Goal: Transaction & Acquisition: Book appointment/travel/reservation

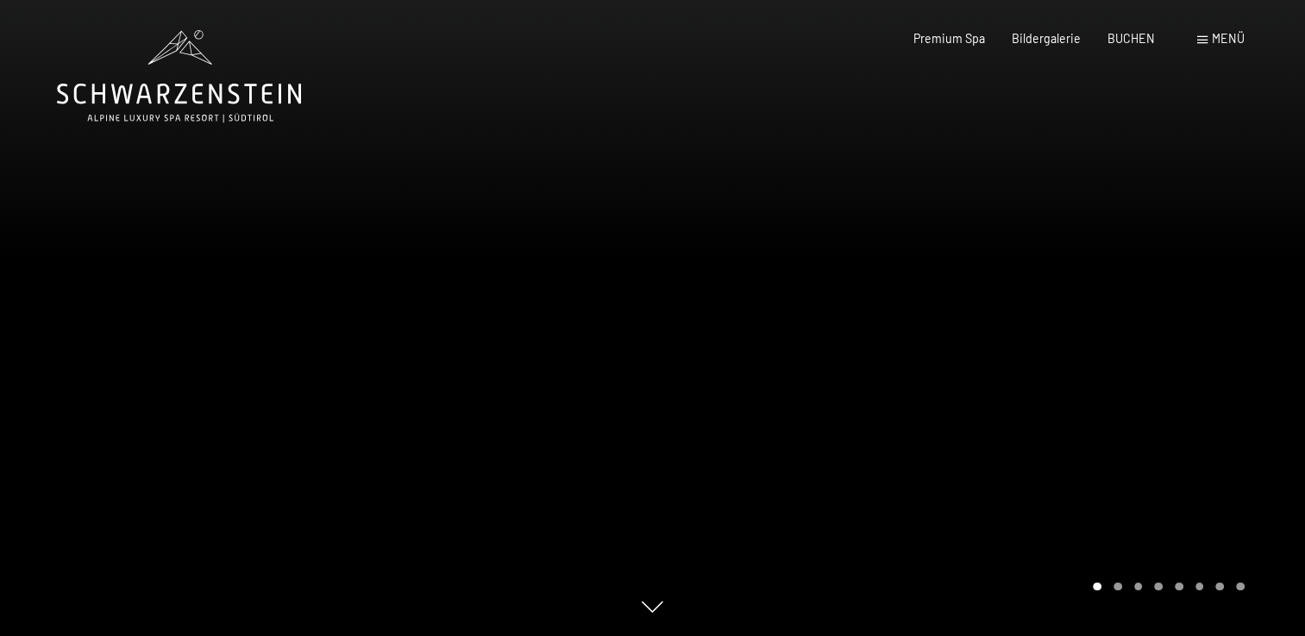
click at [1208, 37] on div "Menü" at bounding box center [1220, 38] width 47 height 17
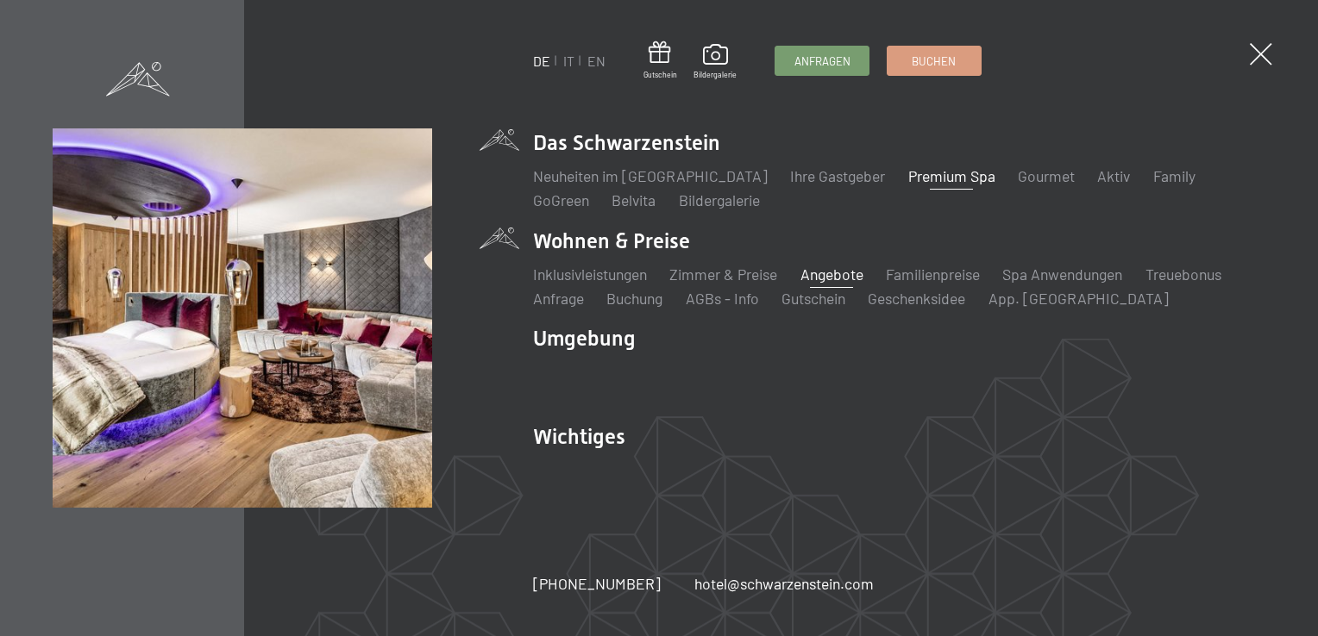
click at [835, 272] on link "Angebote" at bounding box center [831, 274] width 63 height 19
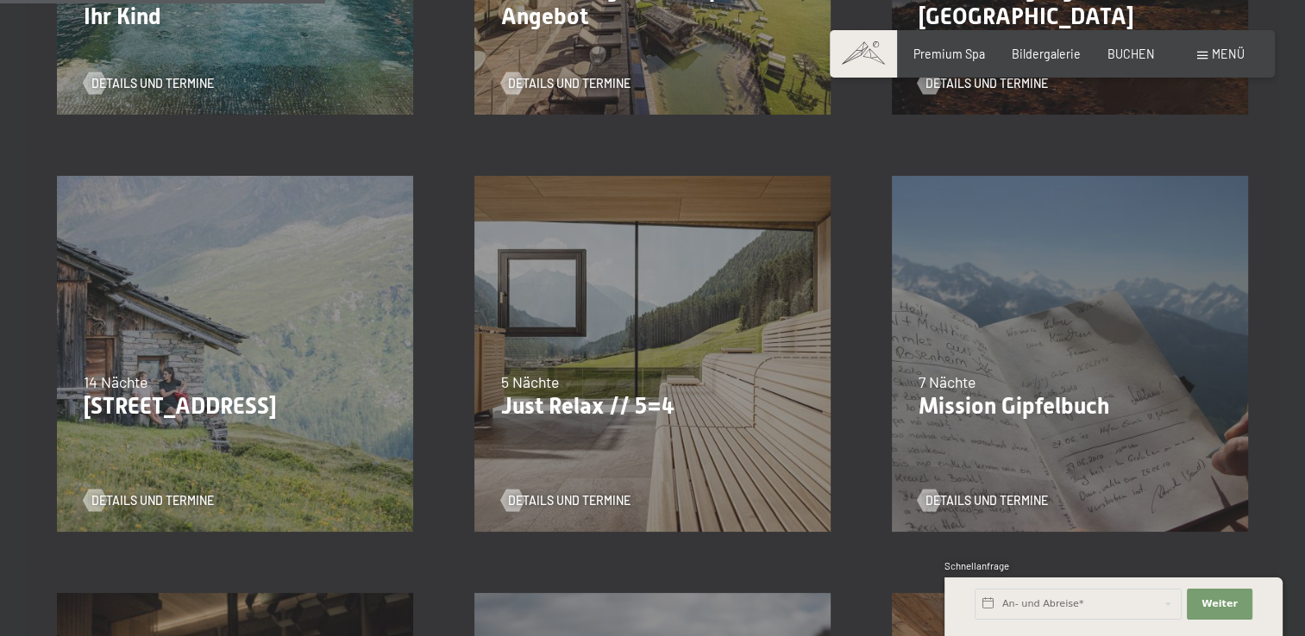
scroll to position [752, 0]
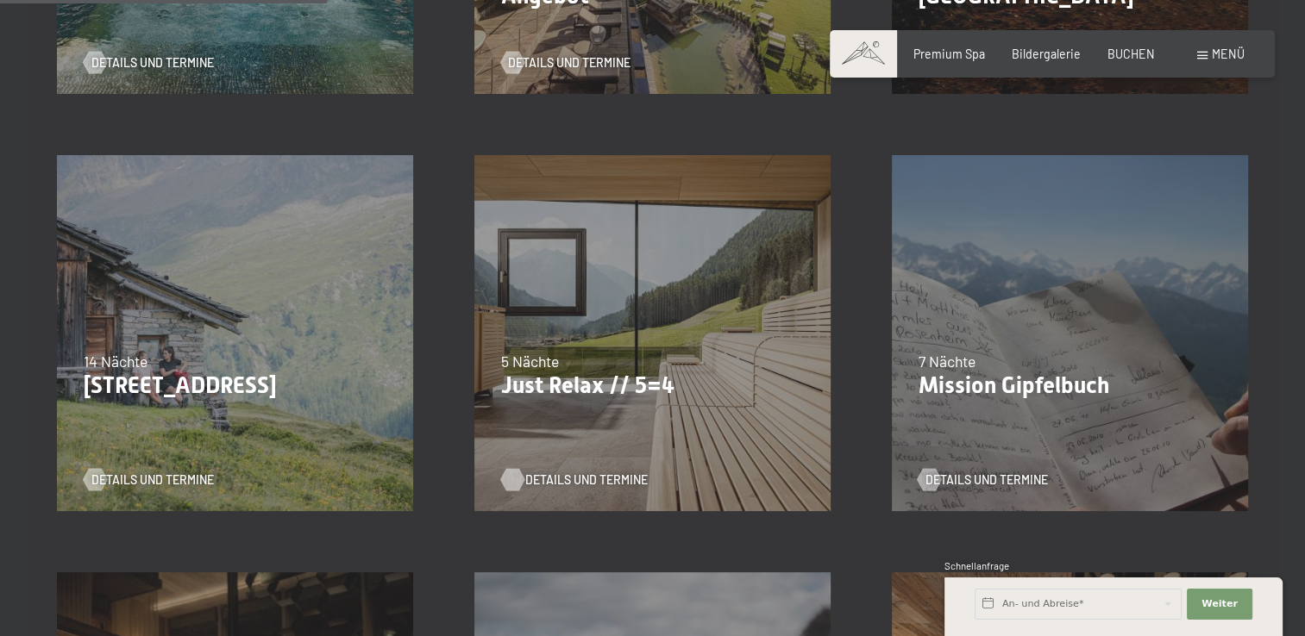
click at [587, 476] on span "Details und Termine" at bounding box center [586, 480] width 122 height 17
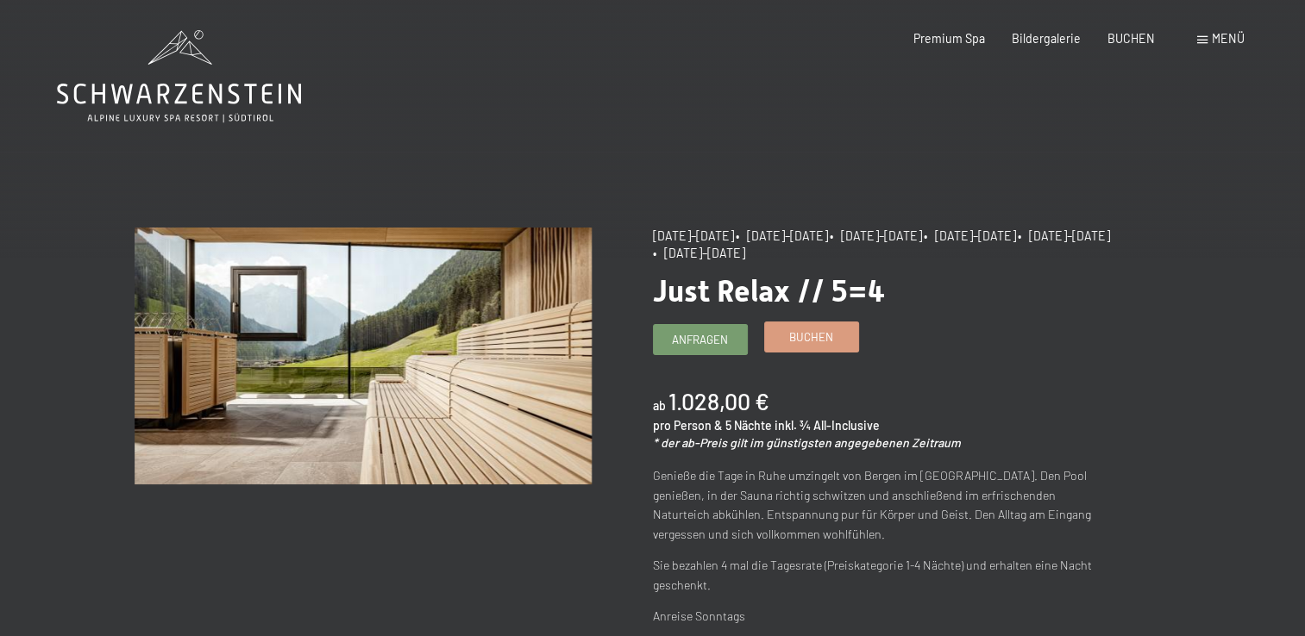
click at [817, 337] on span "Buchen" at bounding box center [811, 337] width 44 height 16
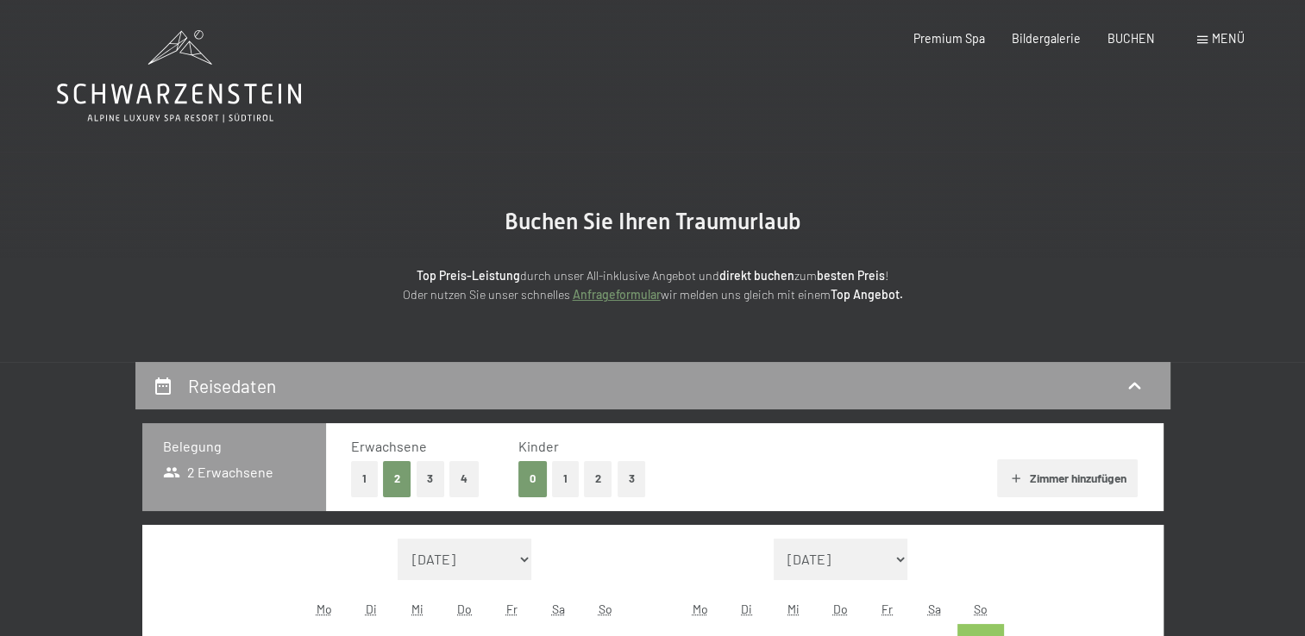
select select "2025-09-01"
select select "2025-10-01"
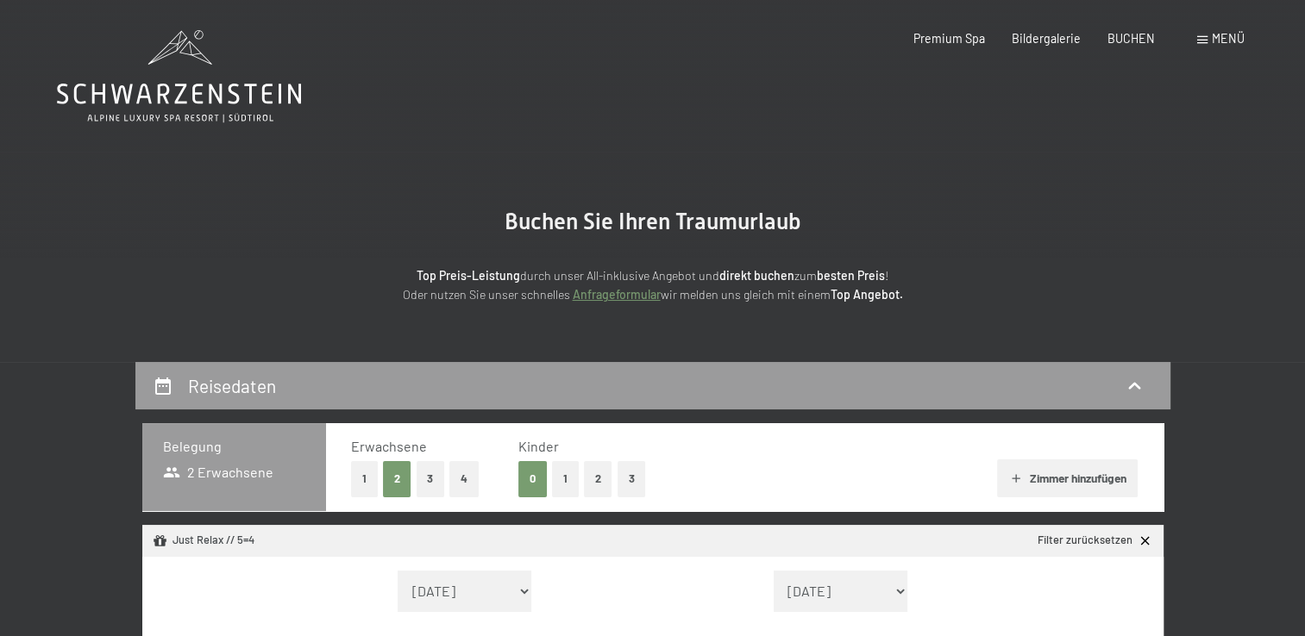
select select "2025-09-01"
select select "2025-10-01"
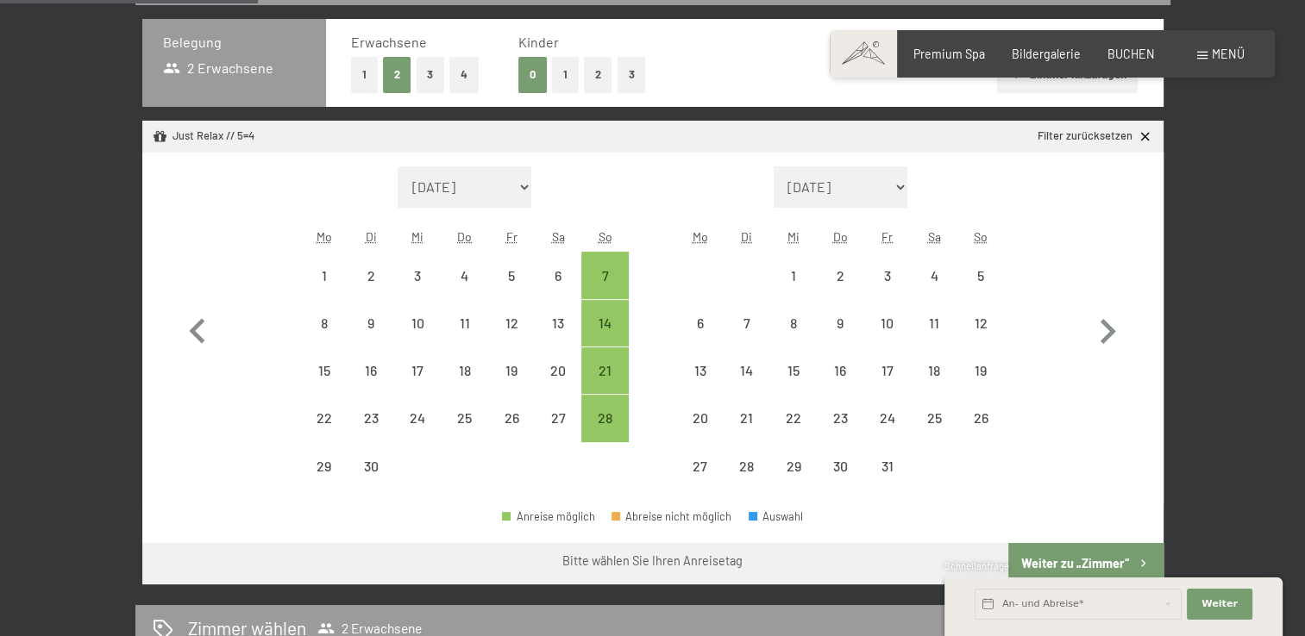
scroll to position [390, 0]
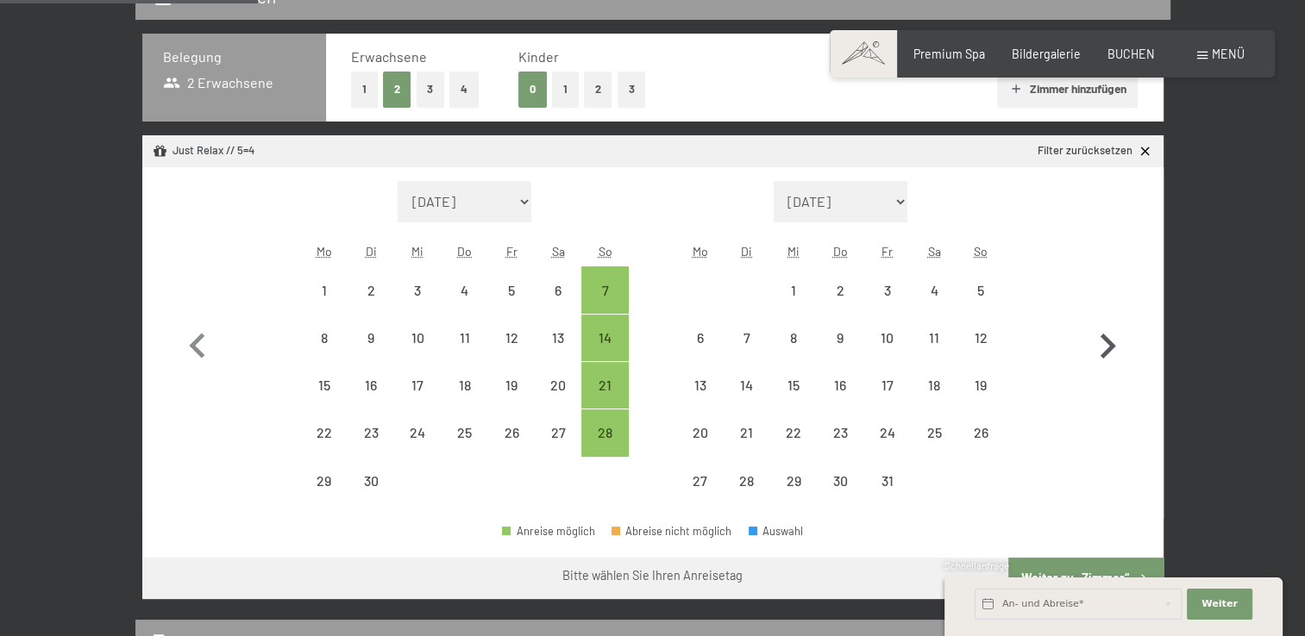
click at [1105, 344] on icon "button" at bounding box center [1107, 347] width 50 height 50
select select "2025-10-01"
select select "2025-11-01"
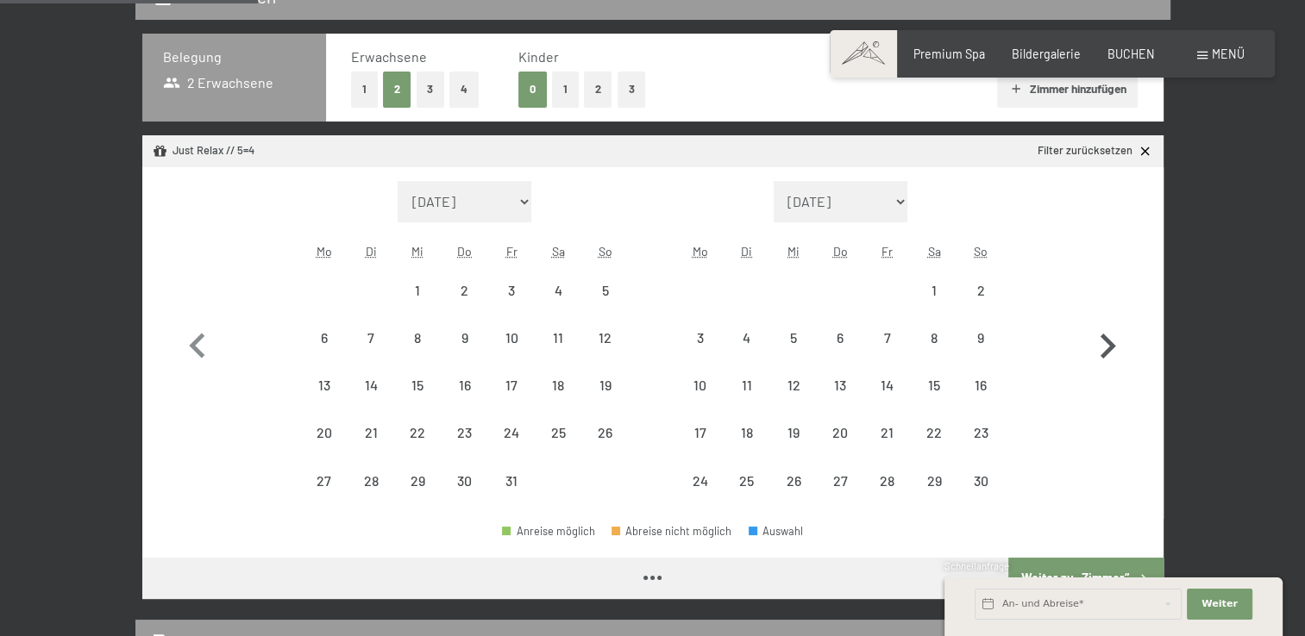
select select "2025-10-01"
select select "2025-11-01"
click at [1105, 344] on icon "button" at bounding box center [1107, 347] width 50 height 50
select select "2025-11-01"
select select "[DATE]"
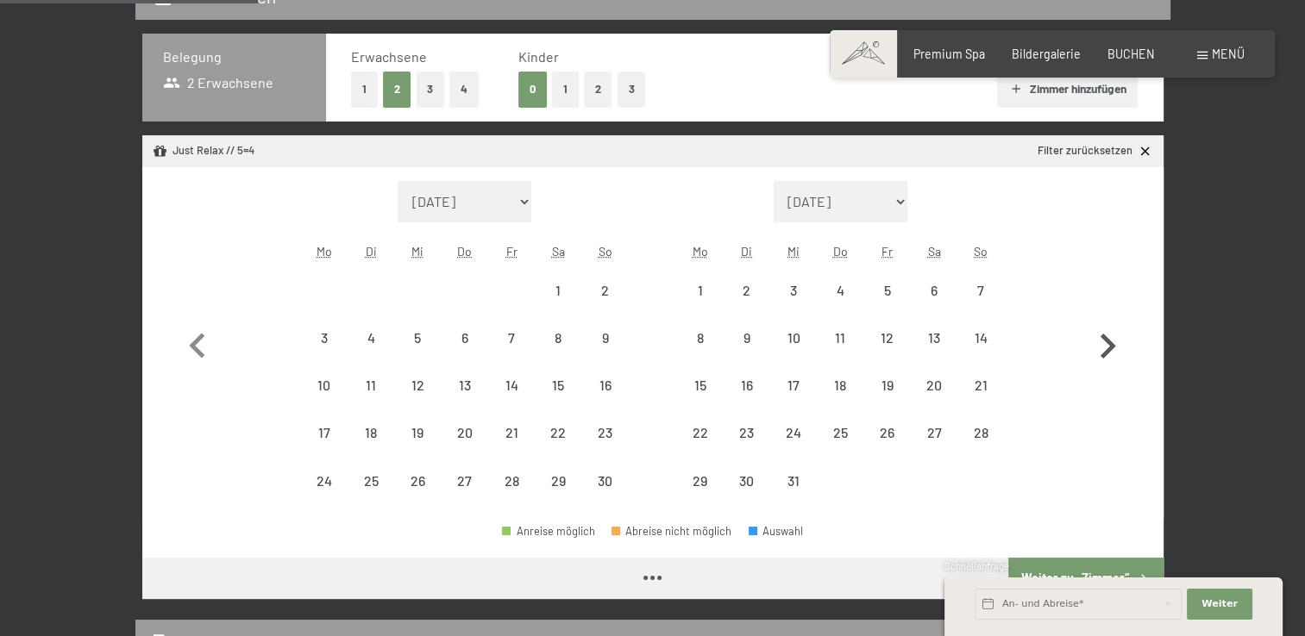
select select "[DATE]"
click at [1105, 344] on icon "button" at bounding box center [1107, 347] width 50 height 50
select select "[DATE]"
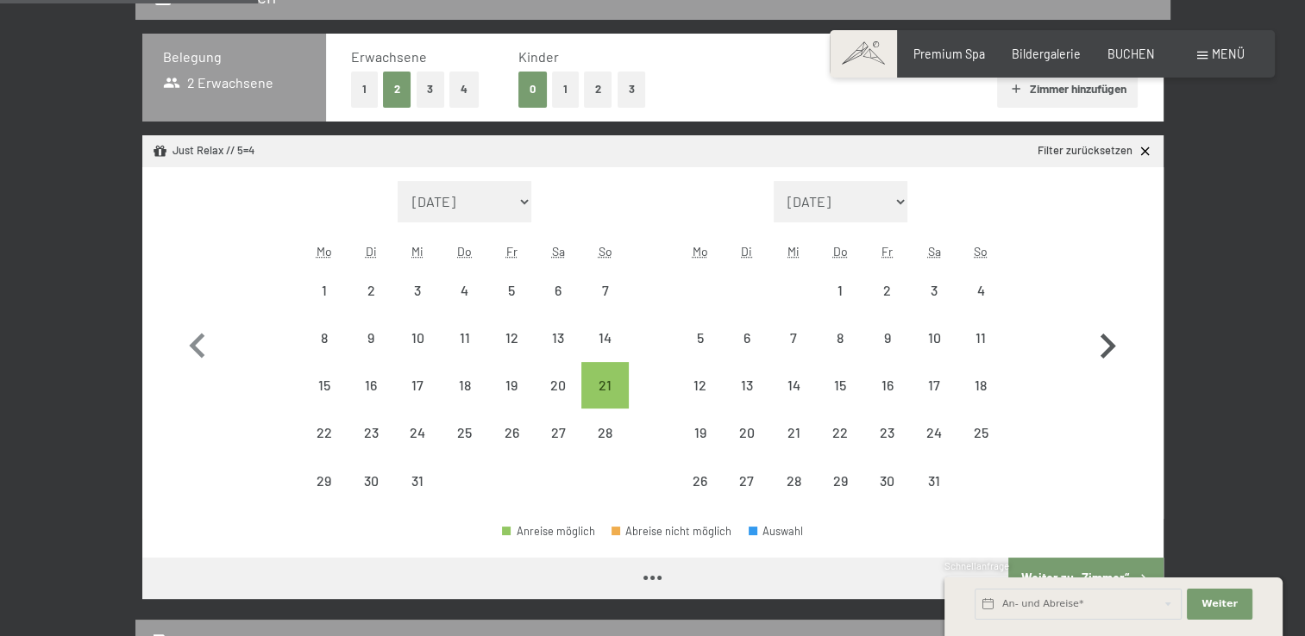
select select "[DATE]"
click at [981, 340] on div "11" at bounding box center [980, 352] width 43 height 43
select select "[DATE]"
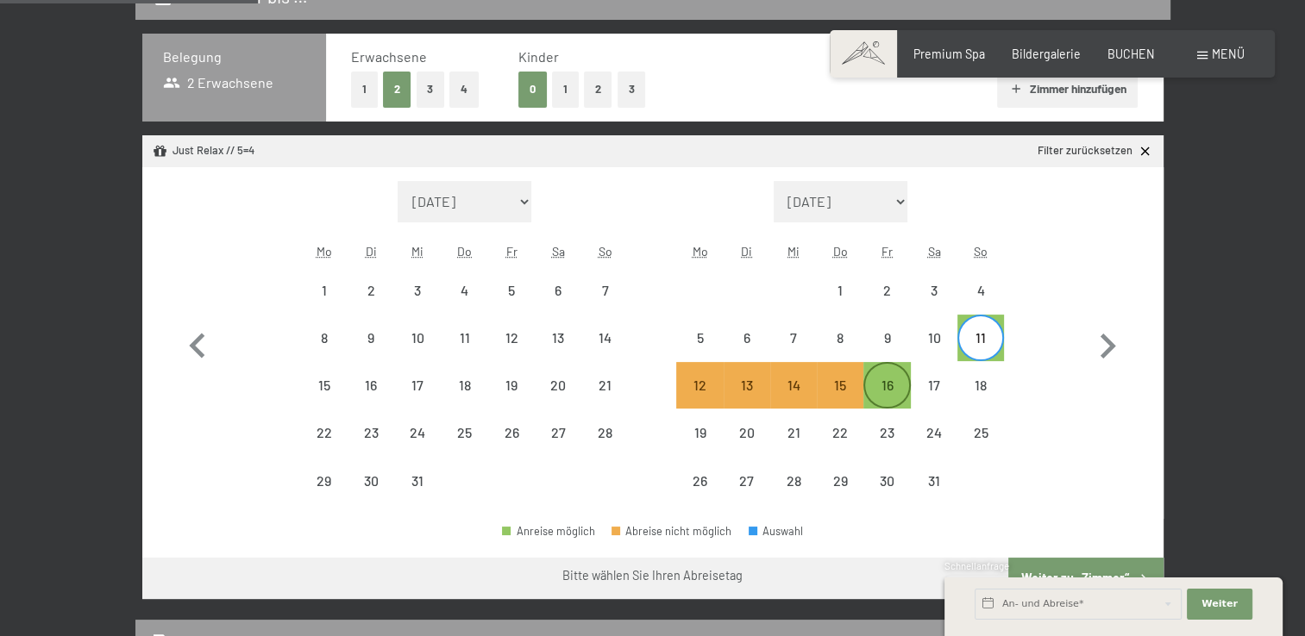
click at [886, 385] on div "16" at bounding box center [886, 400] width 43 height 43
select select "[DATE]"
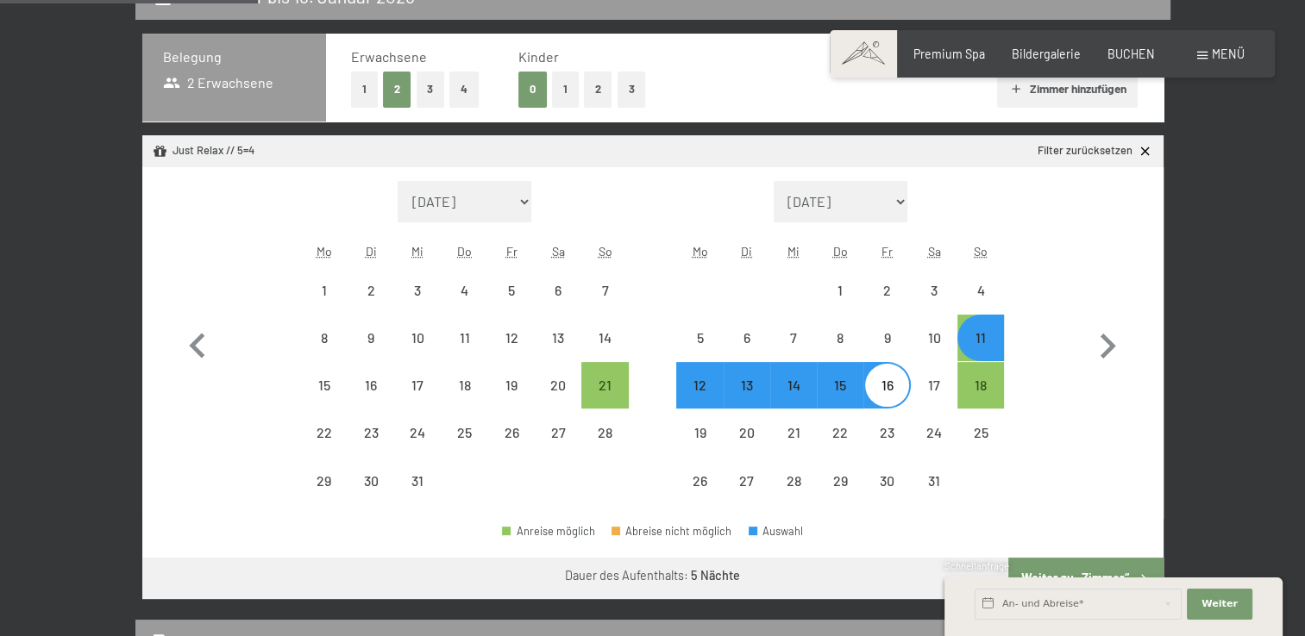
select select "[DATE]"
select select "2025-10-01"
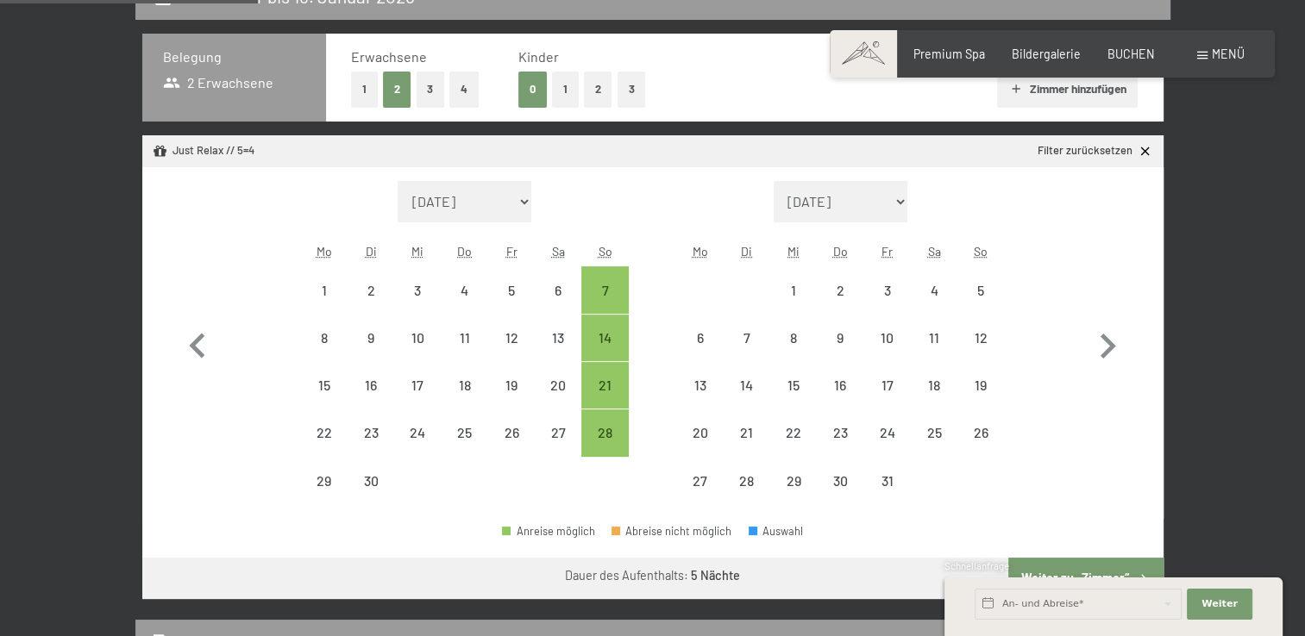
click at [1090, 571] on div "Schnellanfrage" at bounding box center [1113, 568] width 338 height 16
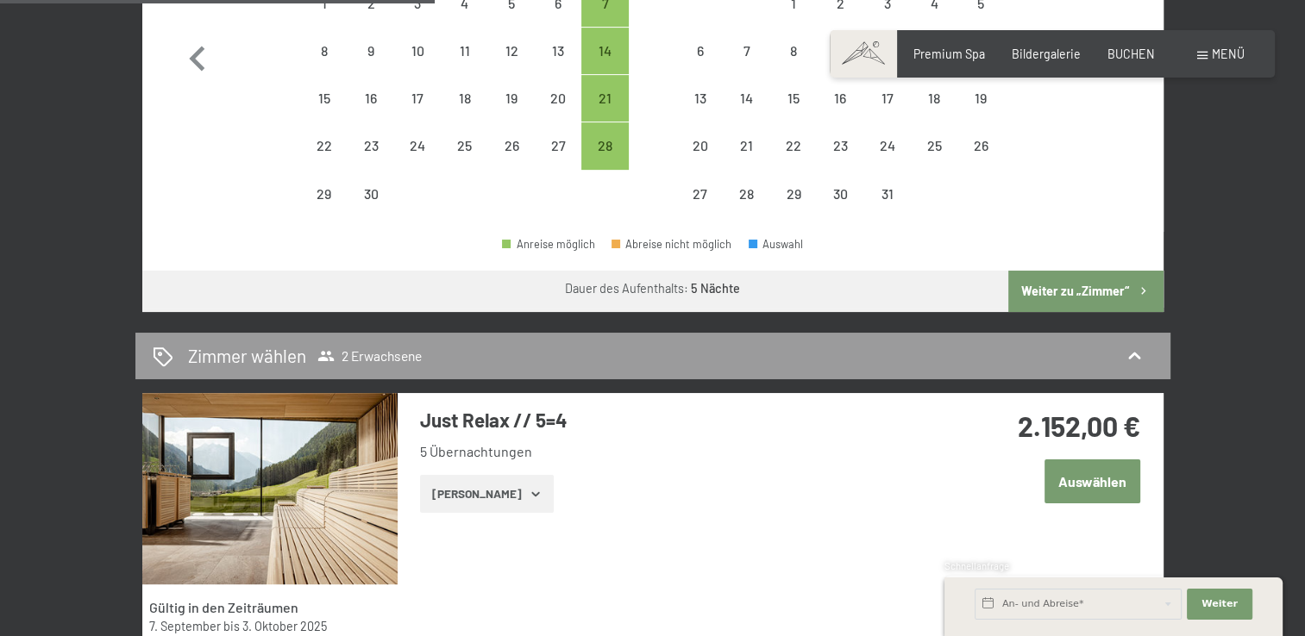
scroll to position [689, 0]
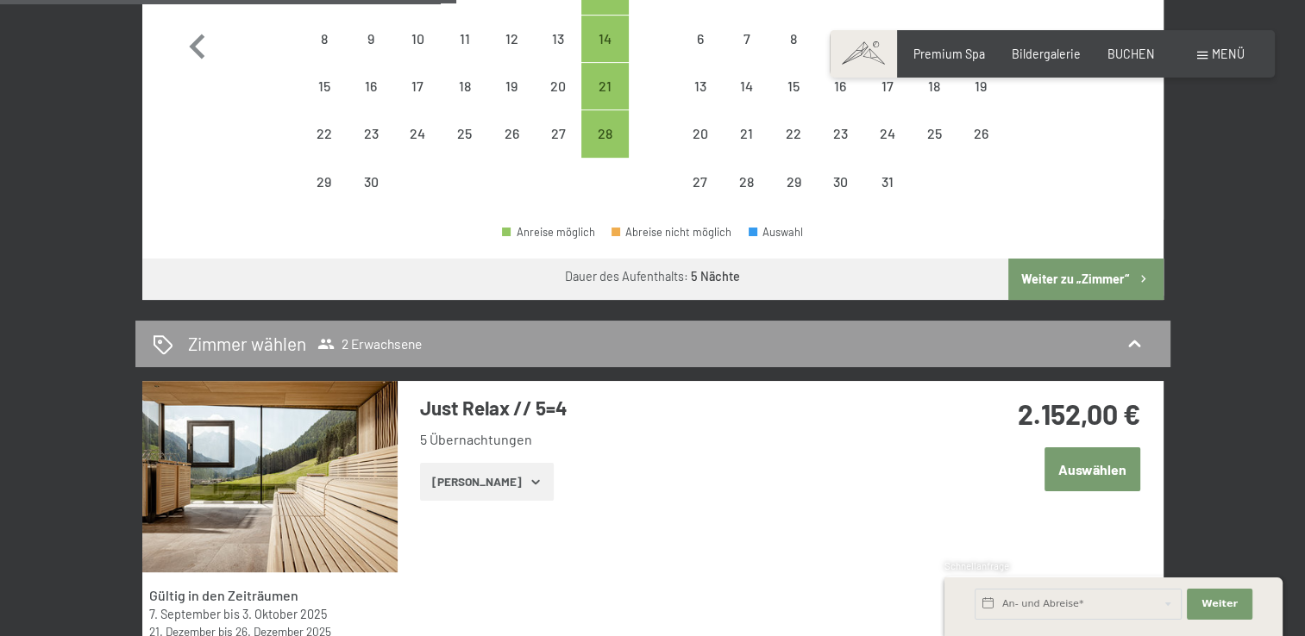
click at [1104, 270] on button "Weiter zu „Zimmer“" at bounding box center [1085, 279] width 154 height 41
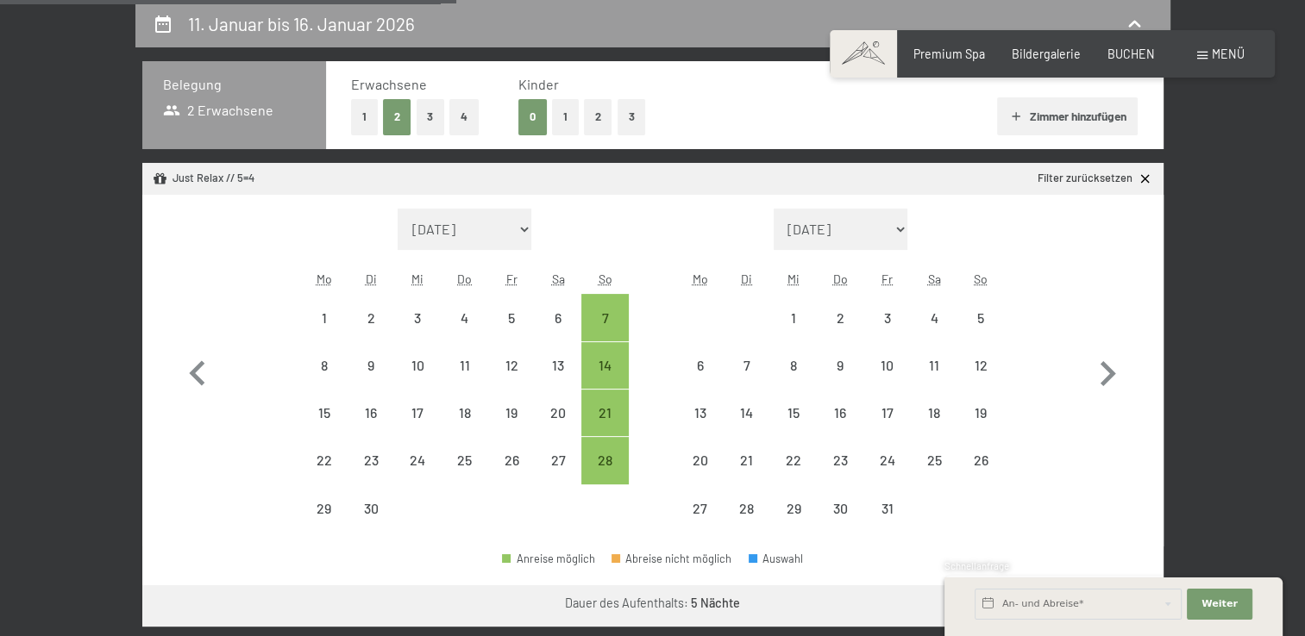
select select "2025-09-01"
select select "2025-10-01"
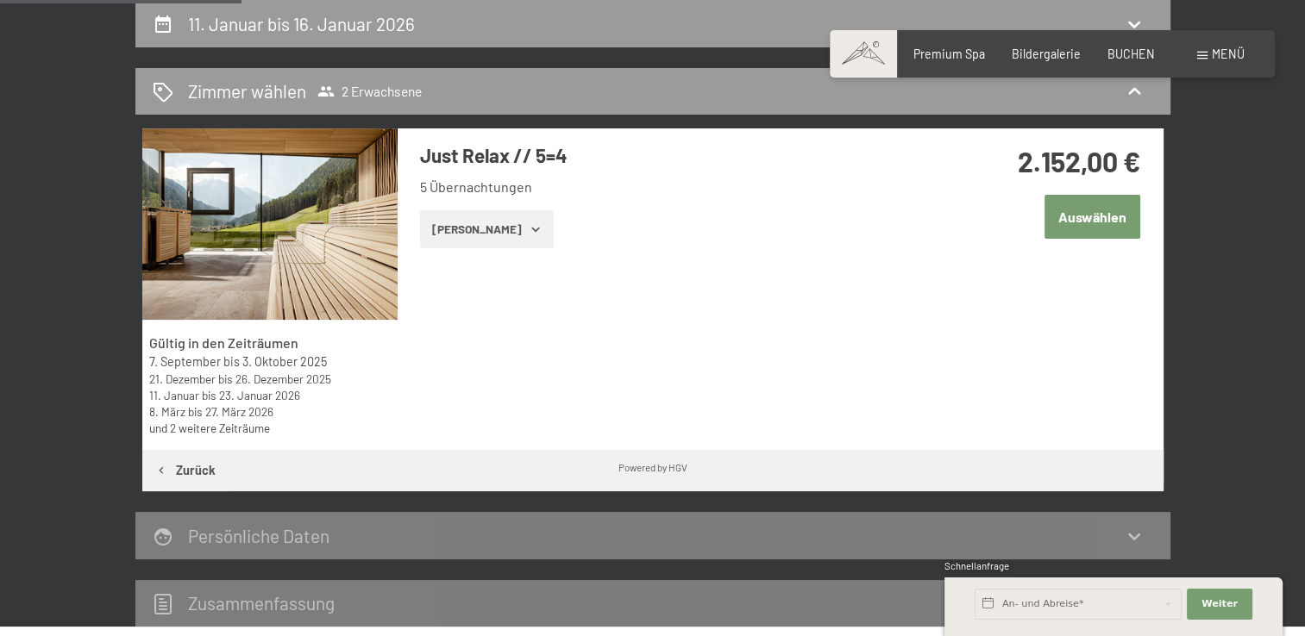
click at [1086, 222] on button "Auswählen" at bounding box center [1092, 217] width 96 height 44
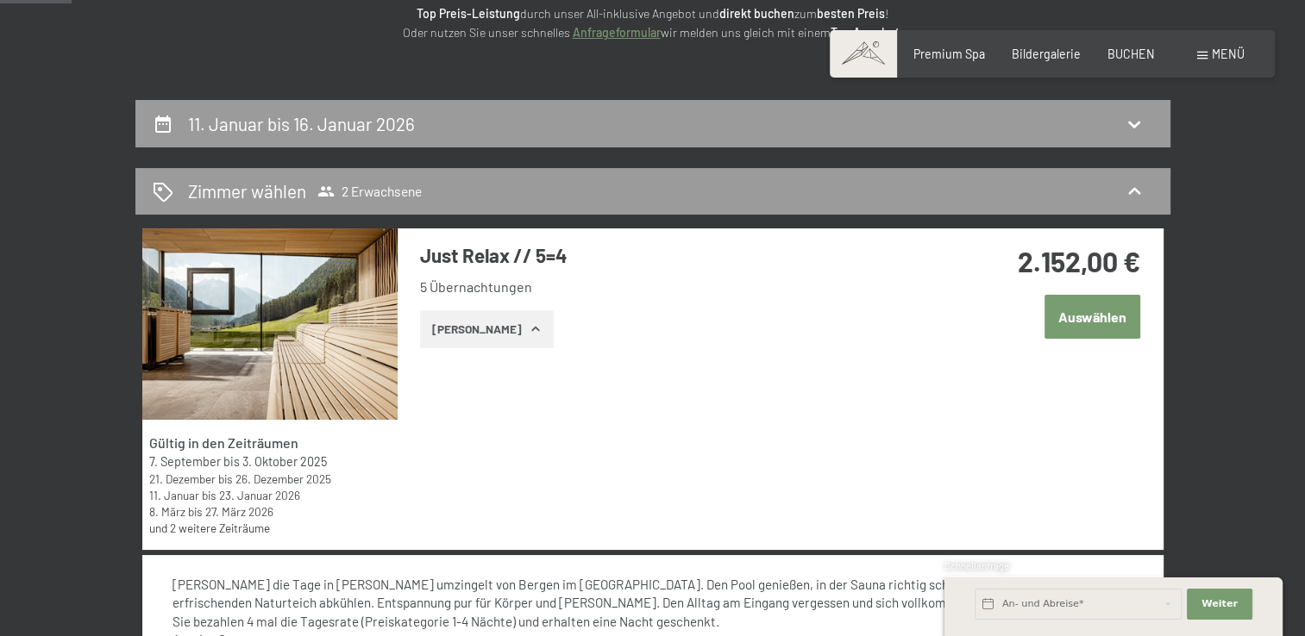
scroll to position [256, 0]
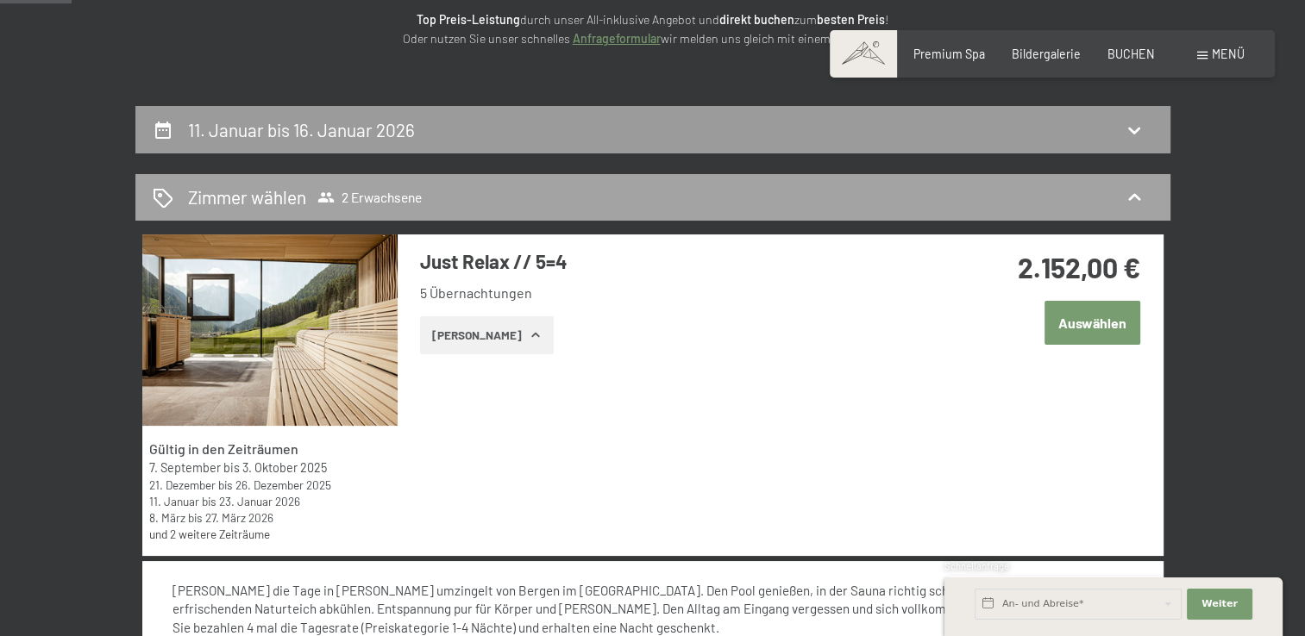
click at [1134, 202] on icon at bounding box center [1134, 197] width 21 height 21
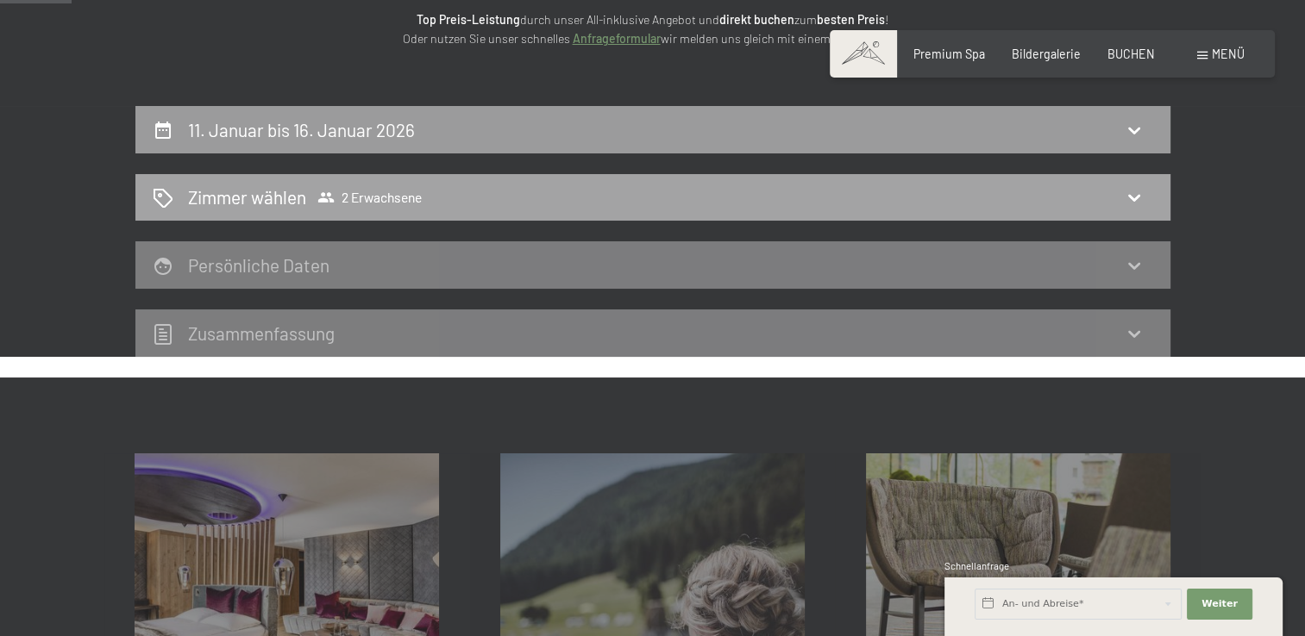
click at [1134, 202] on icon at bounding box center [1134, 197] width 21 height 21
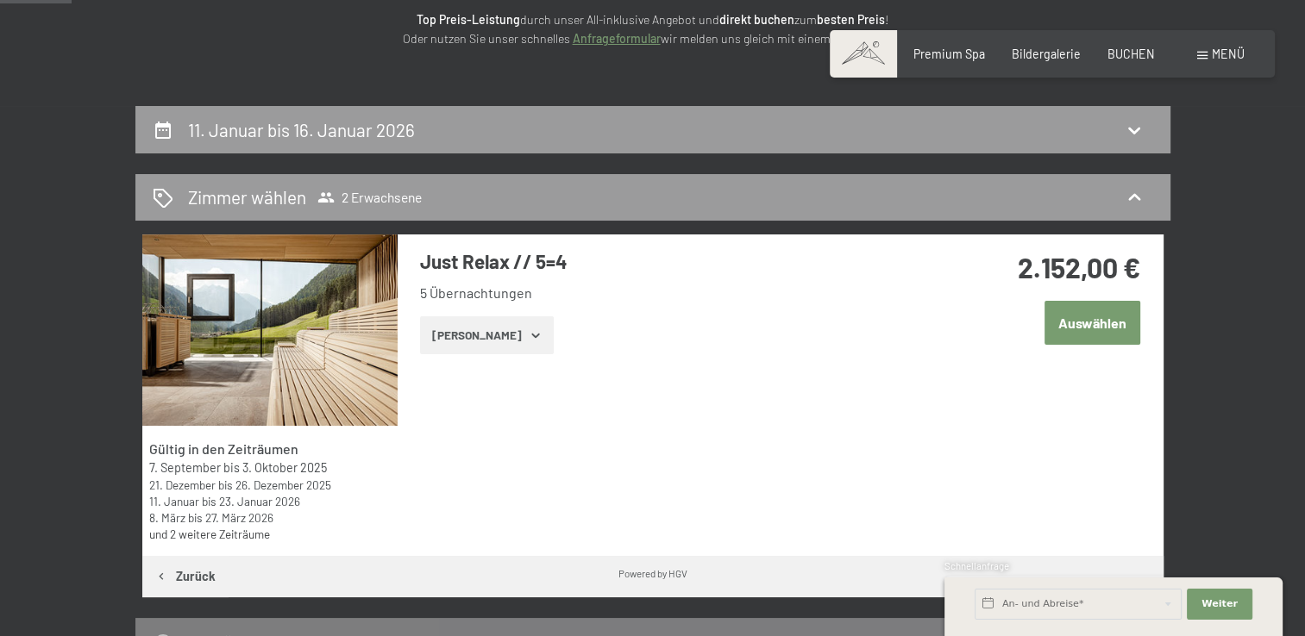
click at [1136, 129] on icon at bounding box center [1134, 130] width 12 height 7
select select "2025-09-01"
select select "2025-10-01"
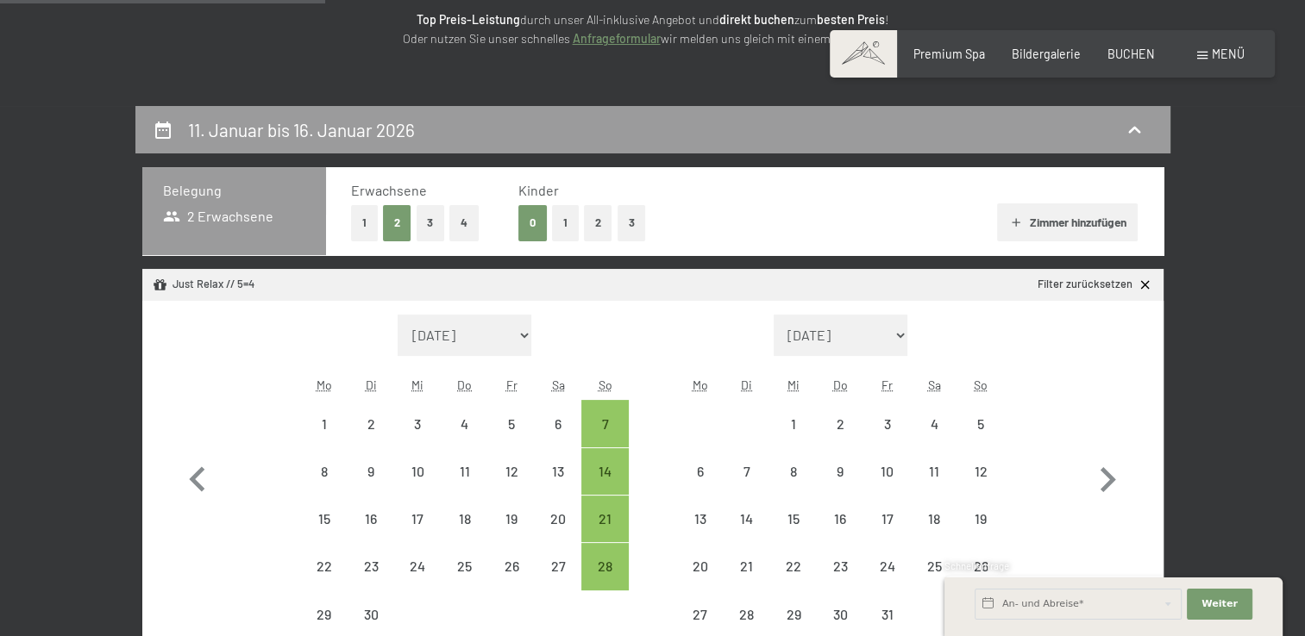
scroll to position [362, 0]
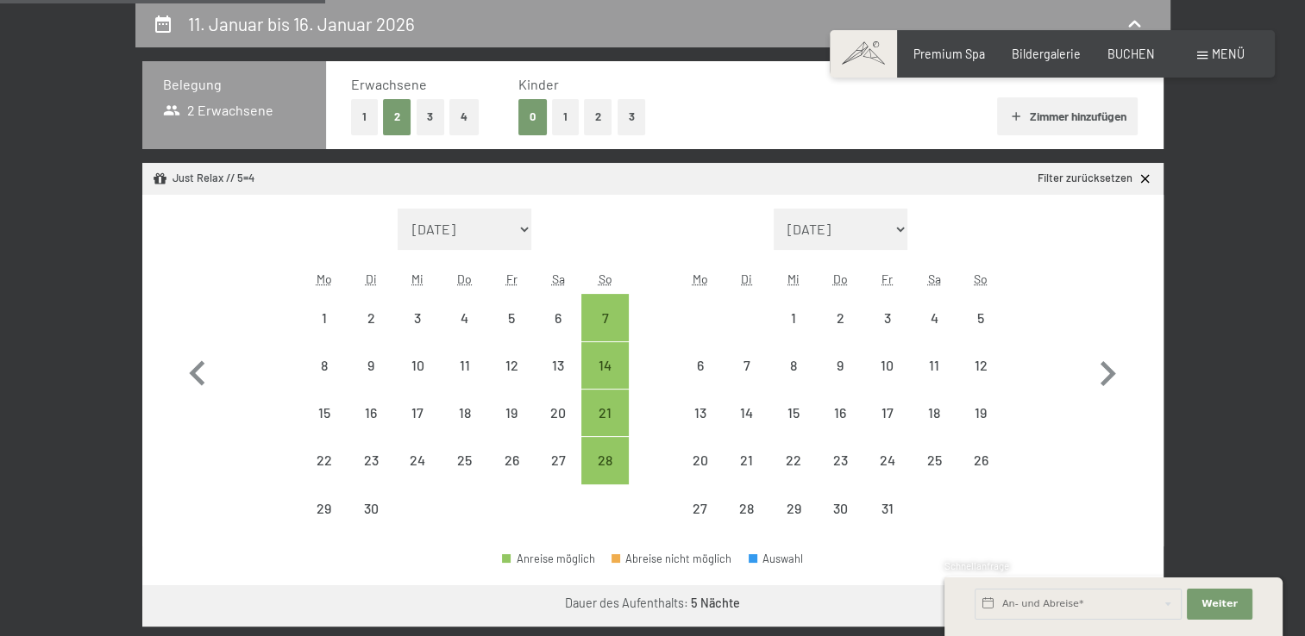
click at [598, 122] on button "2" at bounding box center [598, 116] width 28 height 35
select select "2025-09-01"
select select "[DATE]"
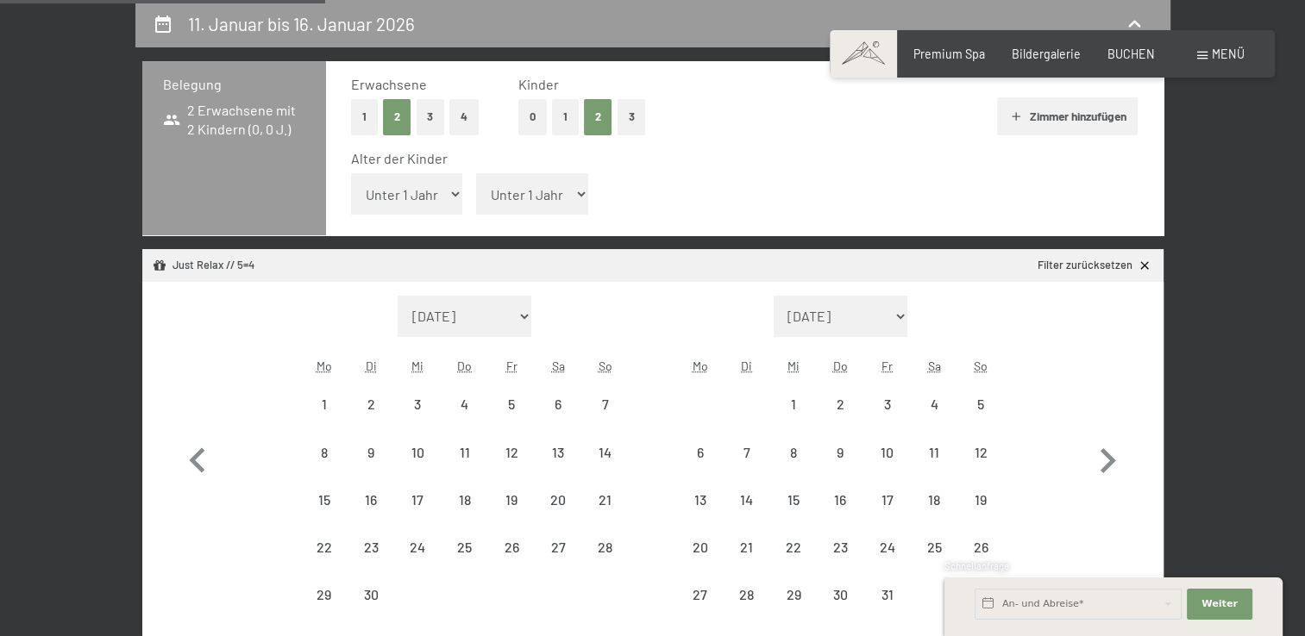
select select "2025-09-01"
select select "[DATE]"
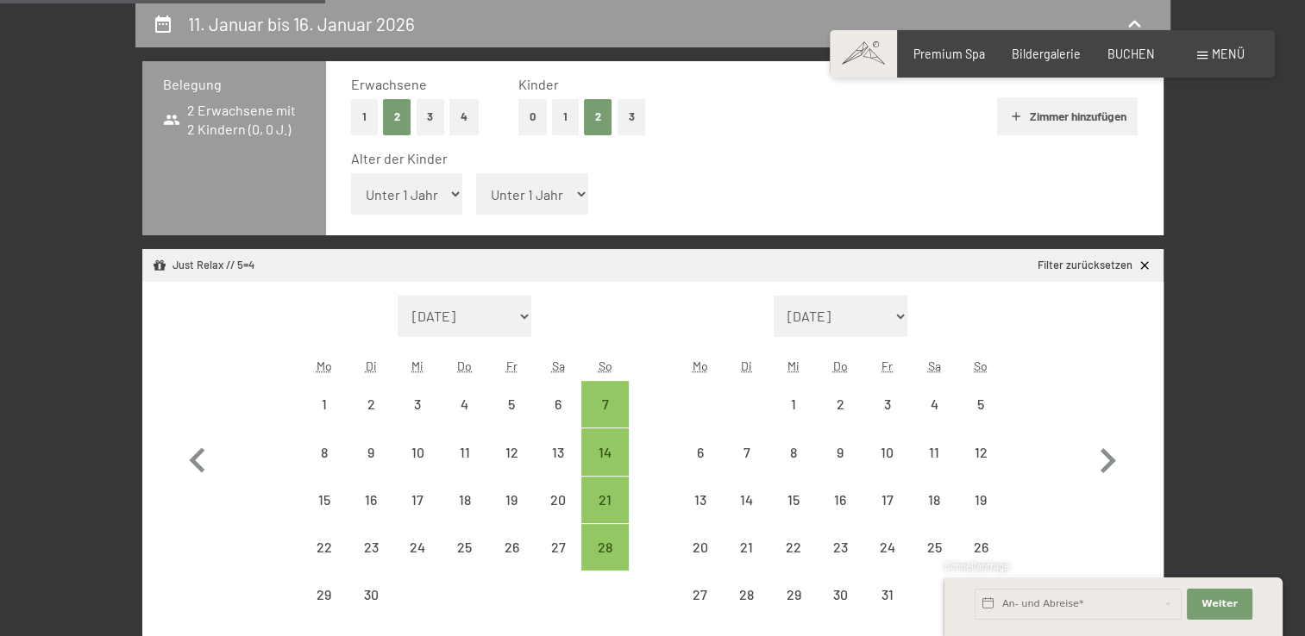
click at [404, 197] on select "Unter 1 Jahr 1 Jahr 2 Jahre 3 Jahre 4 Jahre 5 Jahre 6 Jahre 7 Jahre 8 Jahre 9 J…" at bounding box center [407, 193] width 112 height 41
select select "1"
click at [351, 173] on select "Unter 1 Jahr 1 Jahr 2 Jahre 3 Jahre 4 Jahre 5 Jahre 6 Jahre 7 Jahre 8 Jahre 9 J…" at bounding box center [407, 193] width 112 height 41
select select "2025-09-01"
select select "[DATE]"
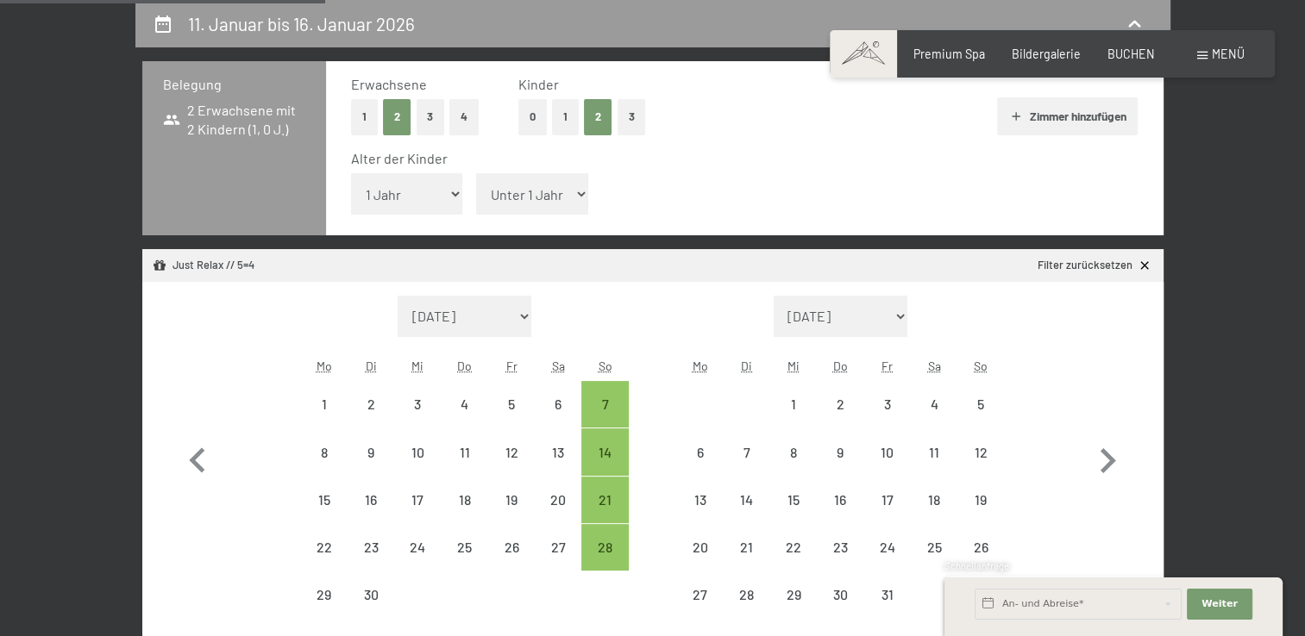
select select "2025-09-01"
select select "[DATE]"
click at [528, 200] on select "Unter 1 Jahr 1 Jahr 2 Jahre 3 Jahre 4 Jahre 5 Jahre 6 Jahre 7 Jahre 8 Jahre 9 J…" at bounding box center [532, 193] width 112 height 41
select select "5"
click at [476, 173] on select "Unter 1 Jahr 1 Jahr 2 Jahre 3 Jahre 4 Jahre 5 Jahre 6 Jahre 7 Jahre 8 Jahre 9 J…" at bounding box center [532, 193] width 112 height 41
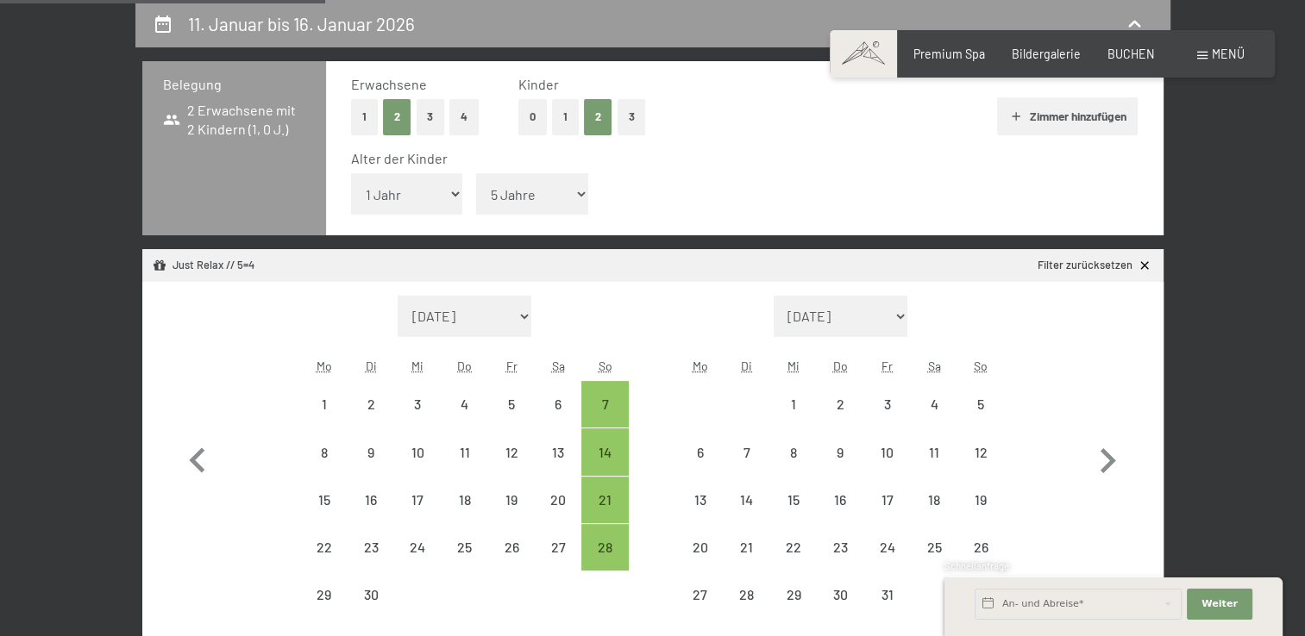
select select "2025-09-01"
select select "[DATE]"
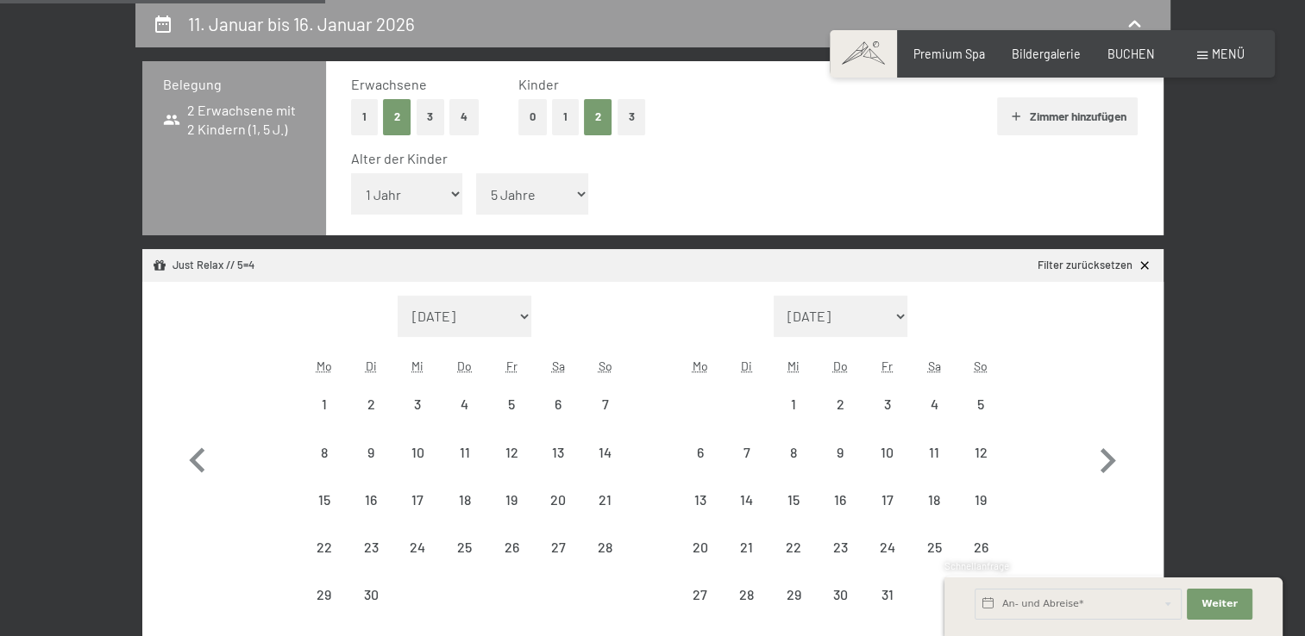
select select "2025-09-01"
select select "[DATE]"
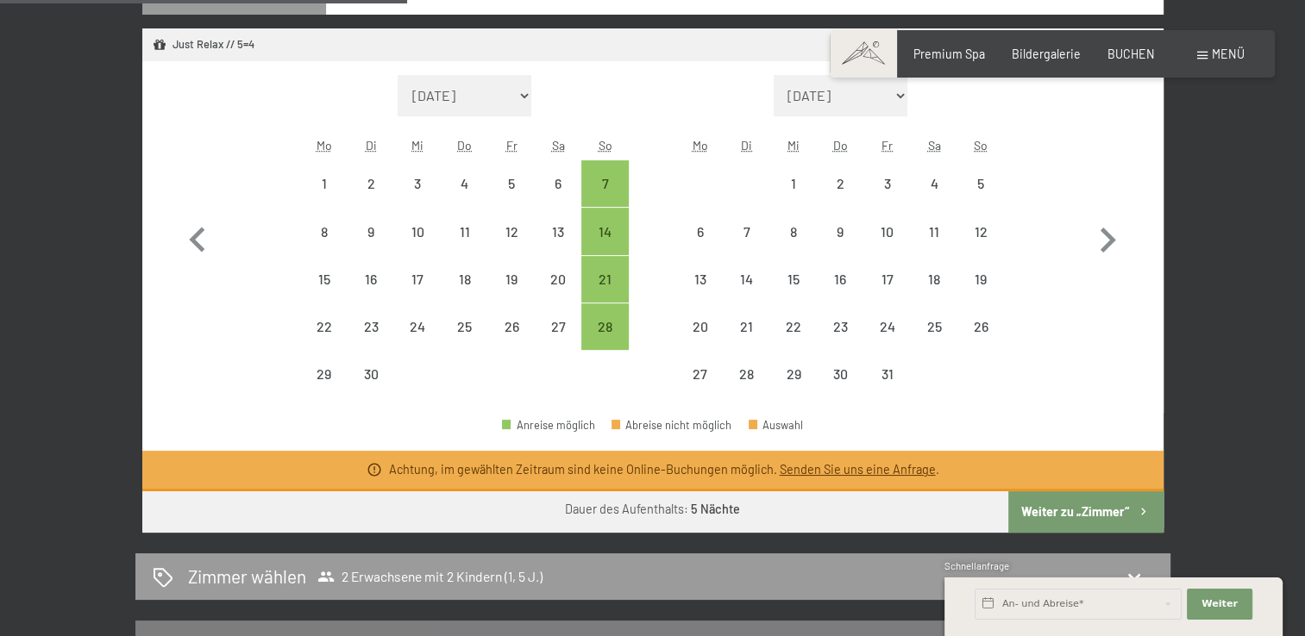
scroll to position [543, 0]
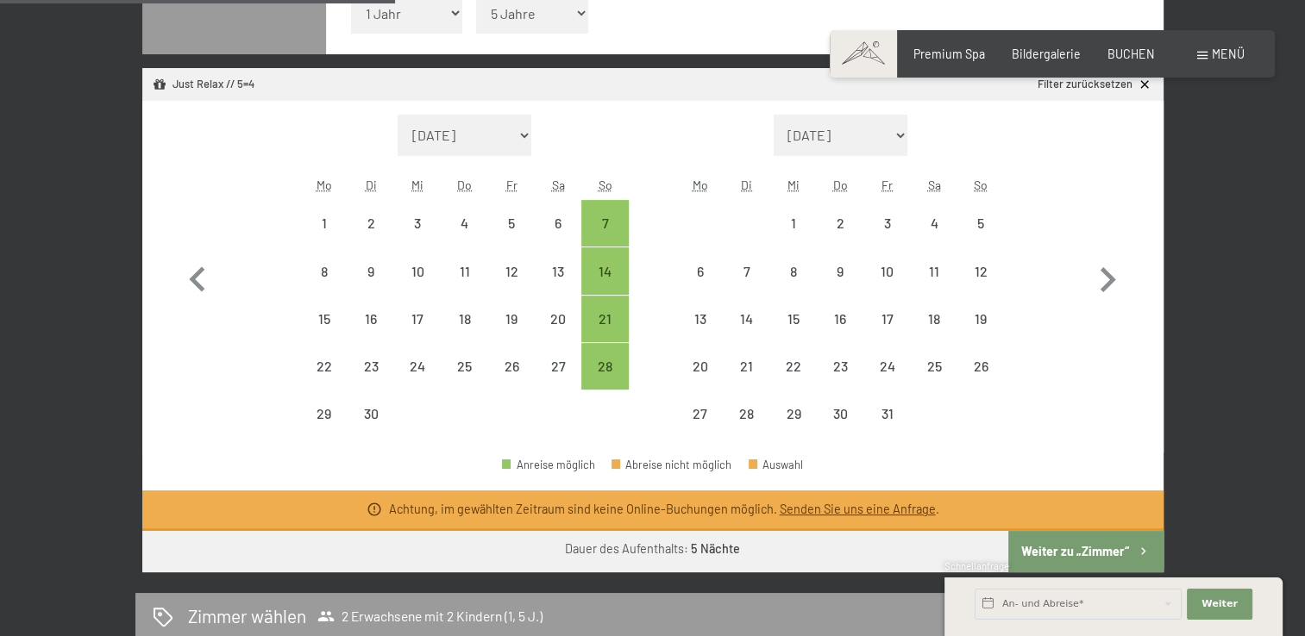
click at [1145, 89] on icon at bounding box center [1144, 85] width 15 height 15
select select "2025-09-01"
select select "[DATE]"
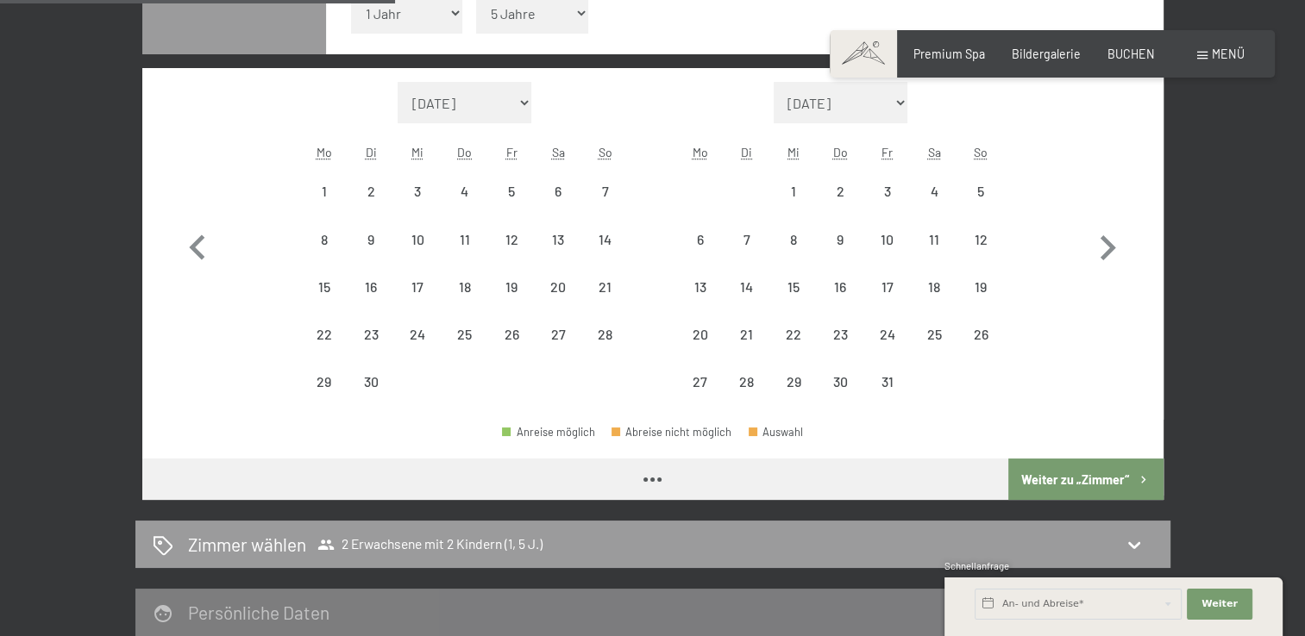
select select "2025-09-01"
select select "[DATE]"
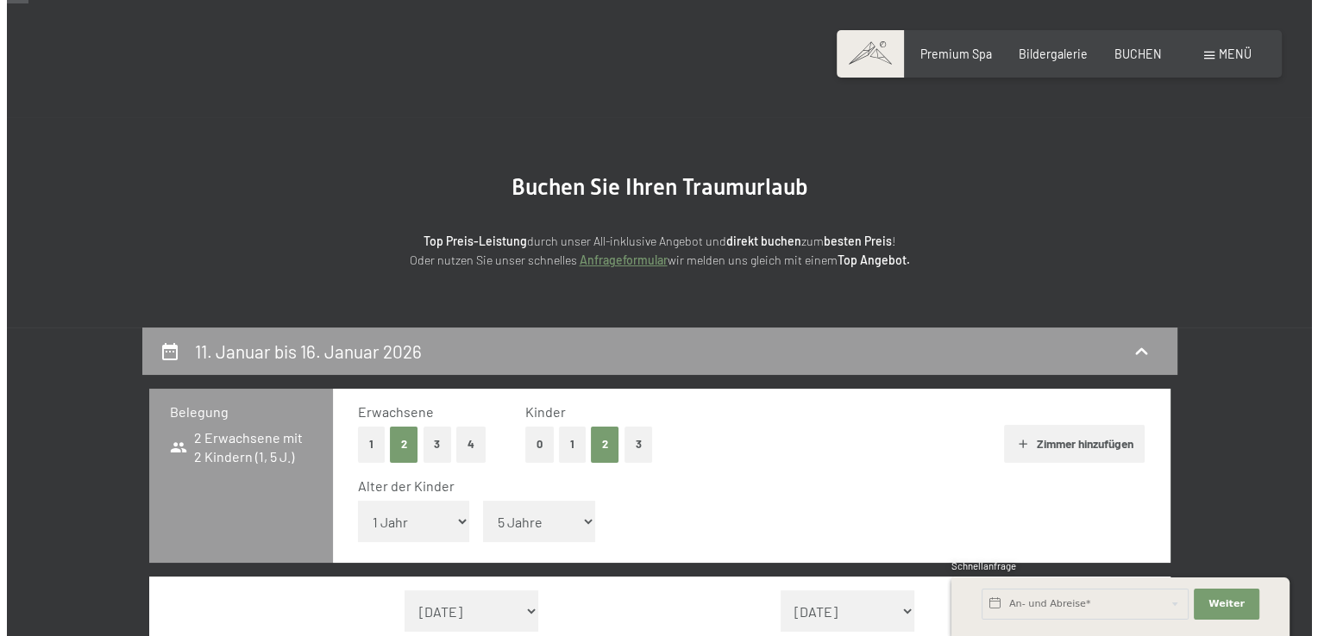
scroll to position [0, 0]
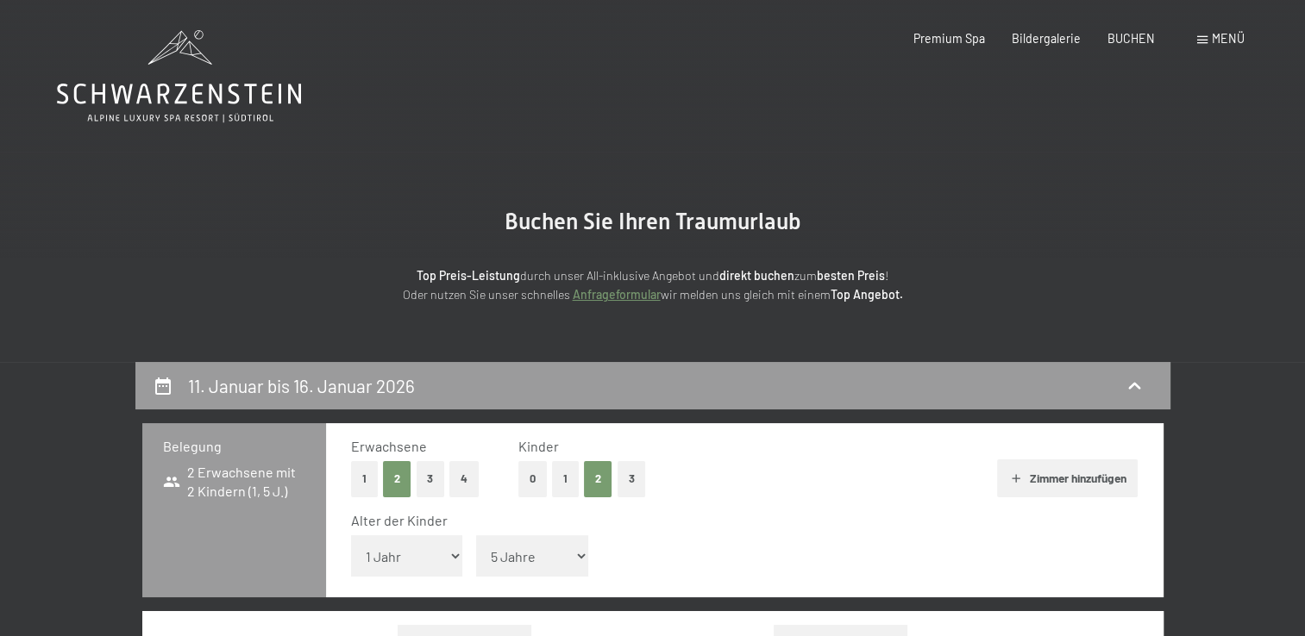
click at [1204, 41] on span at bounding box center [1202, 40] width 10 height 8
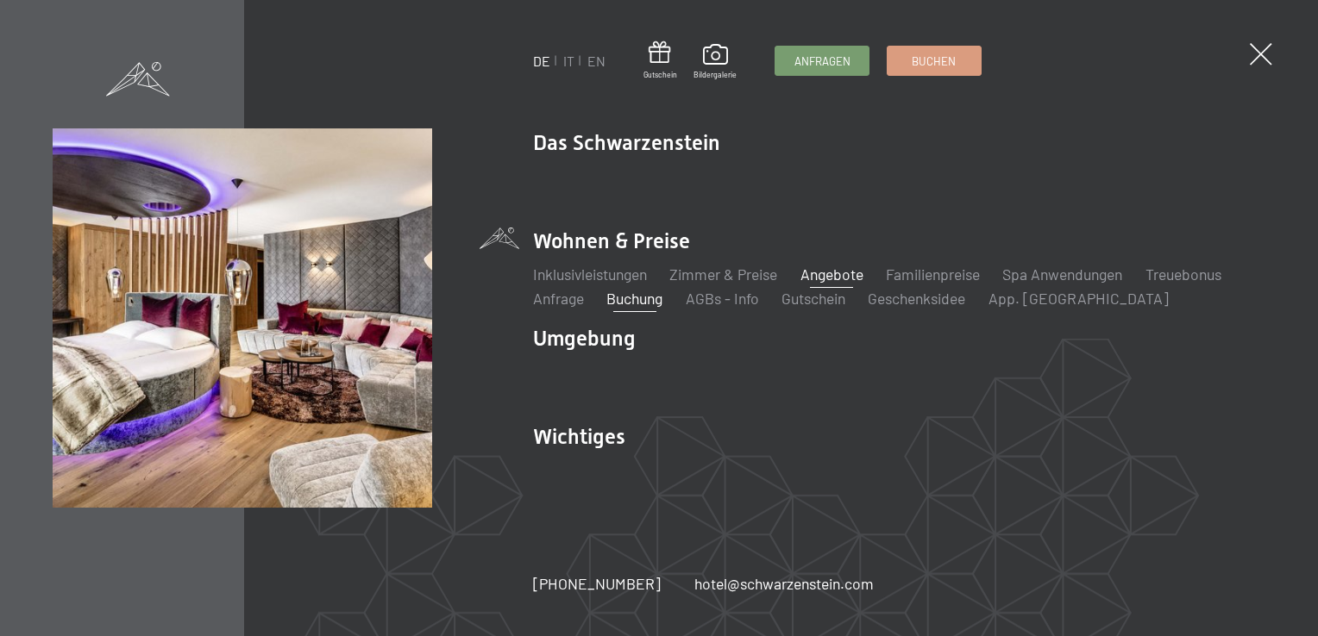
click at [848, 274] on link "Angebote" at bounding box center [831, 274] width 63 height 19
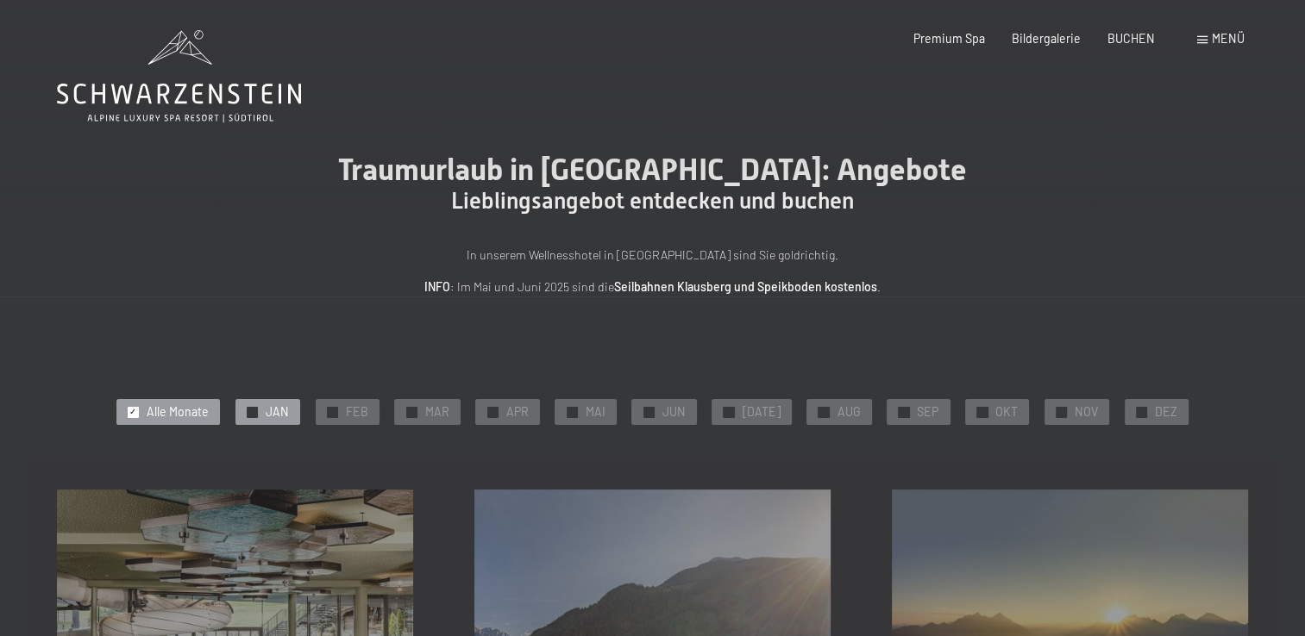
click at [281, 412] on span "JAN" at bounding box center [277, 412] width 23 height 17
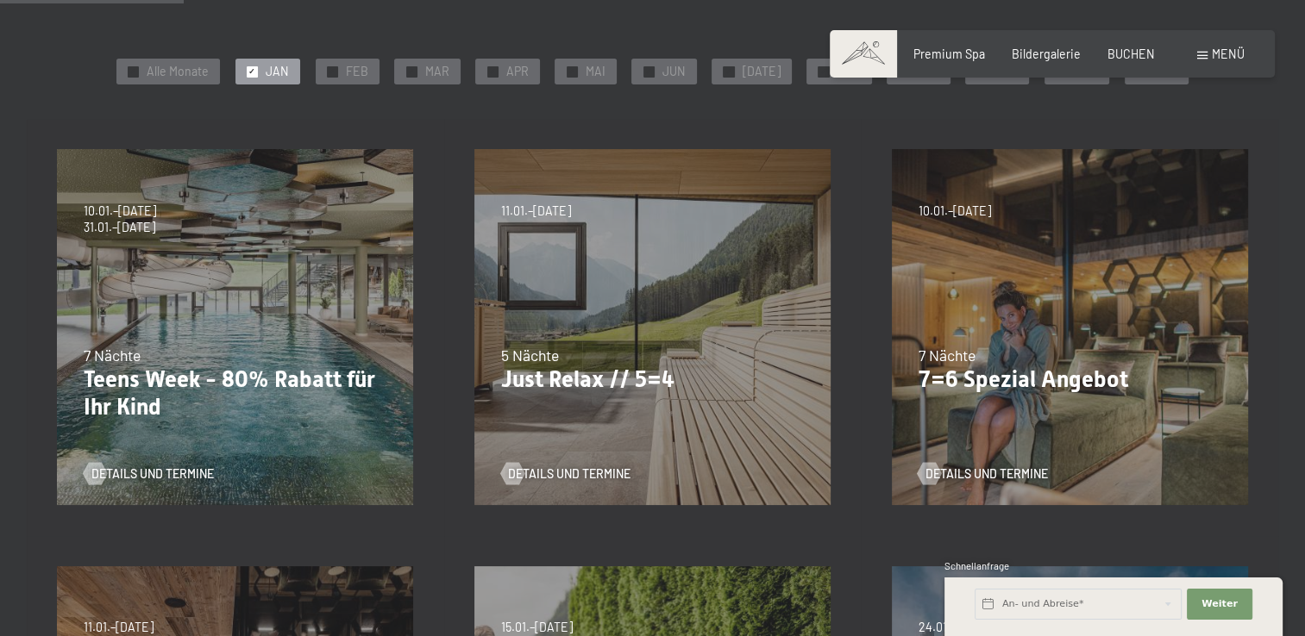
scroll to position [357, 0]
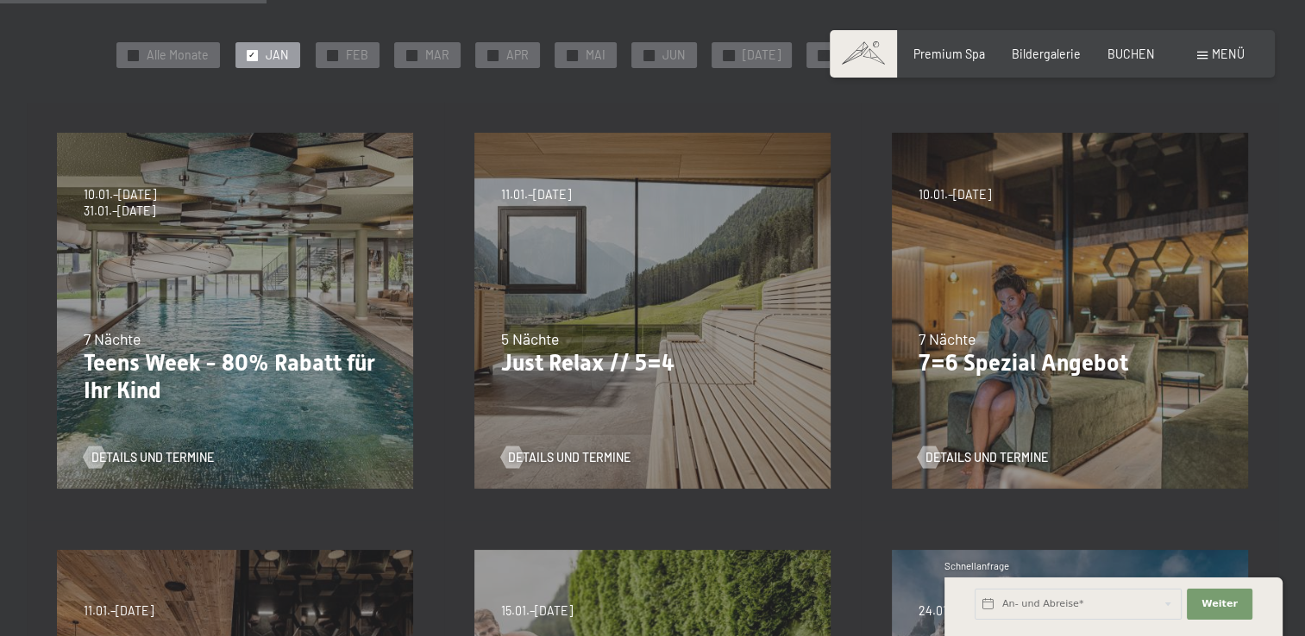
click at [502, 360] on span "Einwilligung Marketing*" at bounding box center [556, 367] width 142 height 17
click at [477, 360] on input "Einwilligung Marketing*" at bounding box center [468, 367] width 17 height 17
checkbox input "false"
click at [518, 464] on div at bounding box center [511, 458] width 13 height 22
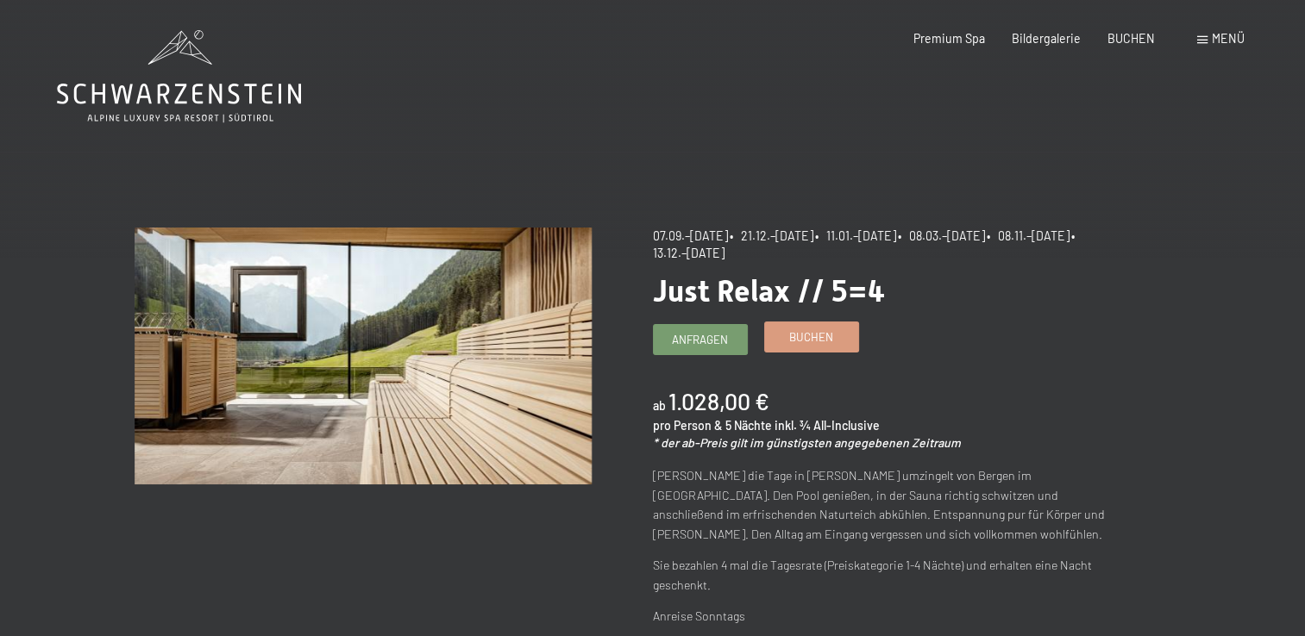
click at [817, 338] on span "Buchen" at bounding box center [811, 337] width 44 height 16
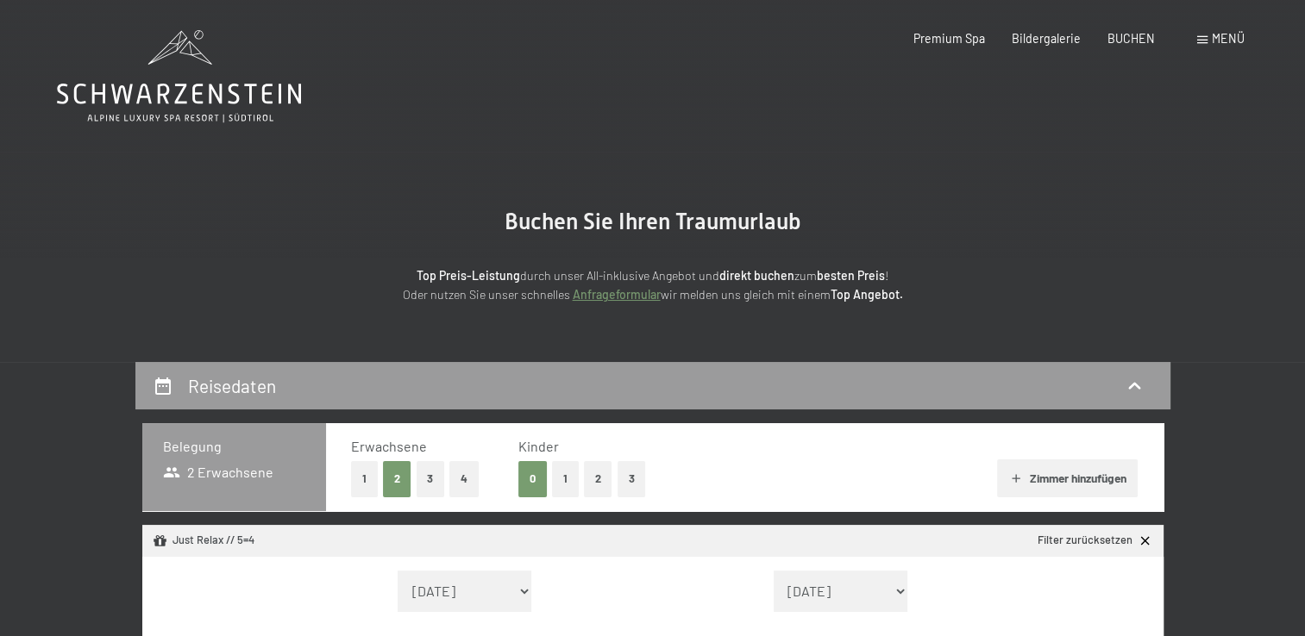
select select "[DATE]"
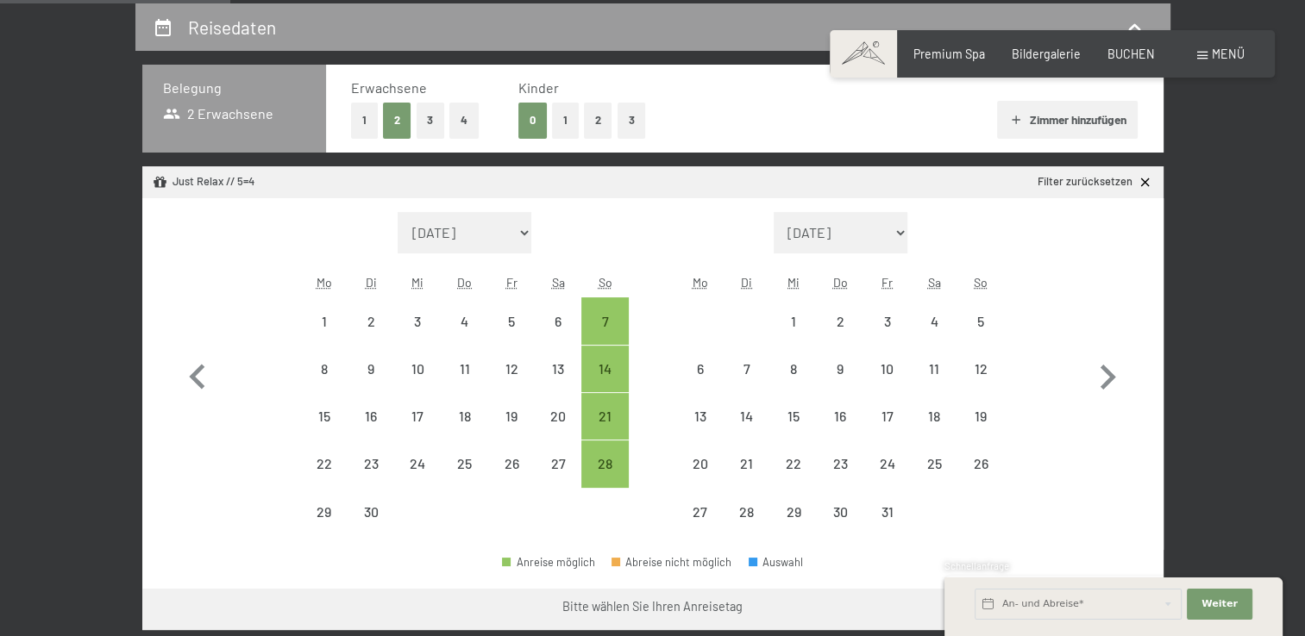
scroll to position [372, 0]
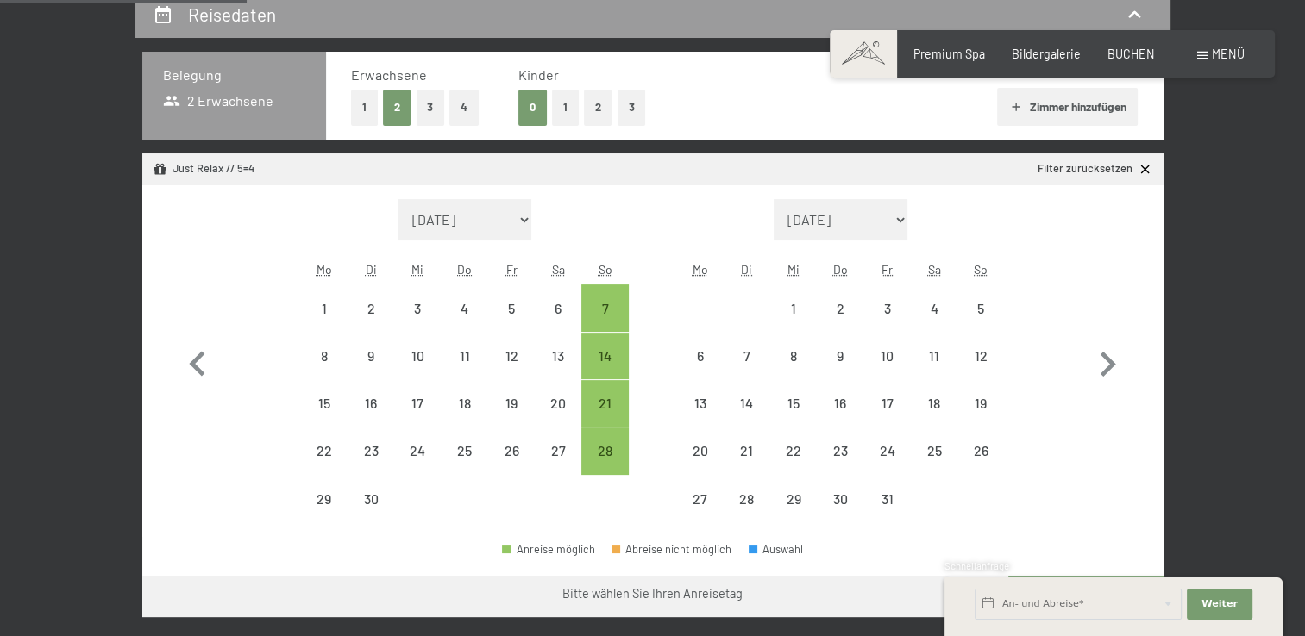
click at [598, 105] on button "2" at bounding box center [598, 107] width 28 height 35
select select "[DATE]"
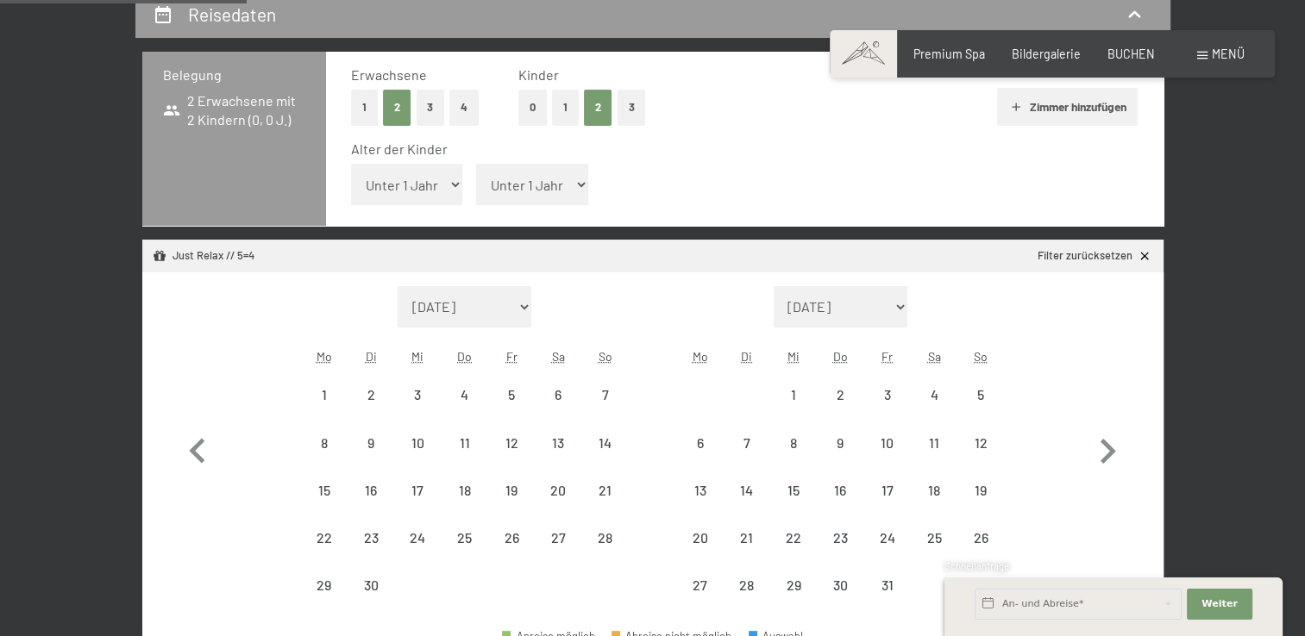
select select "[DATE]"
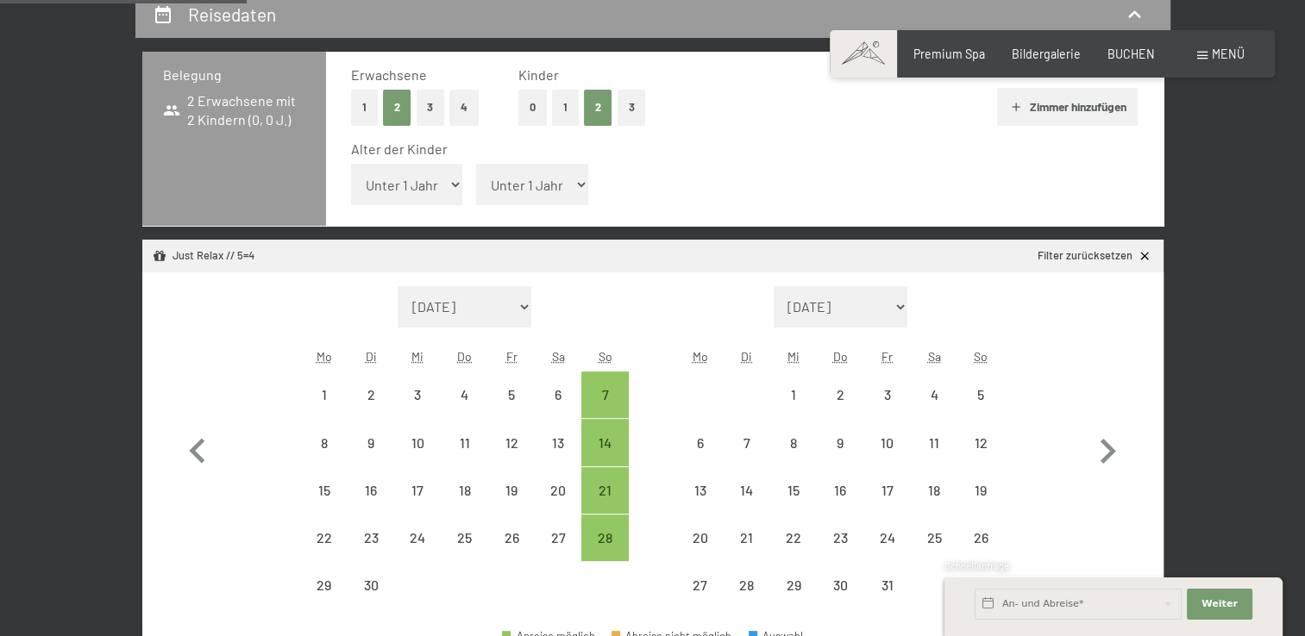
click at [427, 194] on select "Unter 1 Jahr 1 Jahr 2 Jahre 3 Jahre 4 Jahre 5 Jahre 6 Jahre 7 Jahre 8 Jahre 9 J…" at bounding box center [407, 184] width 112 height 41
select select "1"
click at [351, 164] on select "Unter 1 Jahr 1 Jahr 2 Jahre 3 Jahre 4 Jahre 5 Jahre 6 Jahre 7 Jahre 8 Jahre 9 J…" at bounding box center [407, 184] width 112 height 41
select select "2025-09-01"
select select "2025-10-01"
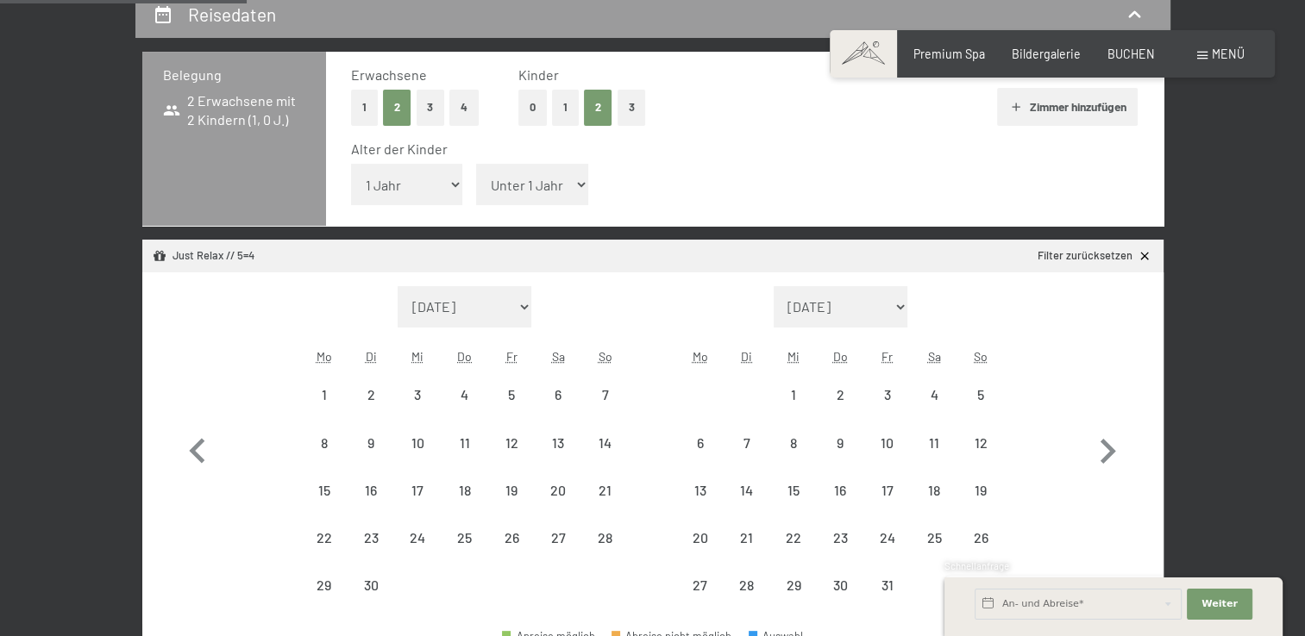
select select "2025-09-01"
select select "2025-10-01"
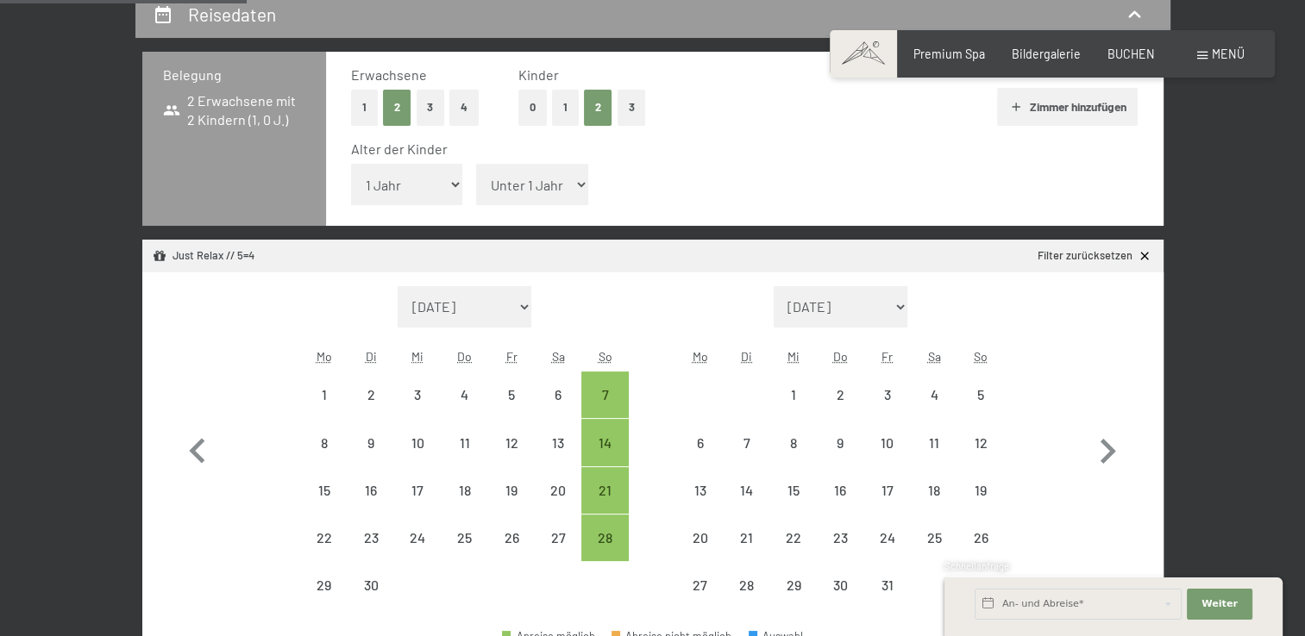
click at [539, 187] on select "Unter 1 Jahr 1 Jahr 2 Jahre 3 Jahre 4 Jahre 5 Jahre 6 Jahre 7 Jahre 8 Jahre 9 J…" at bounding box center [532, 184] width 112 height 41
click at [542, 188] on select "Unter 1 Jahr 1 Jahr 2 Jahre 3 Jahre 4 Jahre 5 Jahre 6 Jahre 7 Jahre 8 Jahre 9 J…" at bounding box center [532, 184] width 112 height 41
select select "5"
click at [476, 164] on select "Unter 1 Jahr 1 Jahr 2 Jahre 3 Jahre 4 Jahre 5 Jahre 6 Jahre 7 Jahre 8 Jahre 9 J…" at bounding box center [532, 184] width 112 height 41
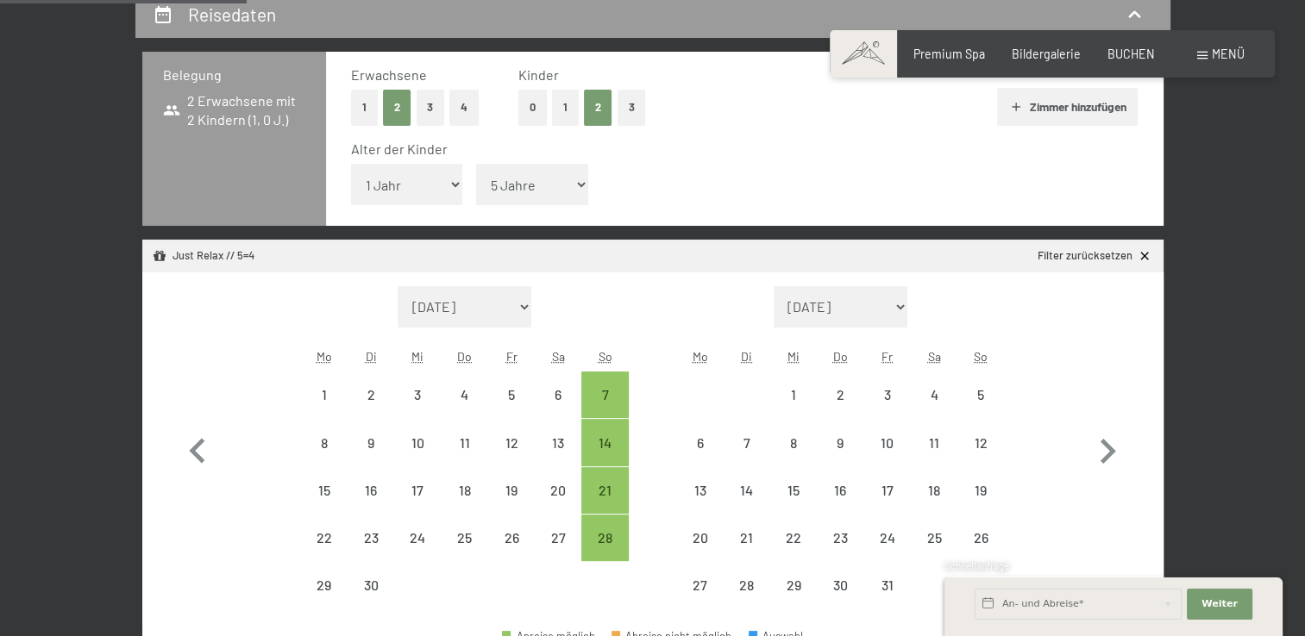
select select "2025-09-01"
select select "2025-10-01"
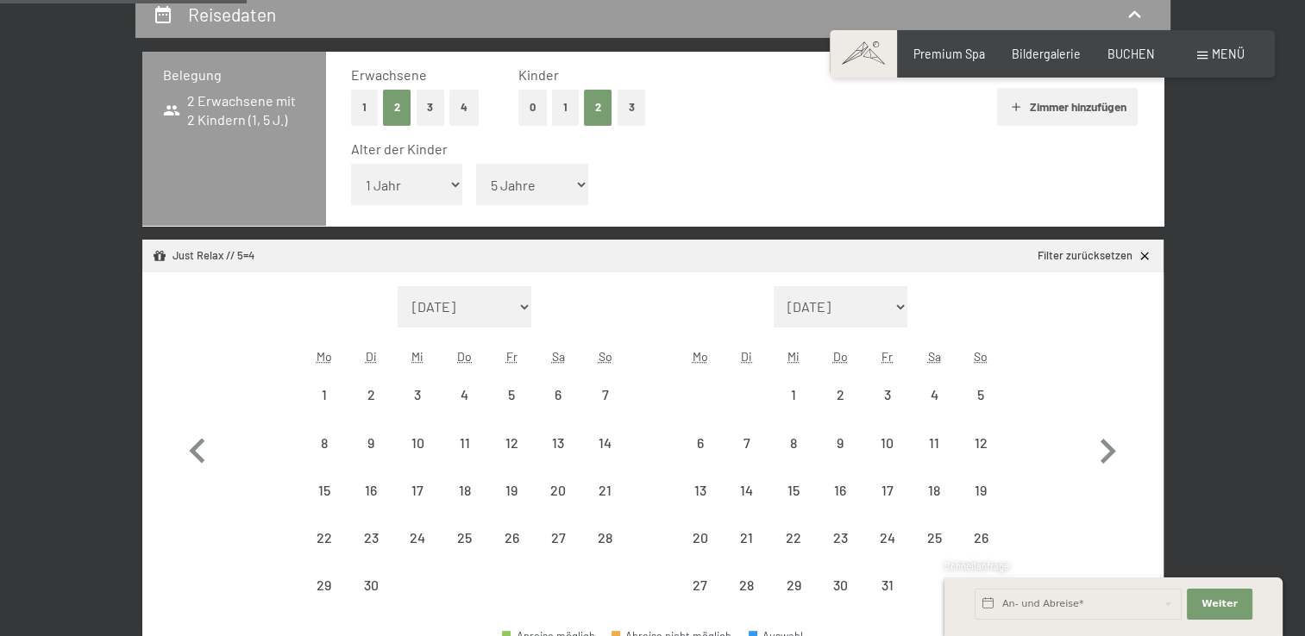
select select "2025-09-01"
select select "2025-10-01"
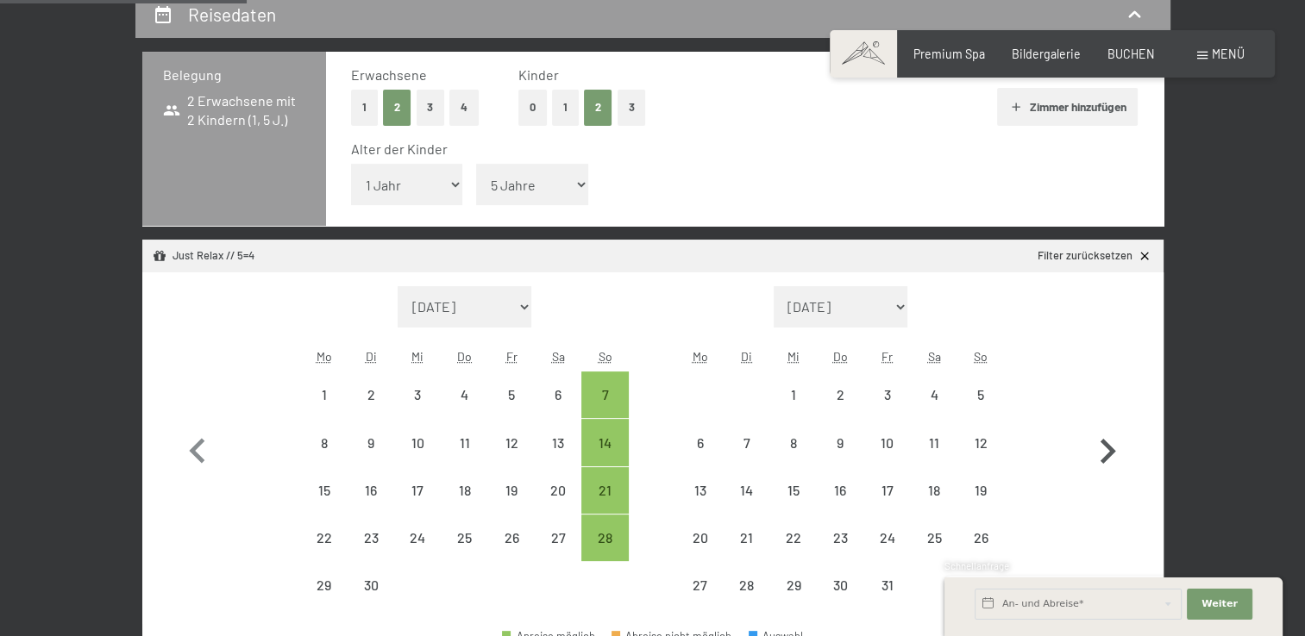
click at [1112, 447] on icon "button" at bounding box center [1107, 452] width 50 height 50
select select "2025-10-01"
select select "2025-11-01"
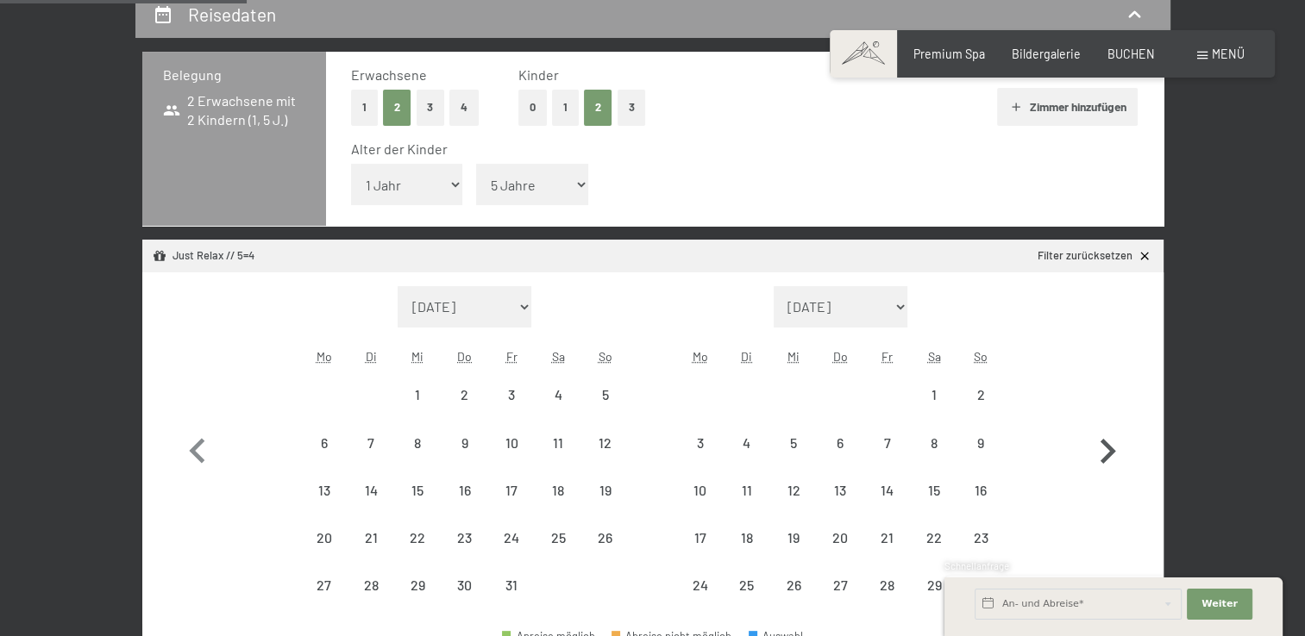
select select "2025-10-01"
select select "2025-11-01"
click at [1112, 447] on icon "button" at bounding box center [1107, 452] width 50 height 50
select select "[DATE]"
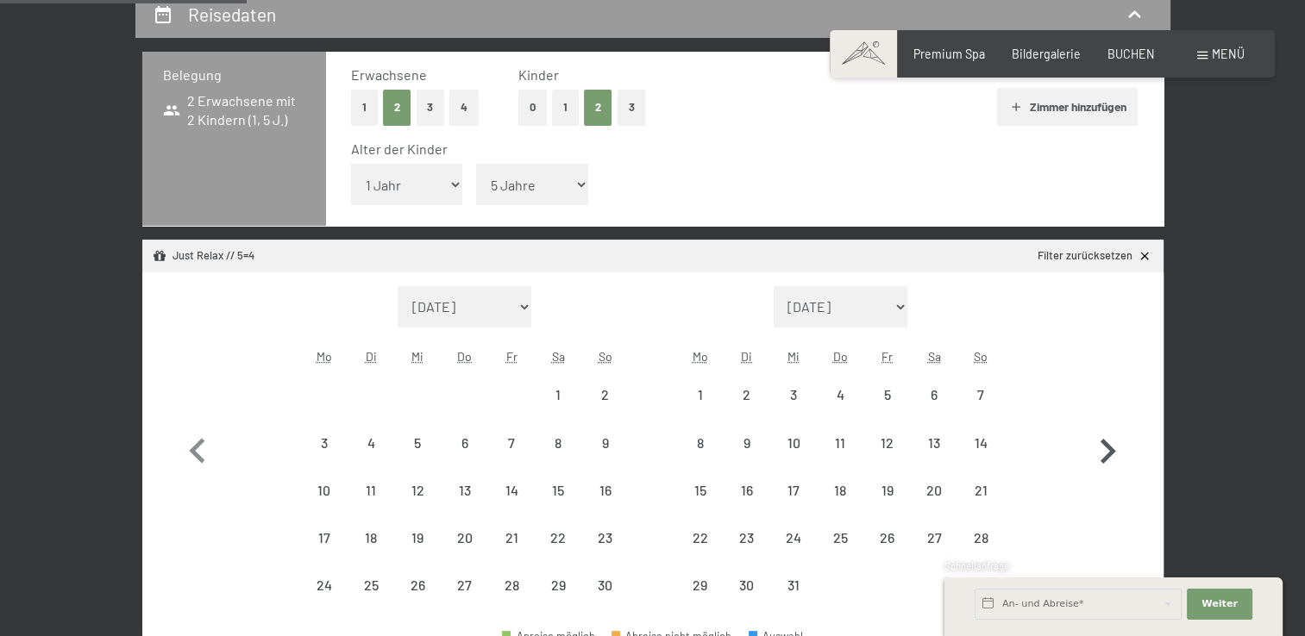
select select "[DATE]"
click at [1112, 447] on icon "button" at bounding box center [1107, 452] width 50 height 50
select select "[DATE]"
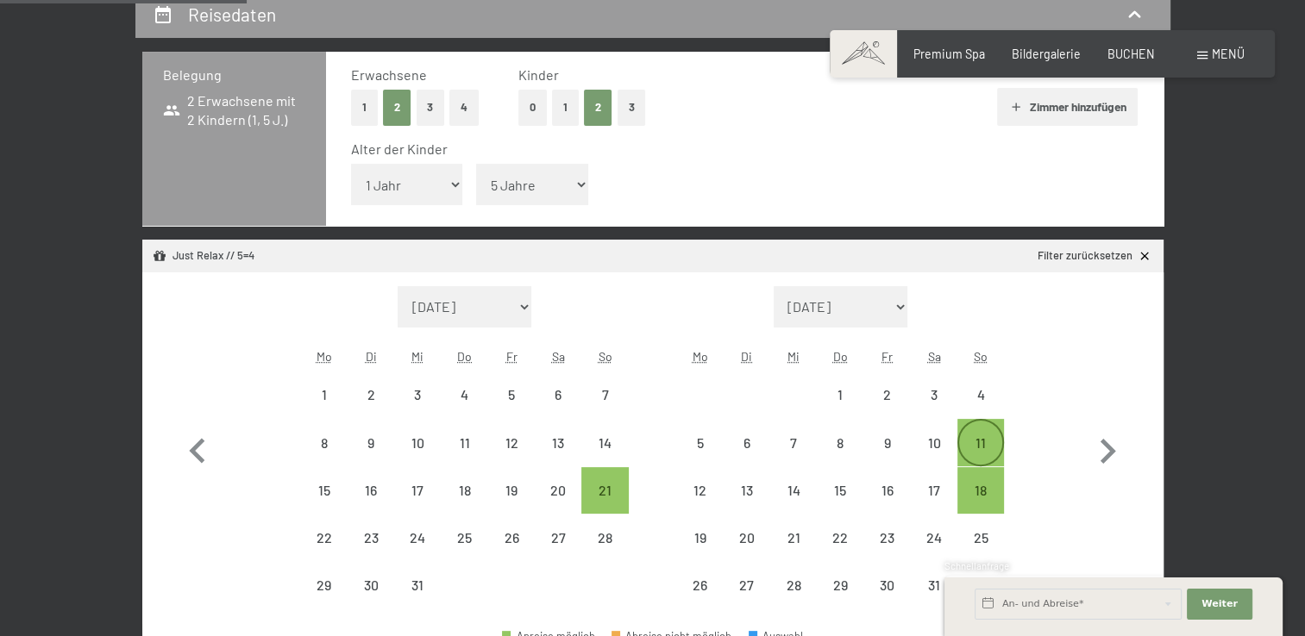
click at [986, 444] on div "11" at bounding box center [980, 457] width 43 height 43
select select "[DATE]"
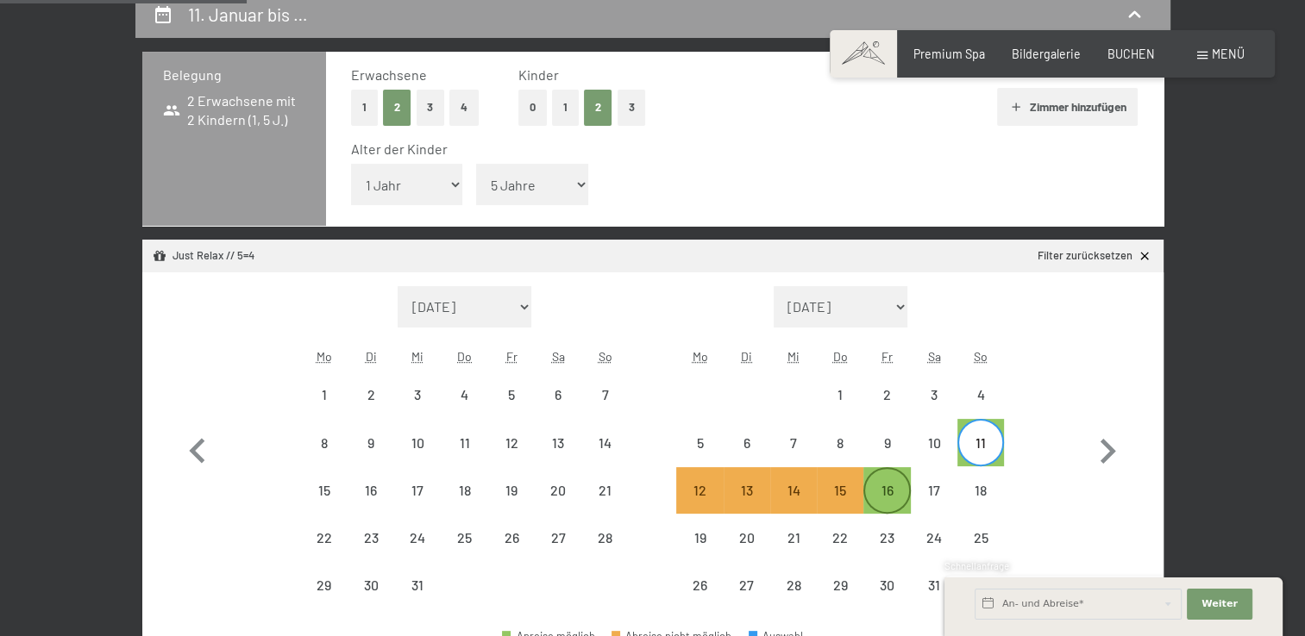
click at [888, 492] on div "16" at bounding box center [886, 505] width 43 height 43
select select "[DATE]"
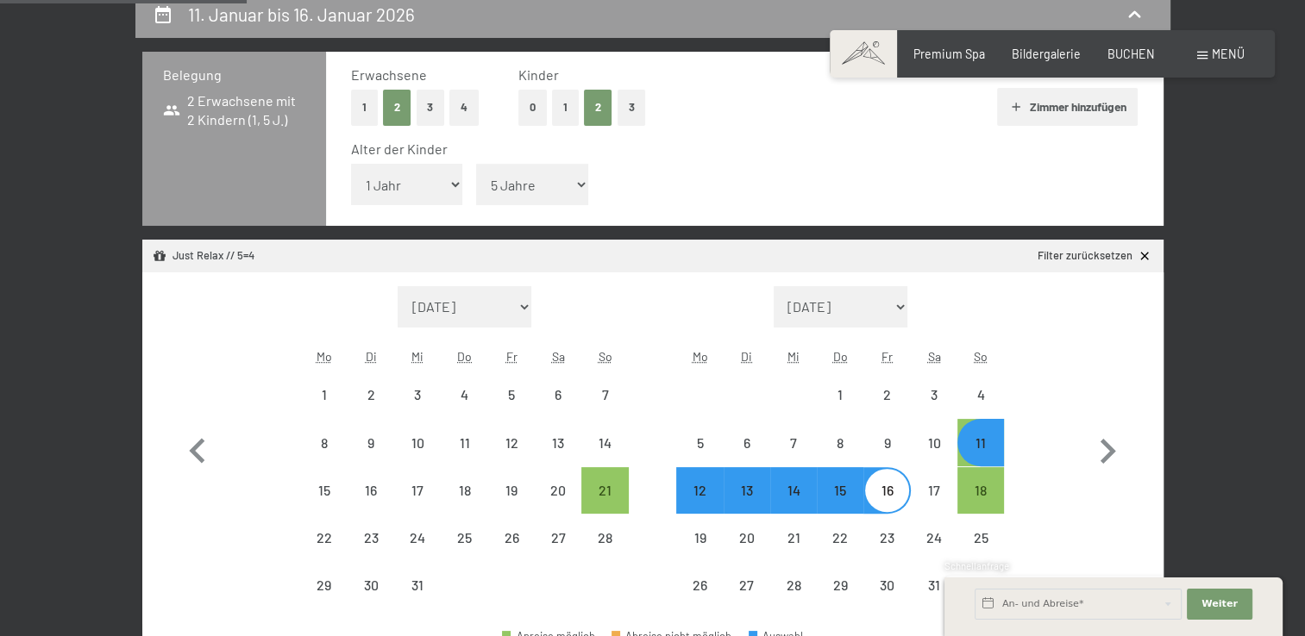
select select "2025-09-01"
select select "[DATE]"
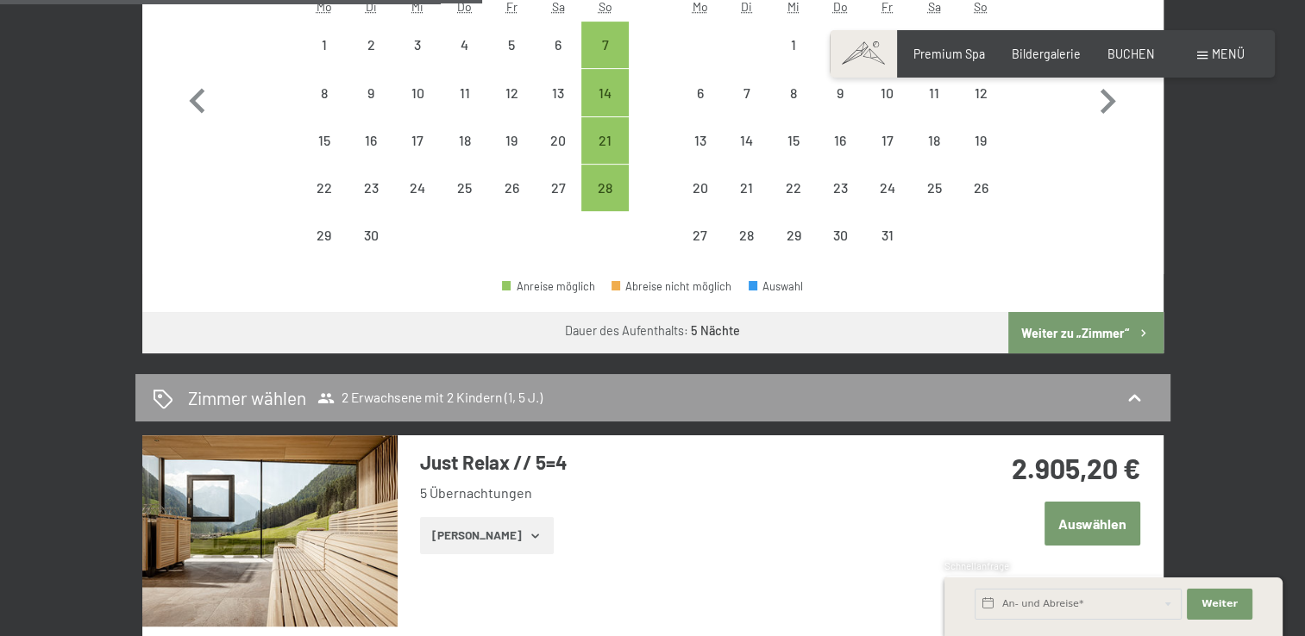
scroll to position [759, 0]
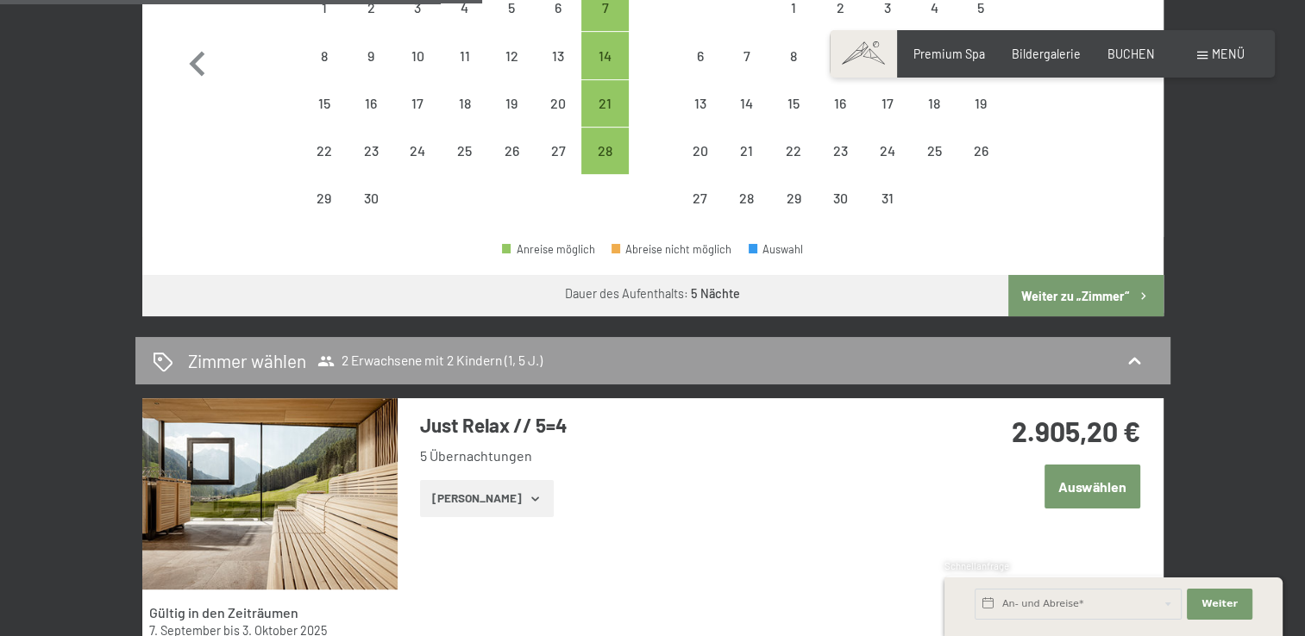
click at [1109, 294] on button "Weiter zu „Zimmer“" at bounding box center [1085, 295] width 154 height 41
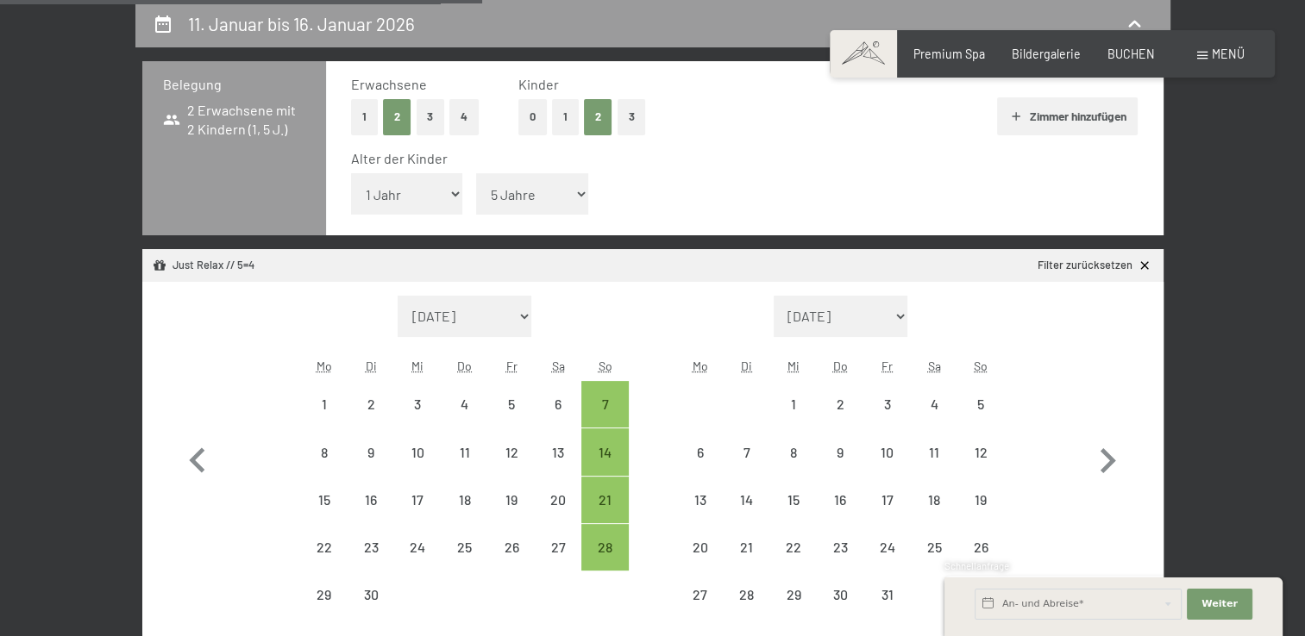
select select "2025-09-01"
select select "[DATE]"
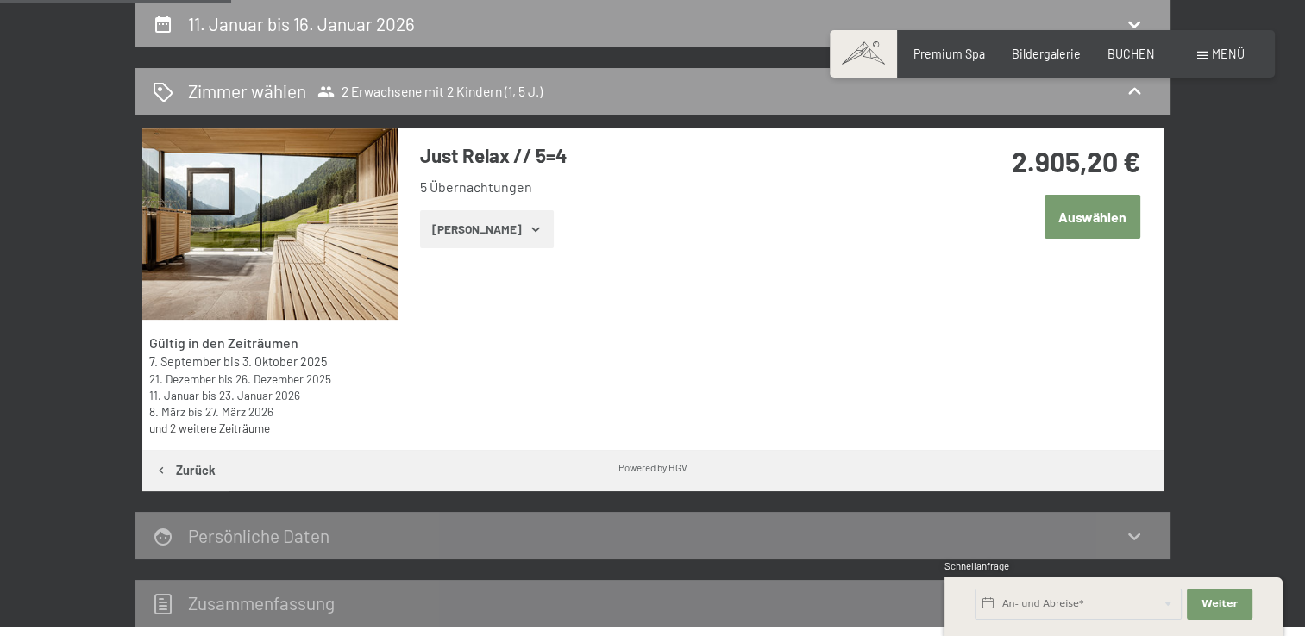
click at [1090, 223] on button "Auswählen" at bounding box center [1092, 217] width 96 height 44
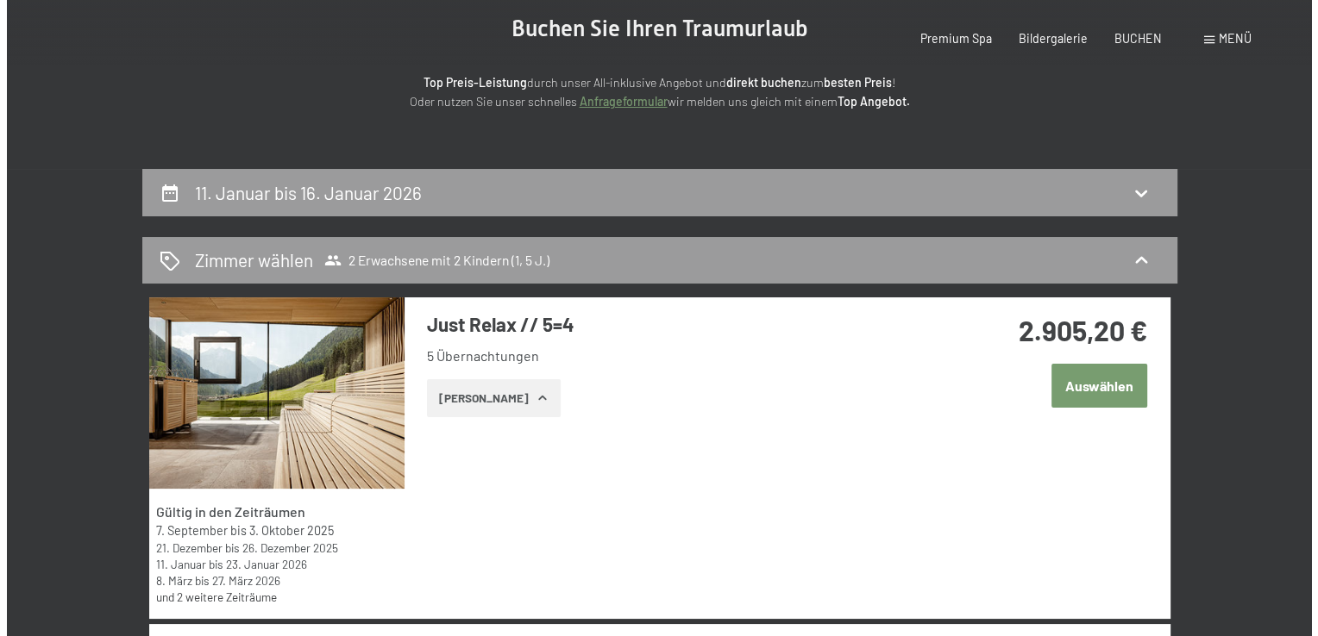
scroll to position [0, 0]
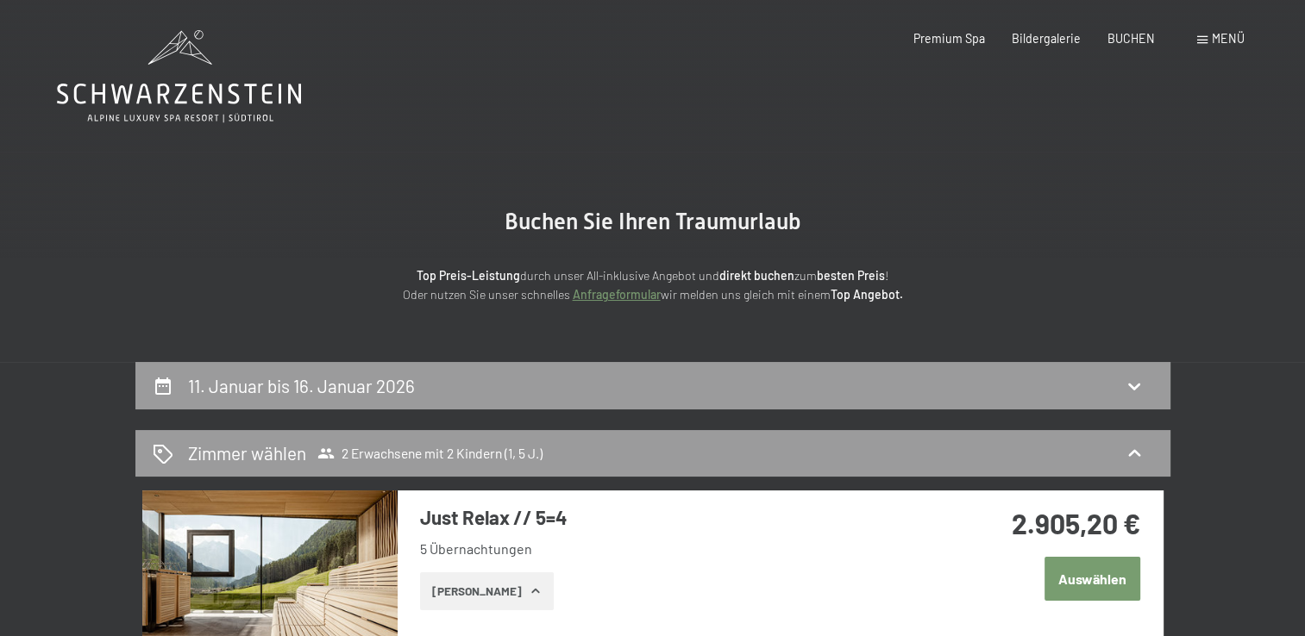
click at [1200, 45] on div "Menü" at bounding box center [1220, 38] width 47 height 17
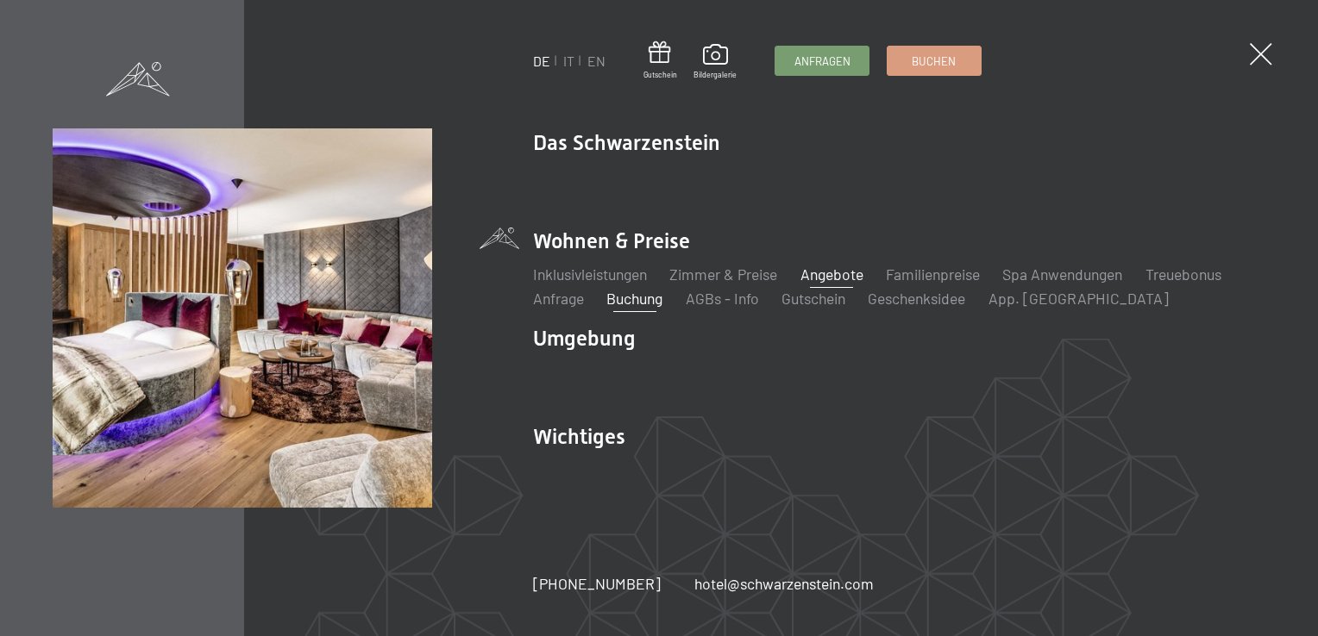
click at [821, 279] on link "Angebote" at bounding box center [831, 274] width 63 height 19
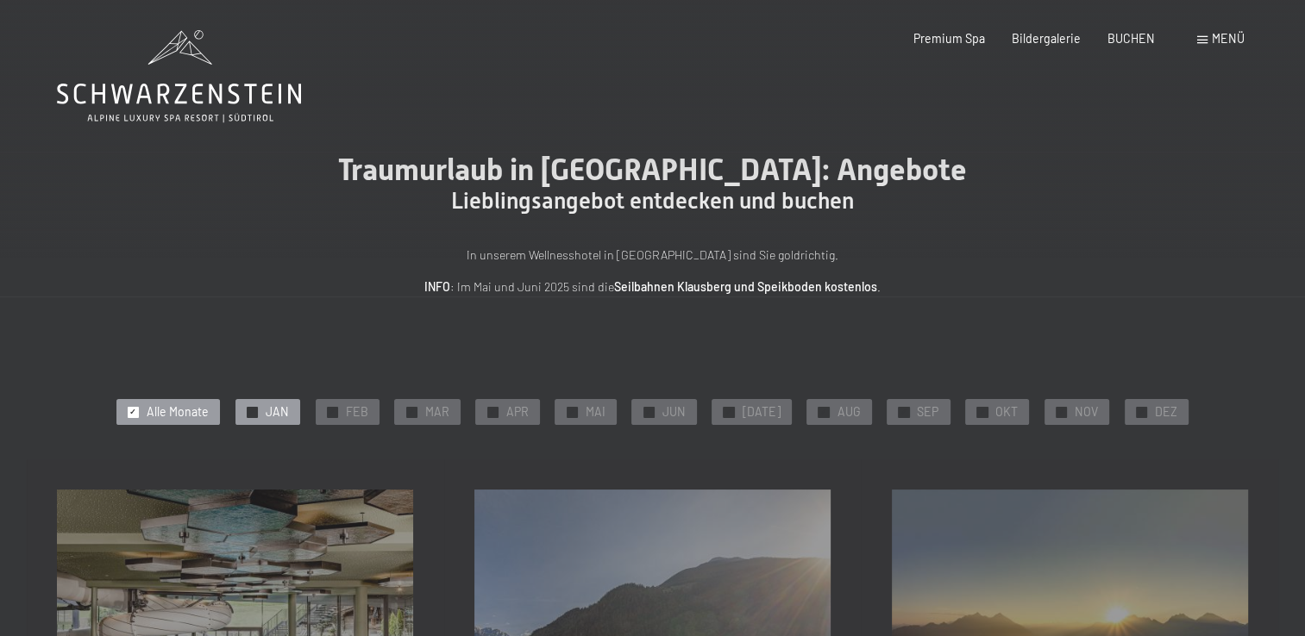
click at [289, 406] on span "JAN" at bounding box center [277, 412] width 23 height 17
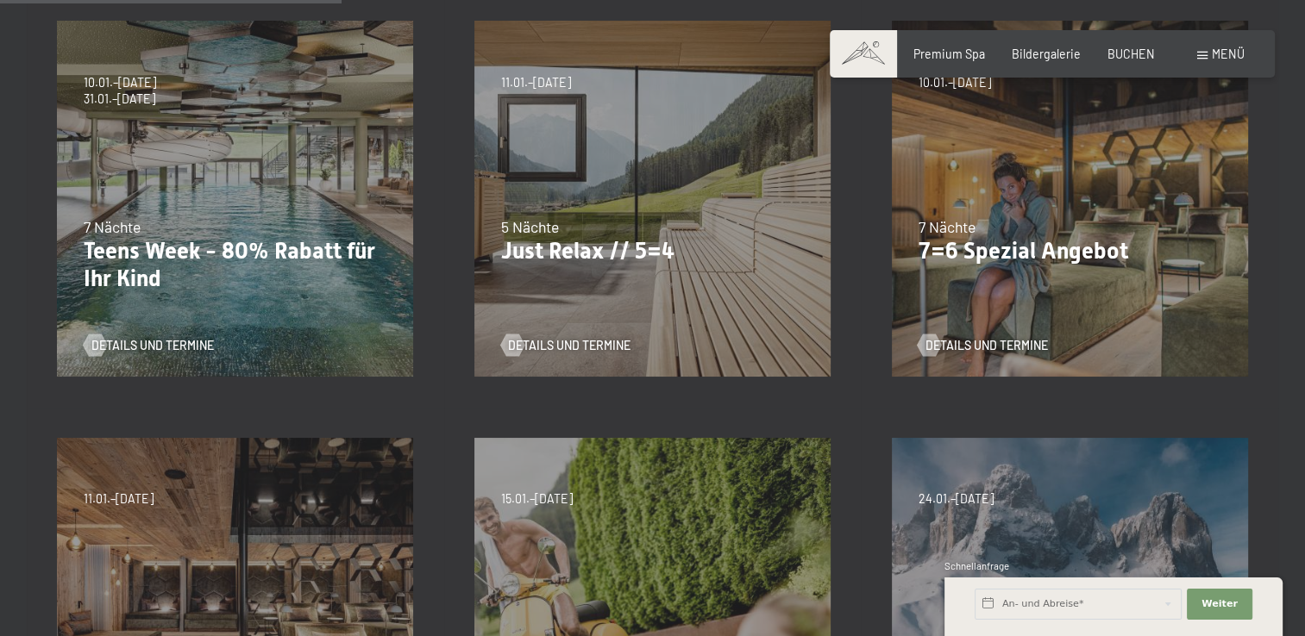
scroll to position [458, 0]
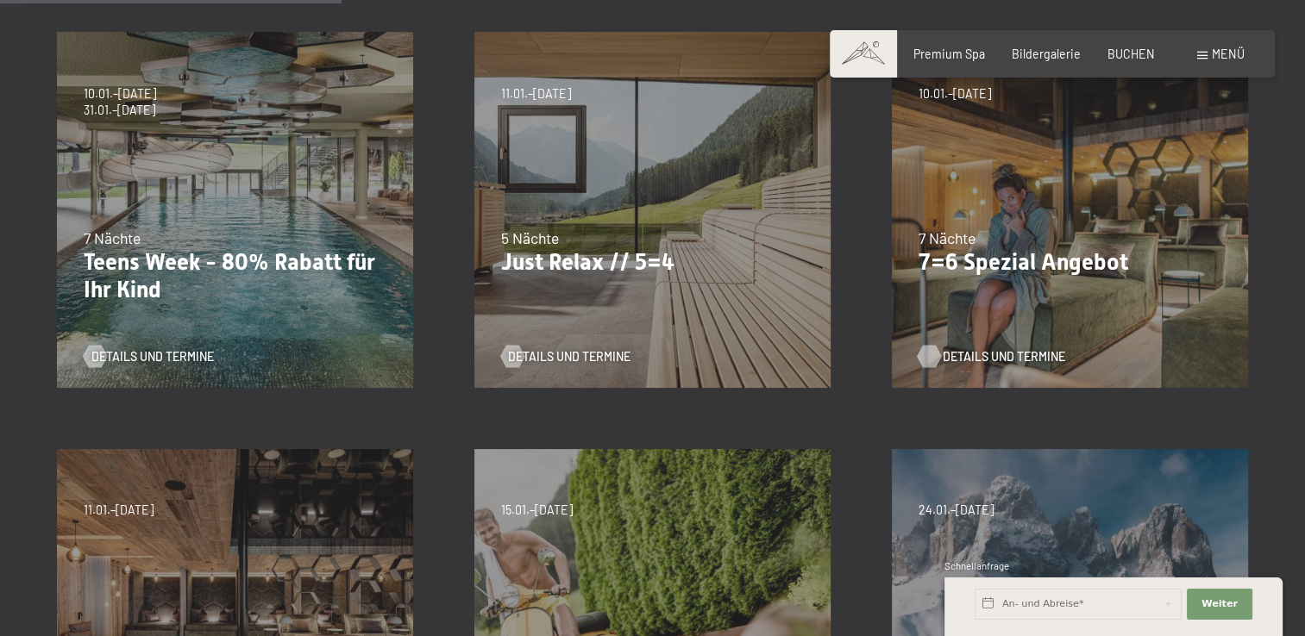
click at [955, 360] on span "Details und Termine" at bounding box center [1003, 356] width 122 height 17
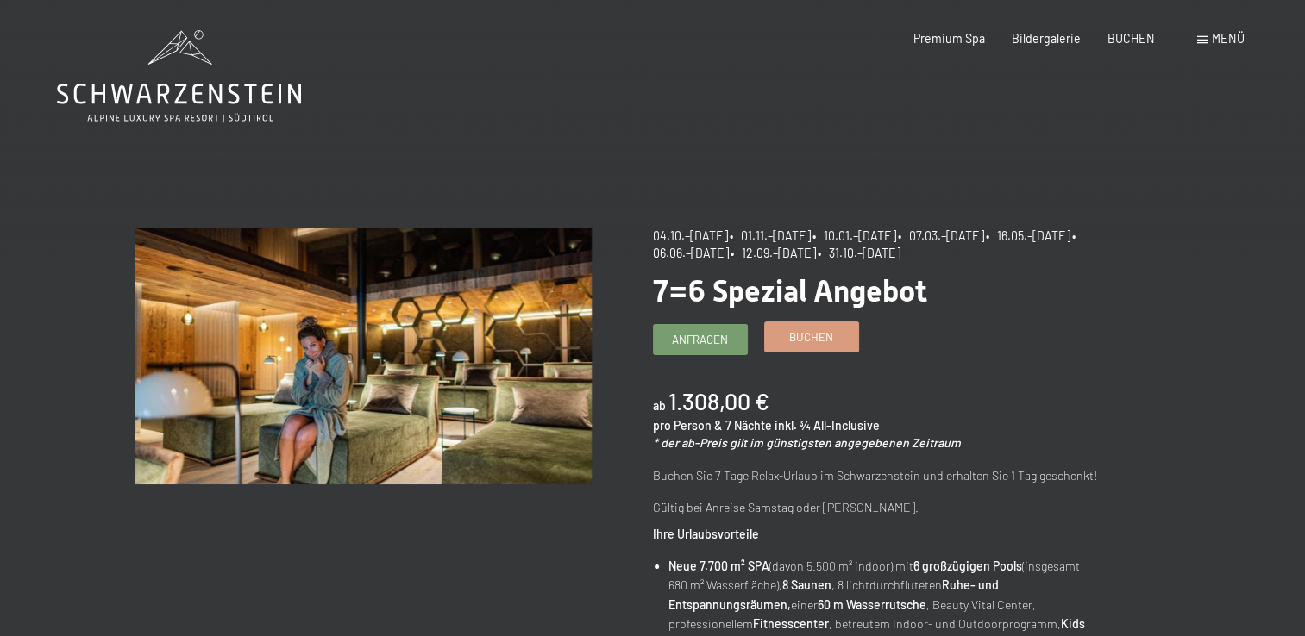
click at [812, 335] on span "Buchen" at bounding box center [811, 337] width 44 height 16
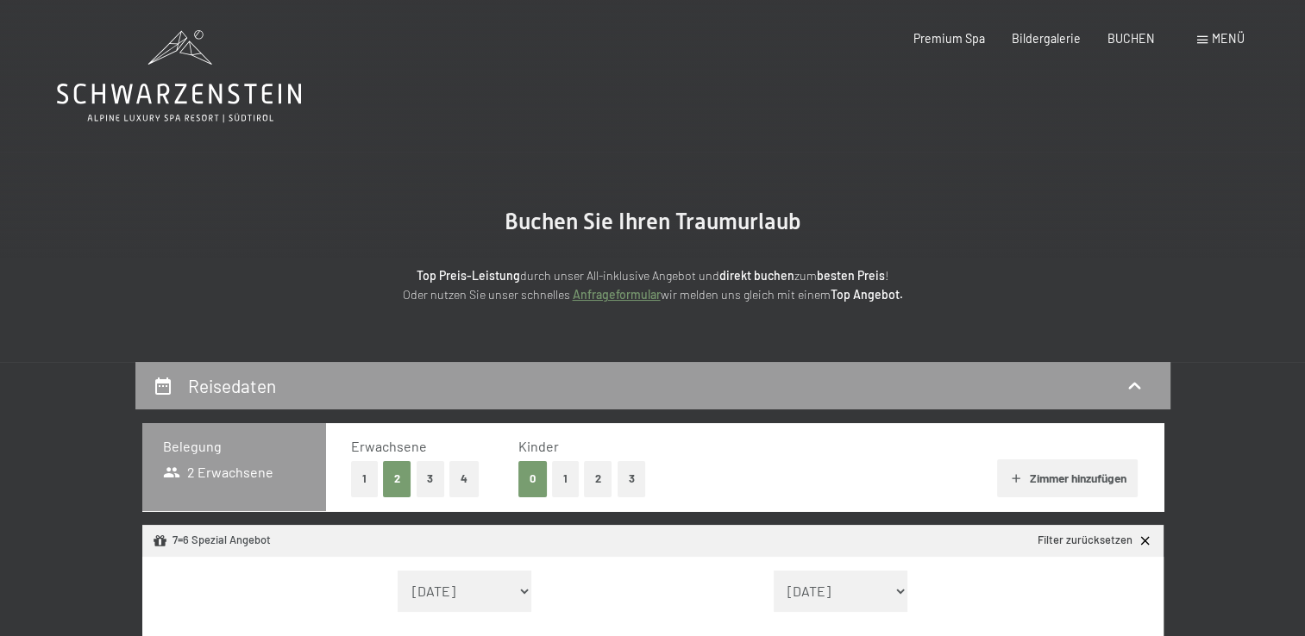
select select "[DATE]"
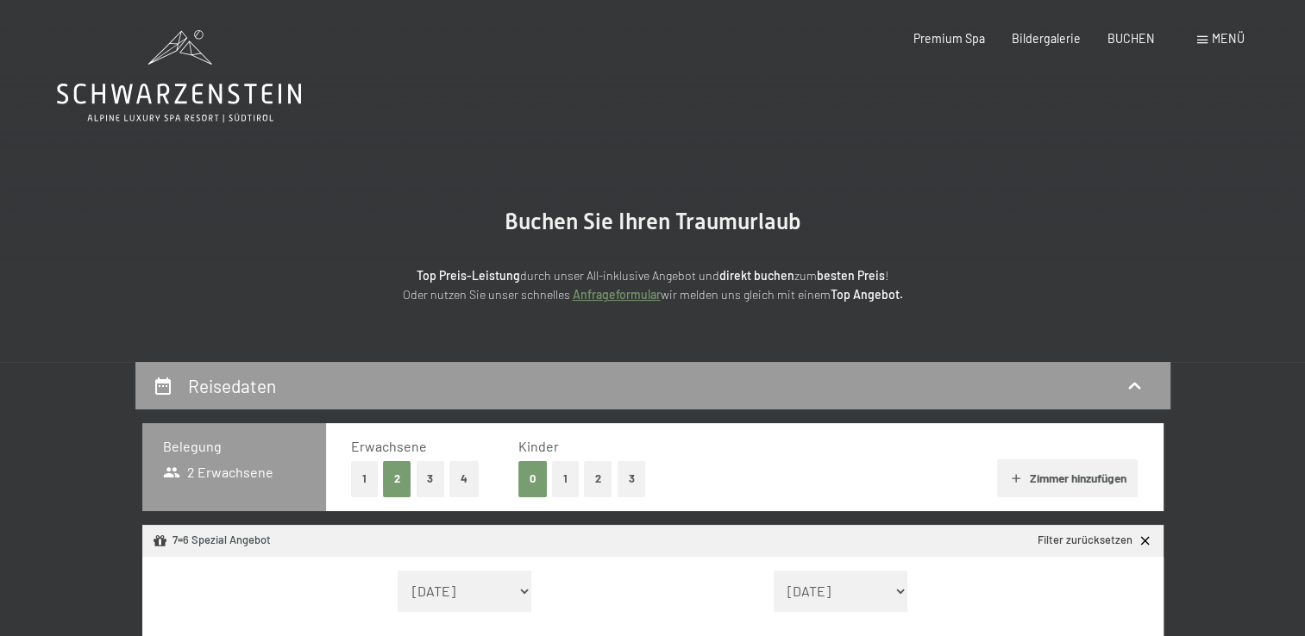
click at [594, 480] on button "2" at bounding box center [598, 478] width 28 height 35
select select "[DATE]"
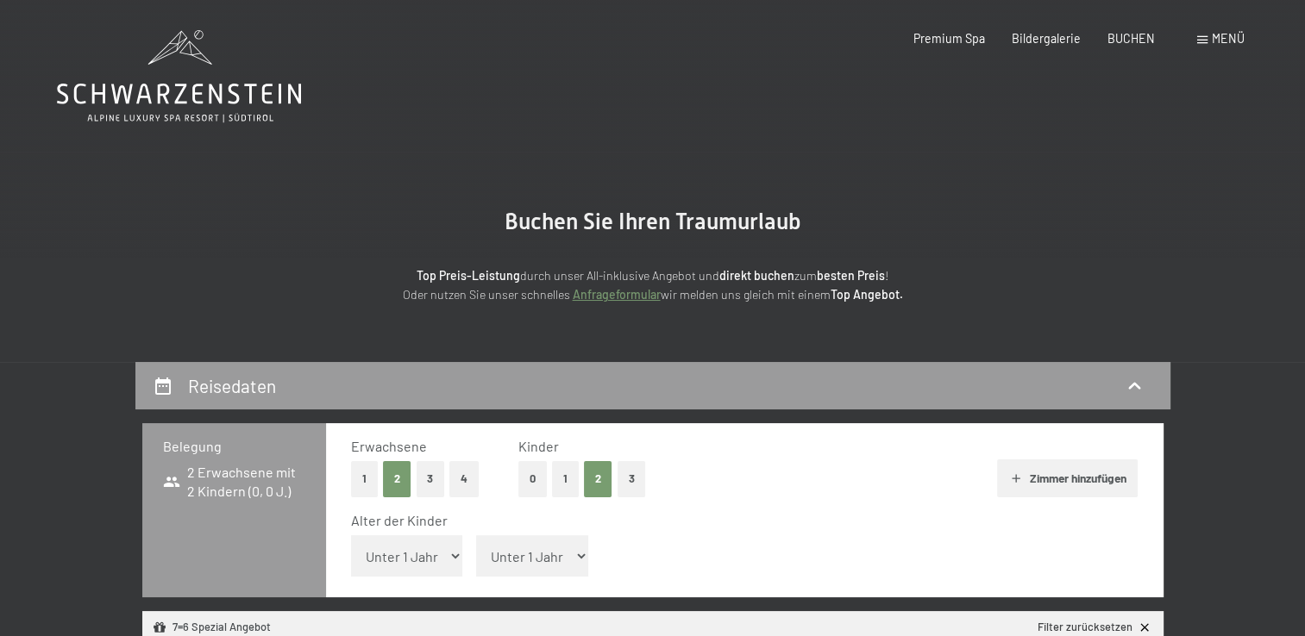
select select "[DATE]"
click at [420, 557] on select "Unter 1 Jahr 1 Jahr 2 Jahre 3 Jahre 4 Jahre 5 Jahre 6 Jahre 7 Jahre 8 Jahre 9 J…" at bounding box center [407, 555] width 112 height 41
select select "1"
click at [351, 535] on select "Unter 1 Jahr 1 Jahr 2 Jahre 3 Jahre 4 Jahre 5 Jahre 6 Jahre 7 Jahre 8 Jahre 9 J…" at bounding box center [407, 555] width 112 height 41
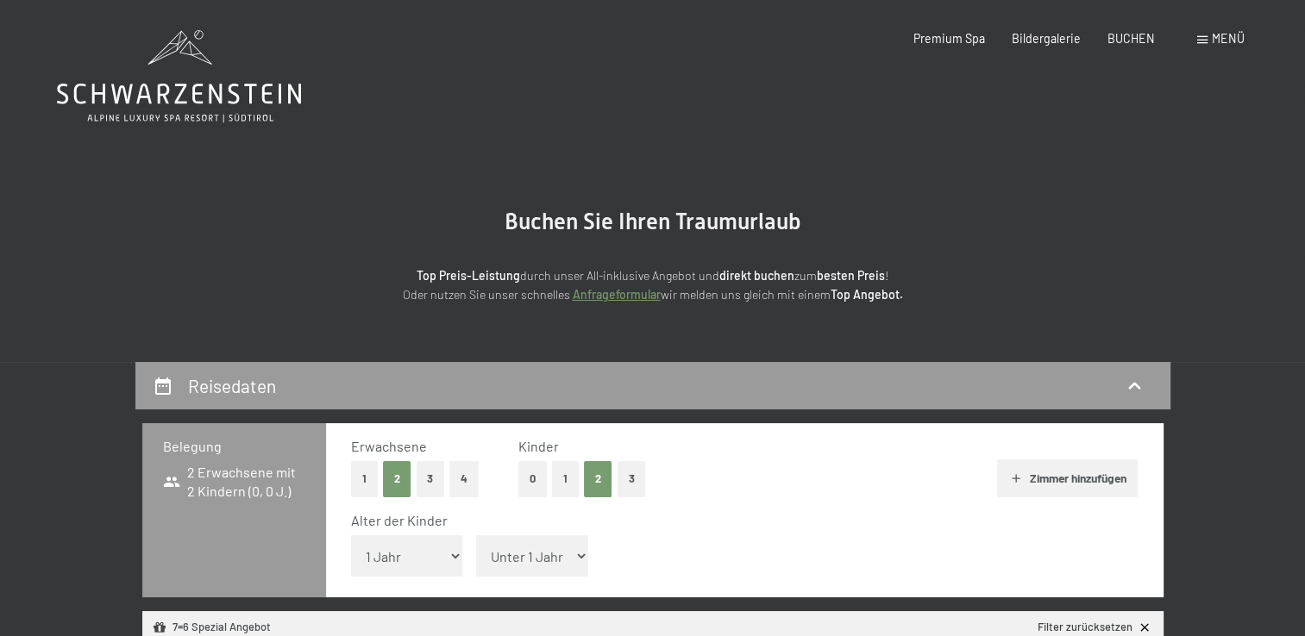
select select "[DATE]"
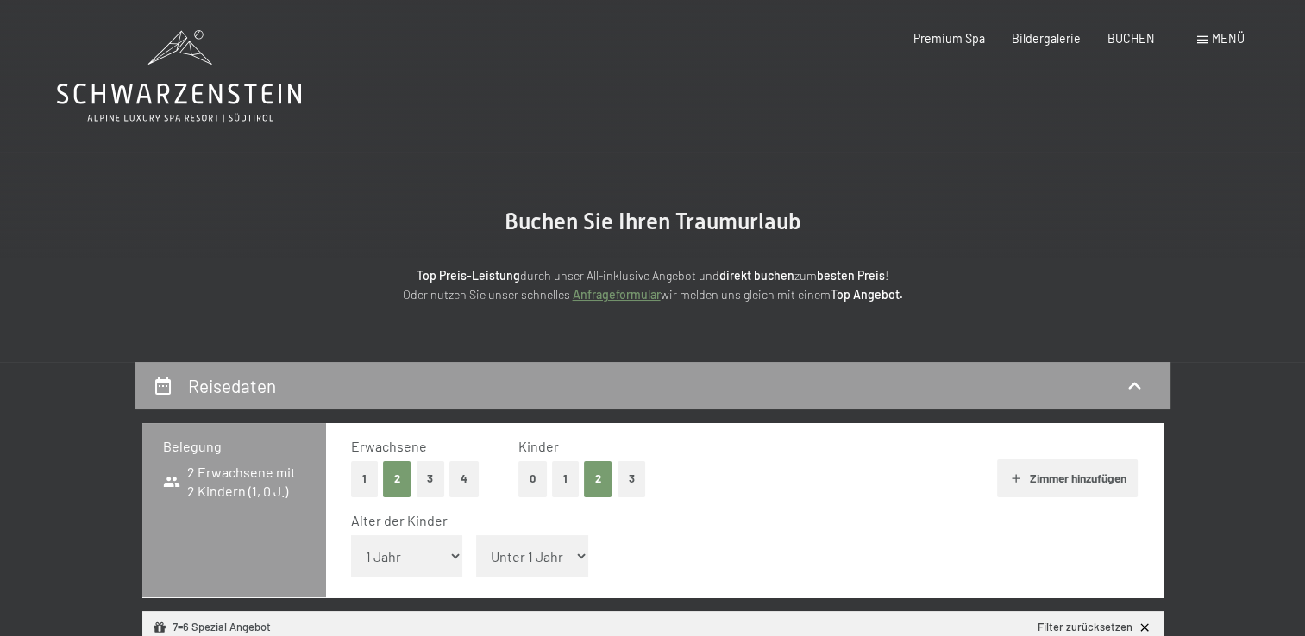
select select "[DATE]"
click at [537, 557] on select "Unter 1 Jahr 1 Jahr 2 Jahre 3 Jahre 4 Jahre 5 Jahre 6 Jahre 7 Jahre 8 Jahre 9 J…" at bounding box center [532, 555] width 112 height 41
select select "5"
click at [476, 535] on select "Unter 1 Jahr 1 Jahr 2 Jahre 3 Jahre 4 Jahre 5 Jahre 6 Jahre 7 Jahre 8 Jahre 9 J…" at bounding box center [532, 555] width 112 height 41
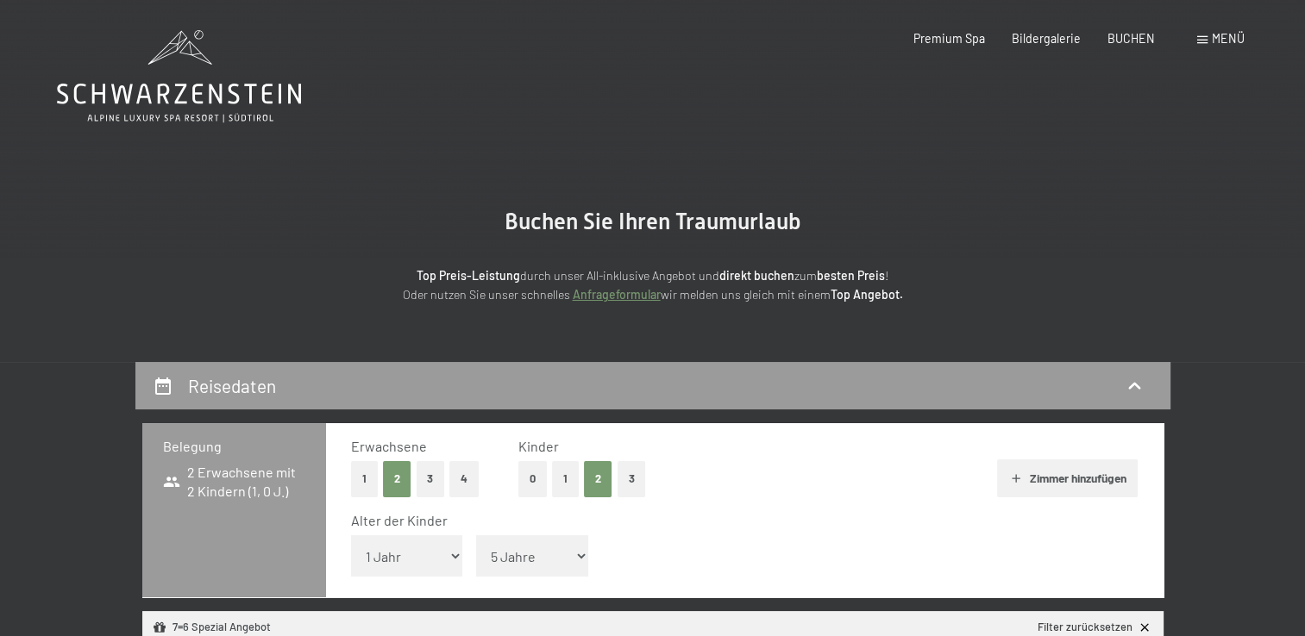
select select "[DATE]"
select select "2025-10-01"
select select "2025-11-01"
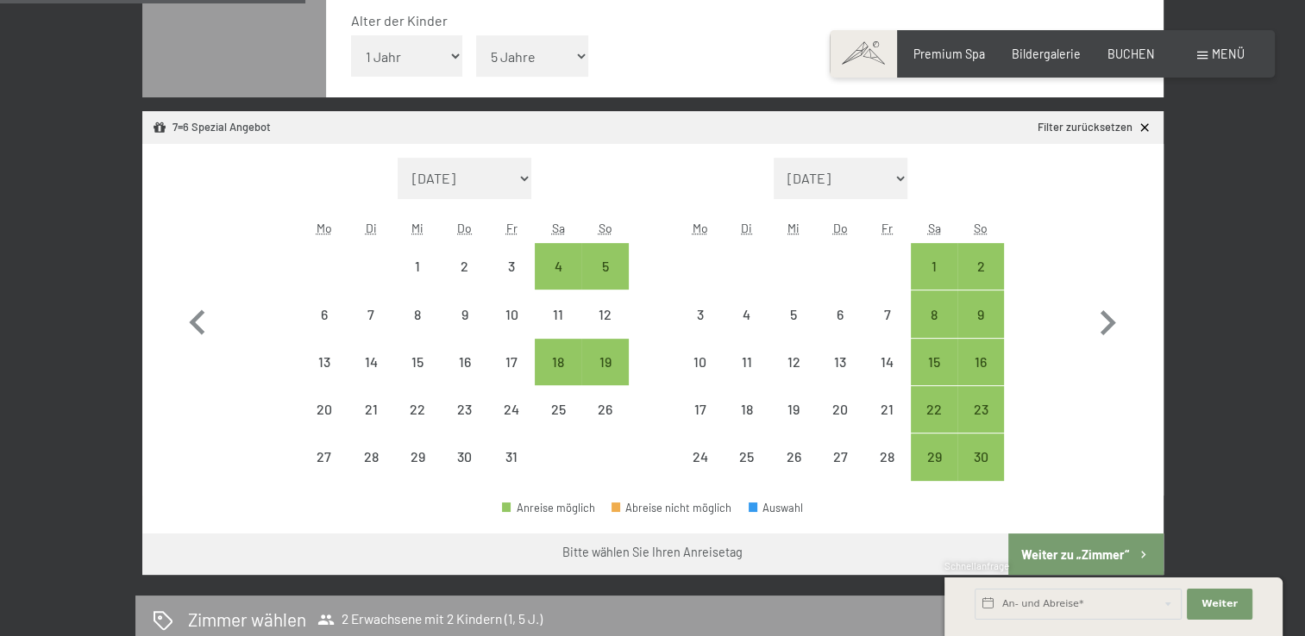
scroll to position [531, 0]
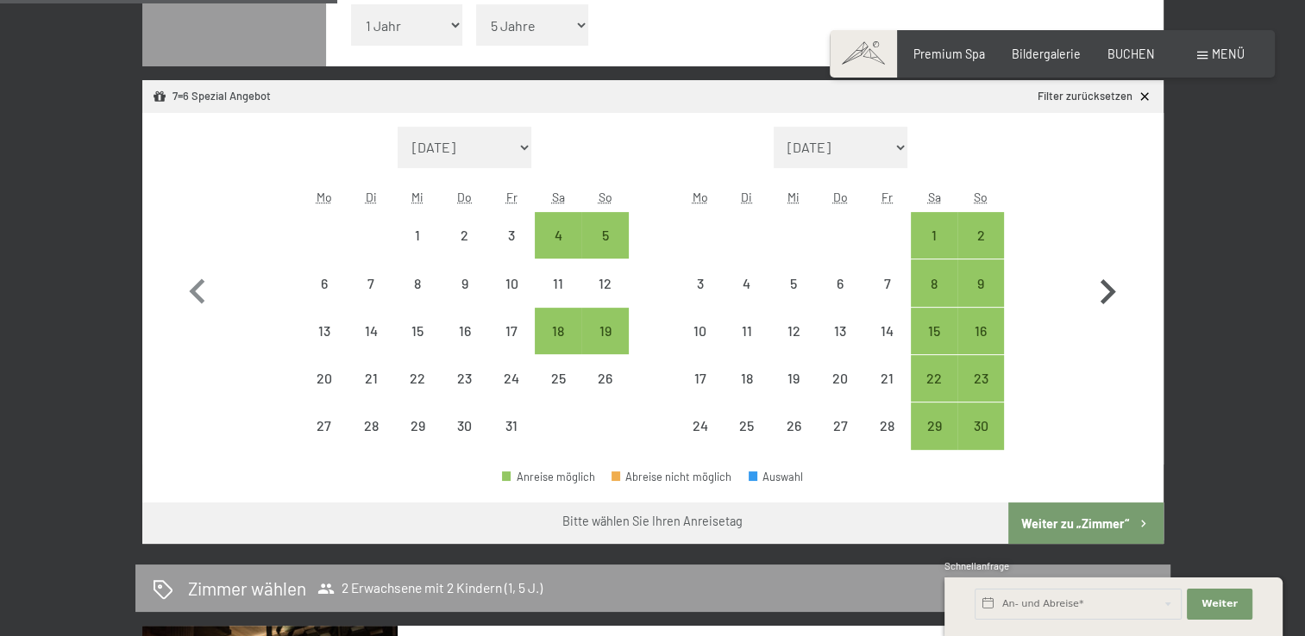
click at [1110, 289] on icon "button" at bounding box center [1108, 291] width 16 height 25
select select "2025-11-01"
select select "2025-12-01"
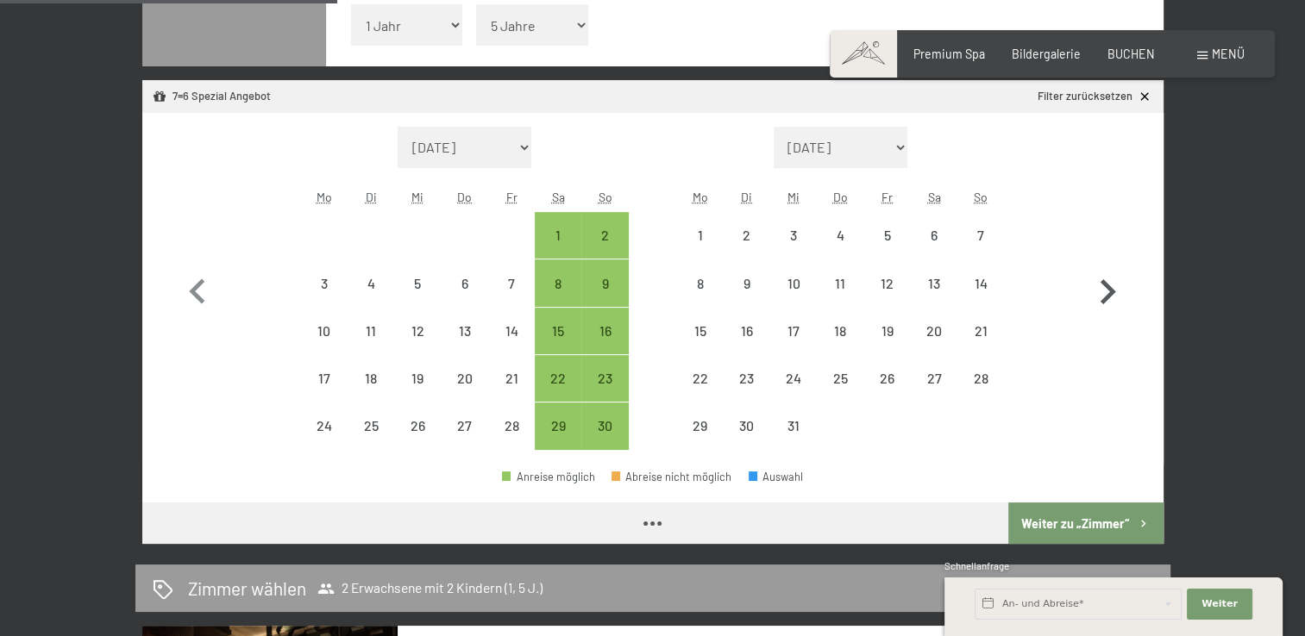
select select "2025-11-01"
select select "2025-12-01"
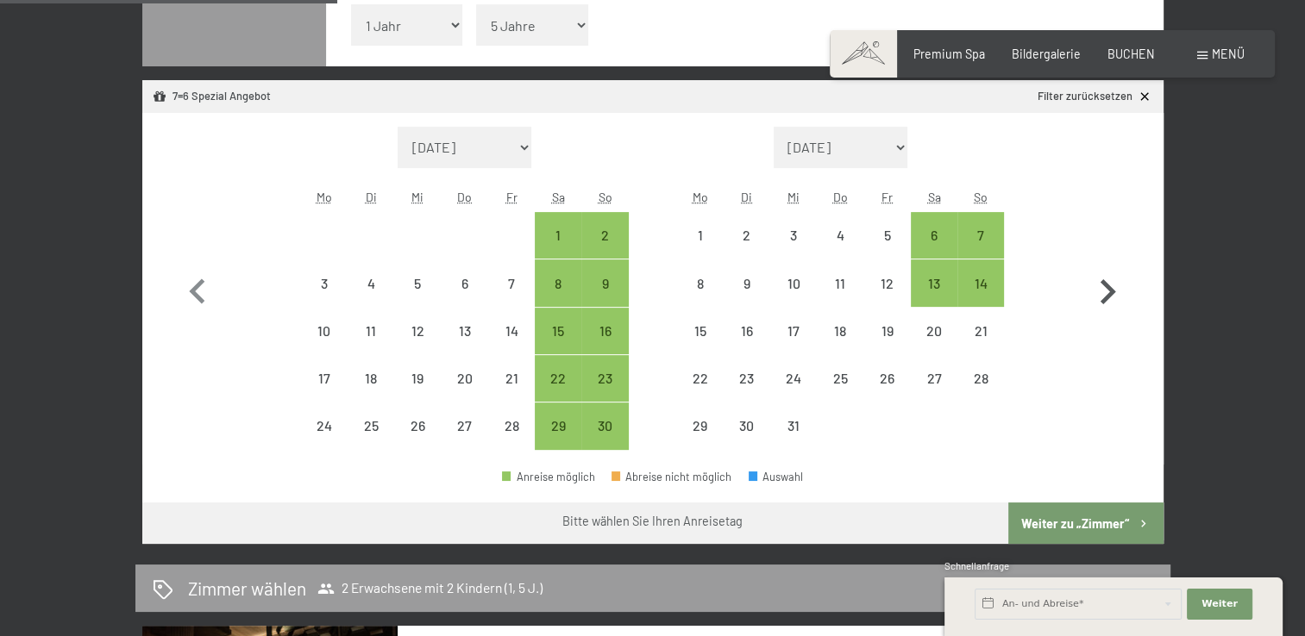
click at [1118, 295] on icon "button" at bounding box center [1107, 292] width 50 height 50
select select "2025-12-01"
select select "2026-01-01"
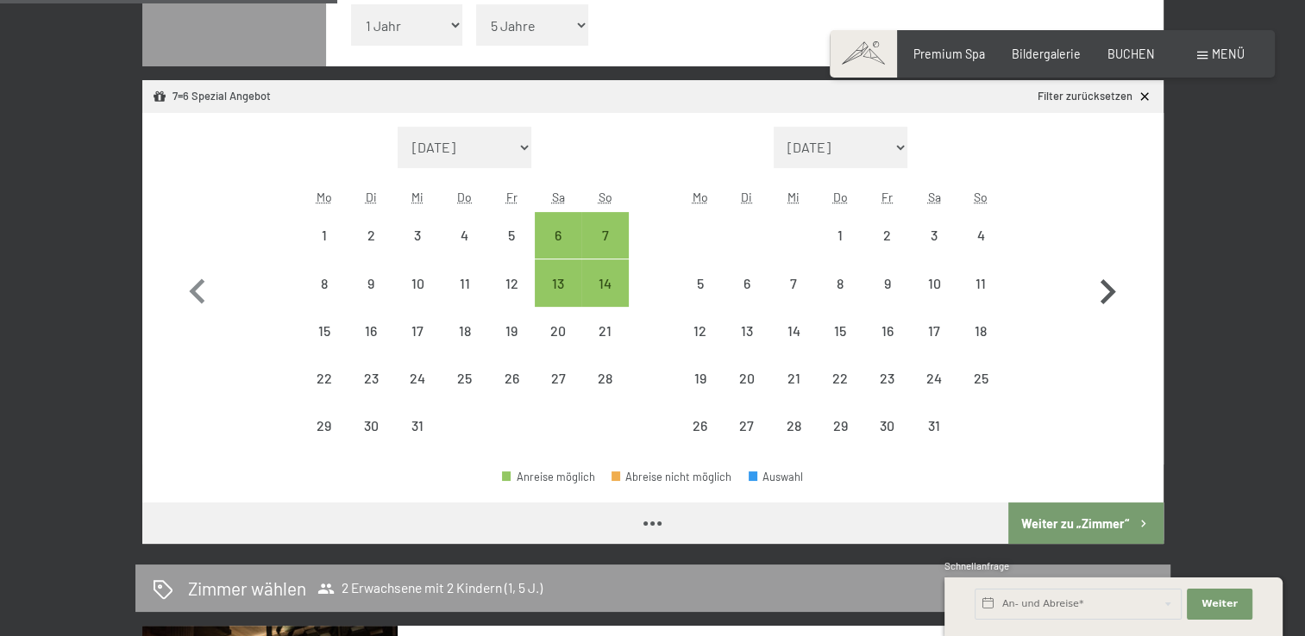
select select "2025-12-01"
select select "2026-01-01"
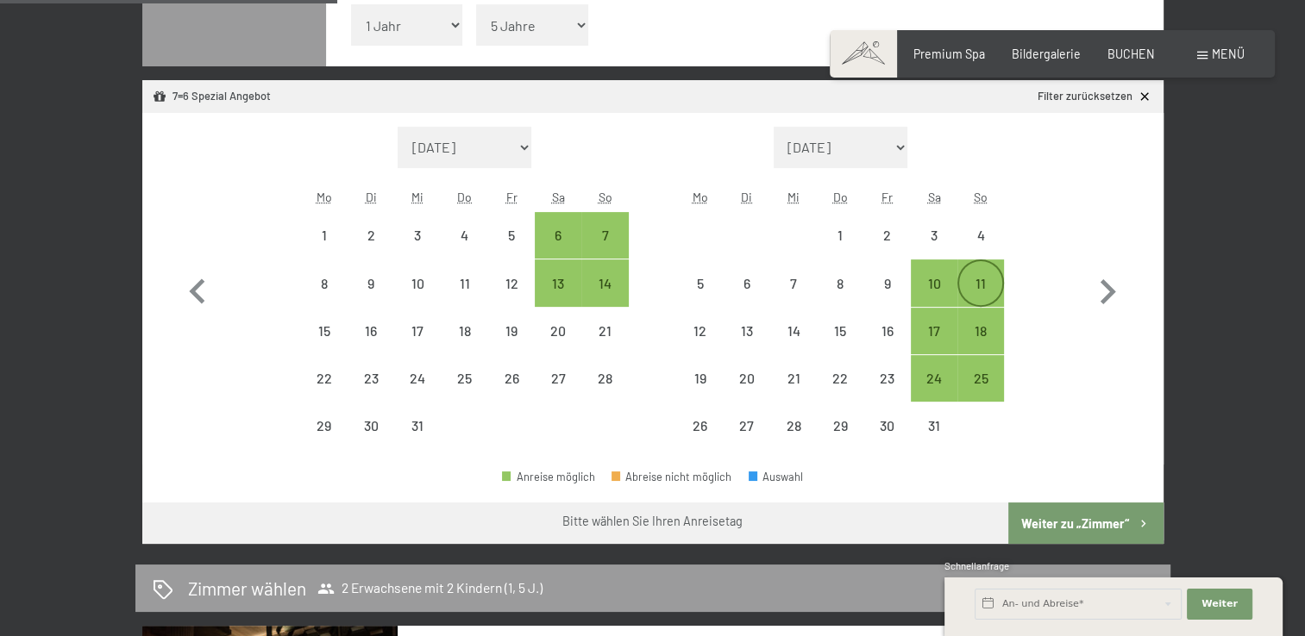
click at [978, 279] on div "11" at bounding box center [980, 298] width 43 height 43
select select "2025-12-01"
select select "2026-01-01"
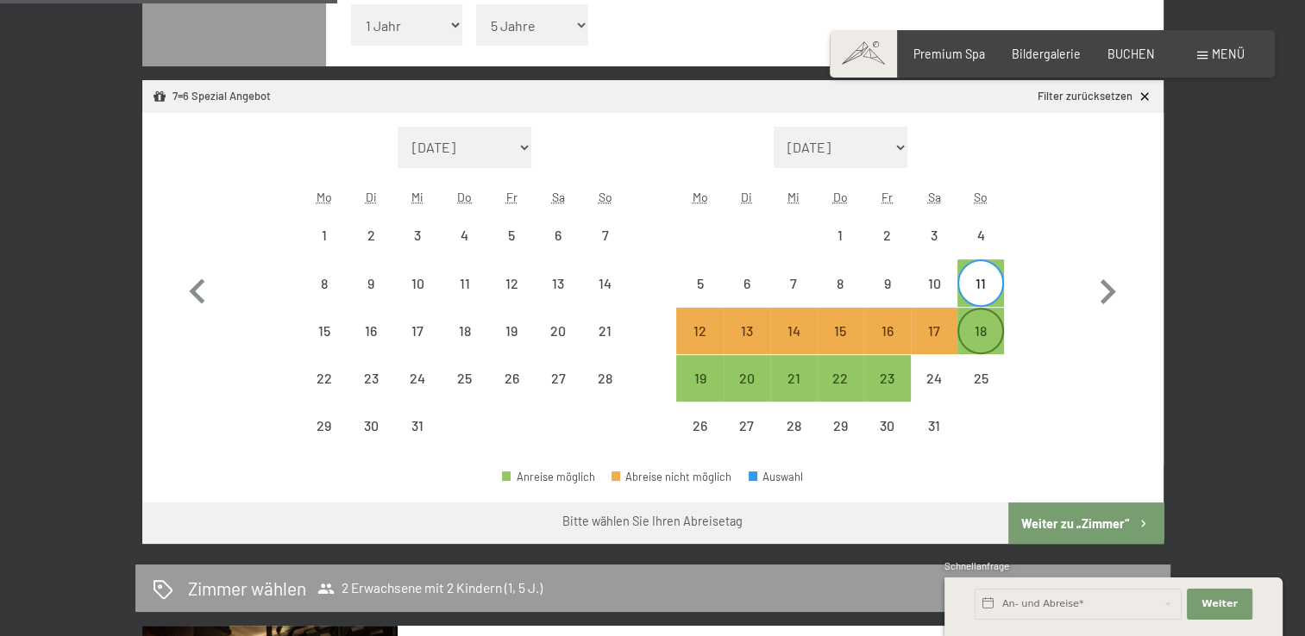
click at [976, 336] on div "18" at bounding box center [980, 345] width 43 height 43
select select "2025-12-01"
select select "2026-01-01"
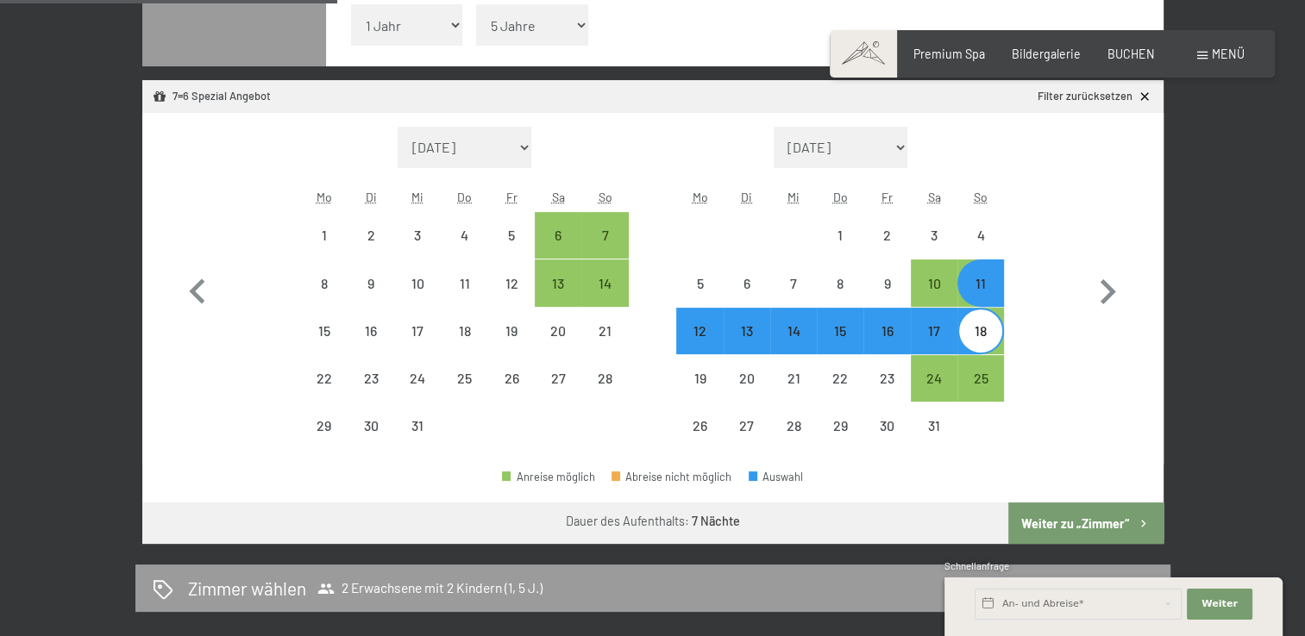
select select "2025-10-01"
select select "2025-11-01"
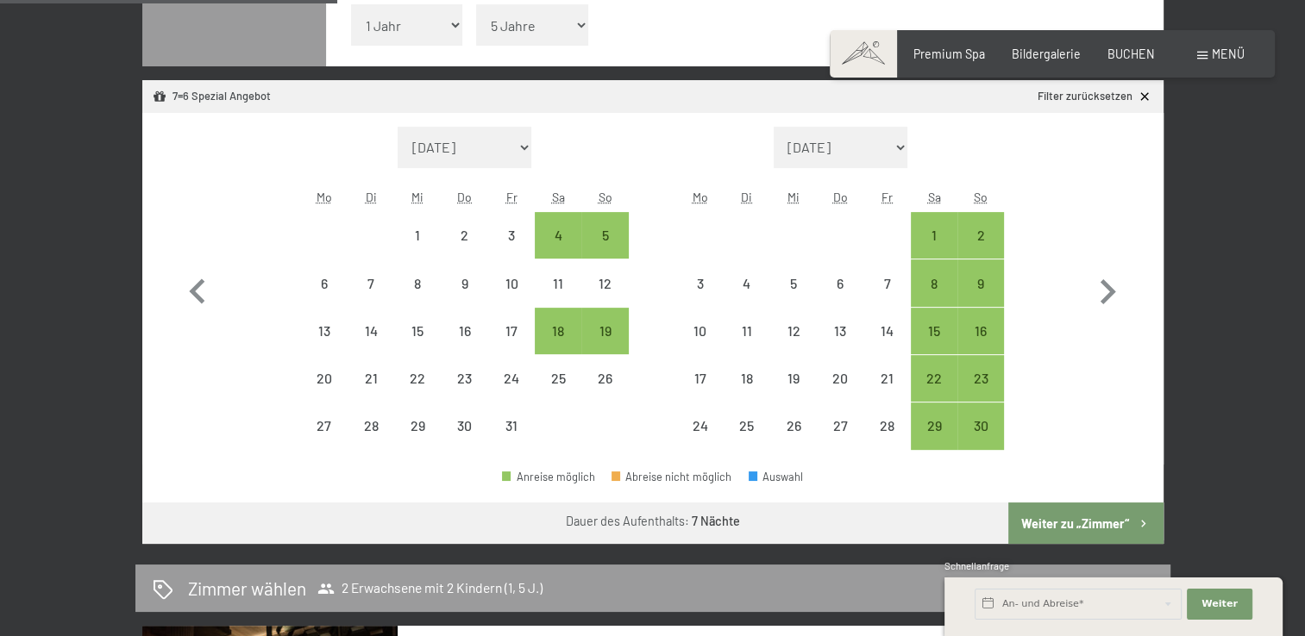
click at [1080, 515] on button "Weiter zu „Zimmer“" at bounding box center [1085, 523] width 154 height 41
select select "2025-10-01"
select select "2025-11-01"
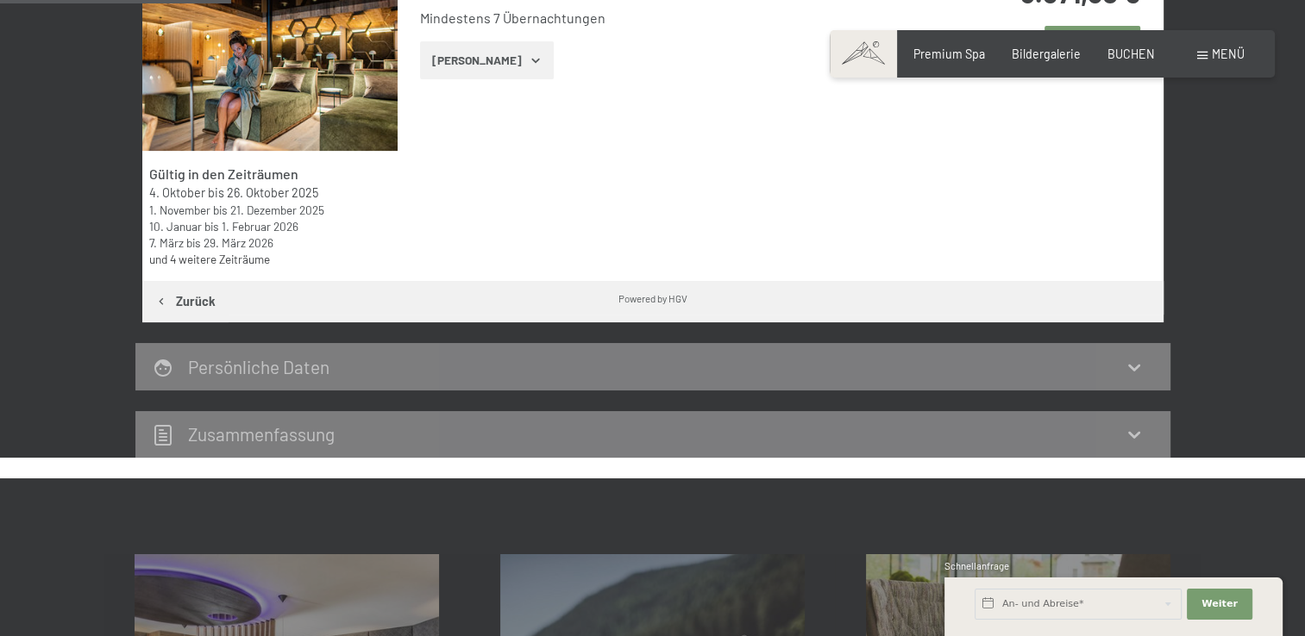
scroll to position [362, 0]
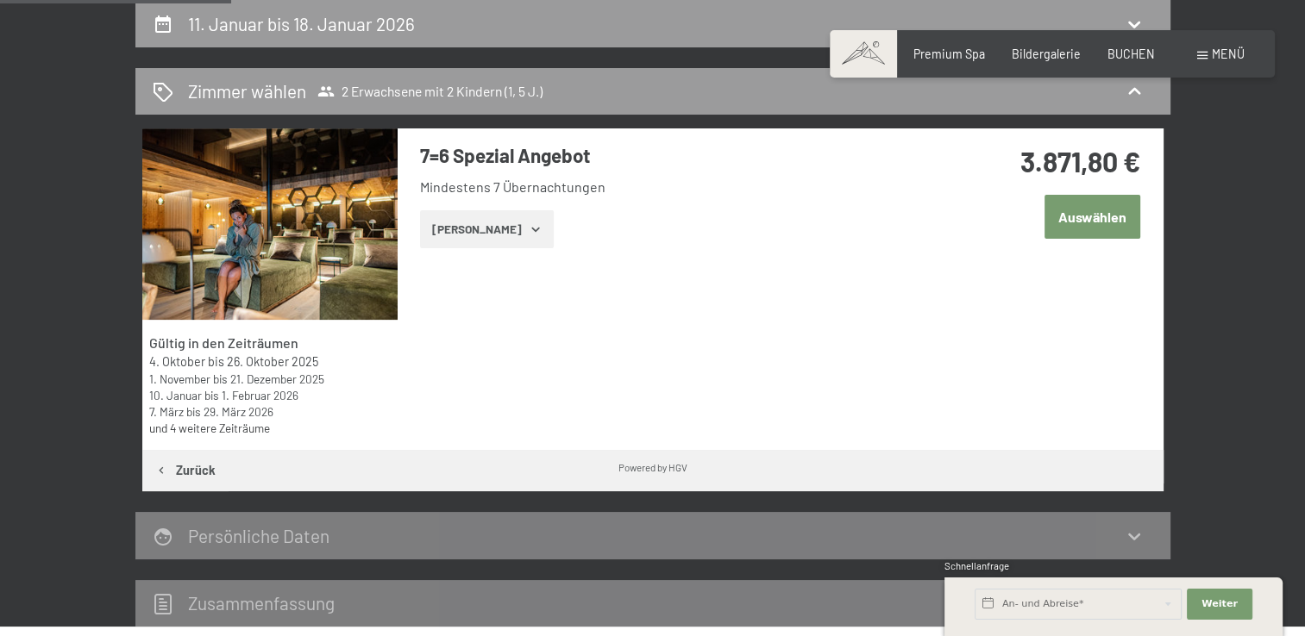
click at [1097, 212] on button "Auswählen" at bounding box center [1092, 217] width 96 height 44
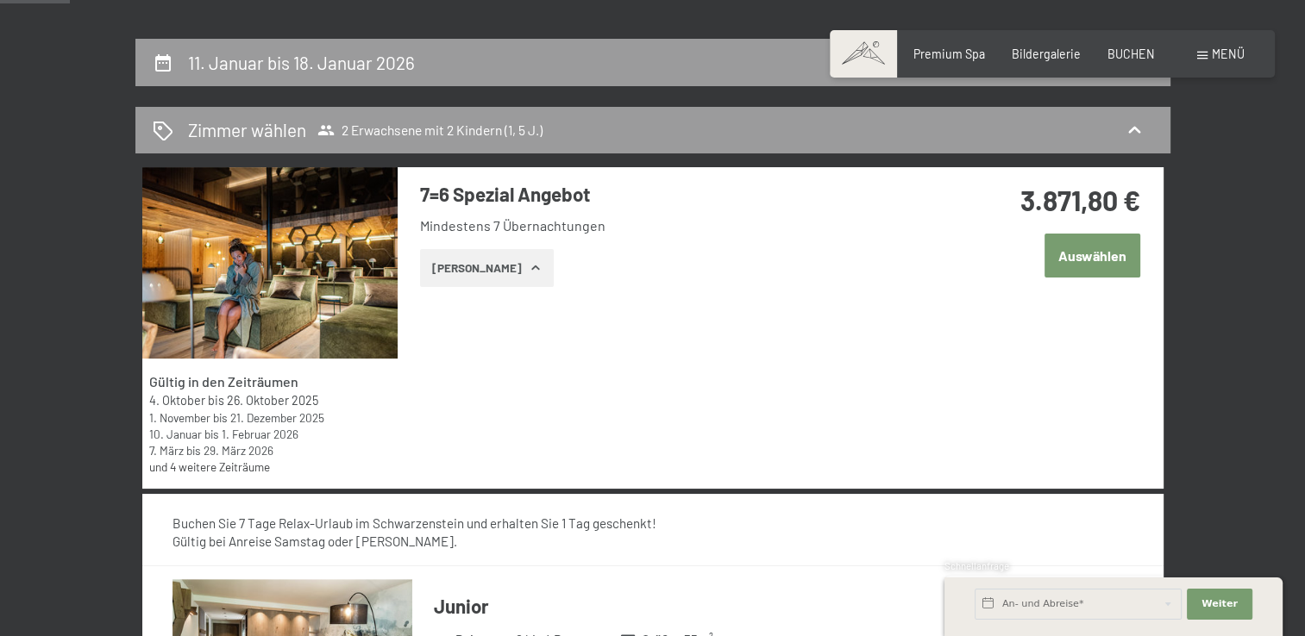
scroll to position [231, 0]
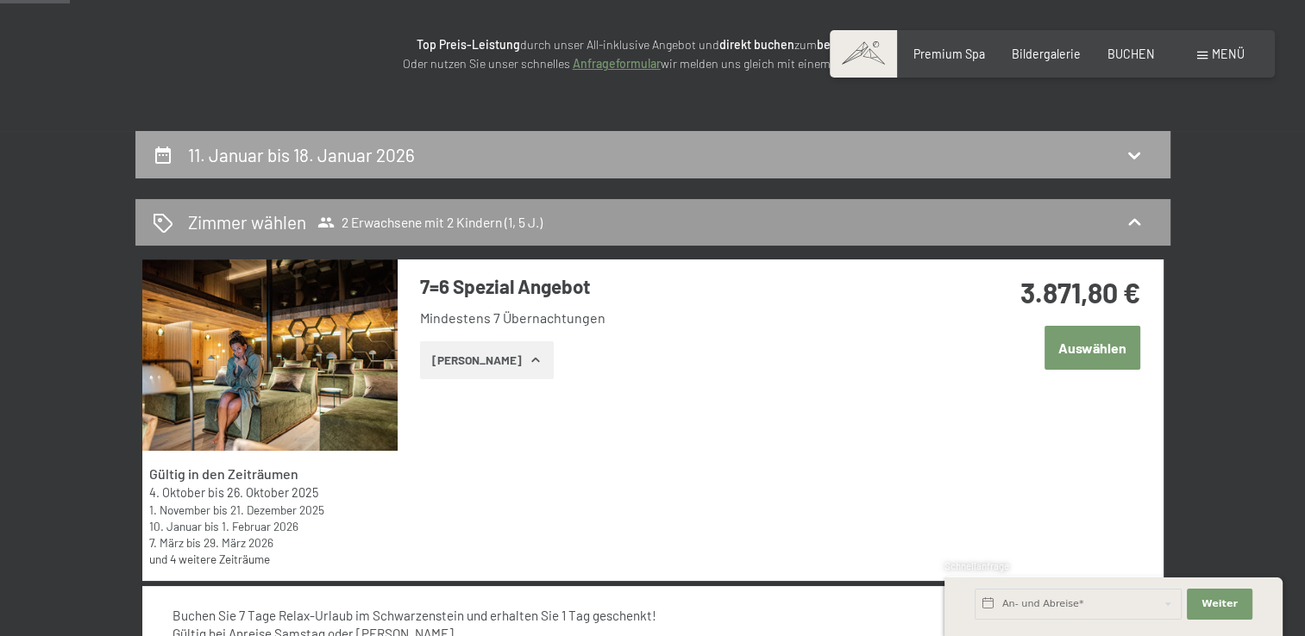
click at [1135, 149] on icon at bounding box center [1134, 155] width 21 height 21
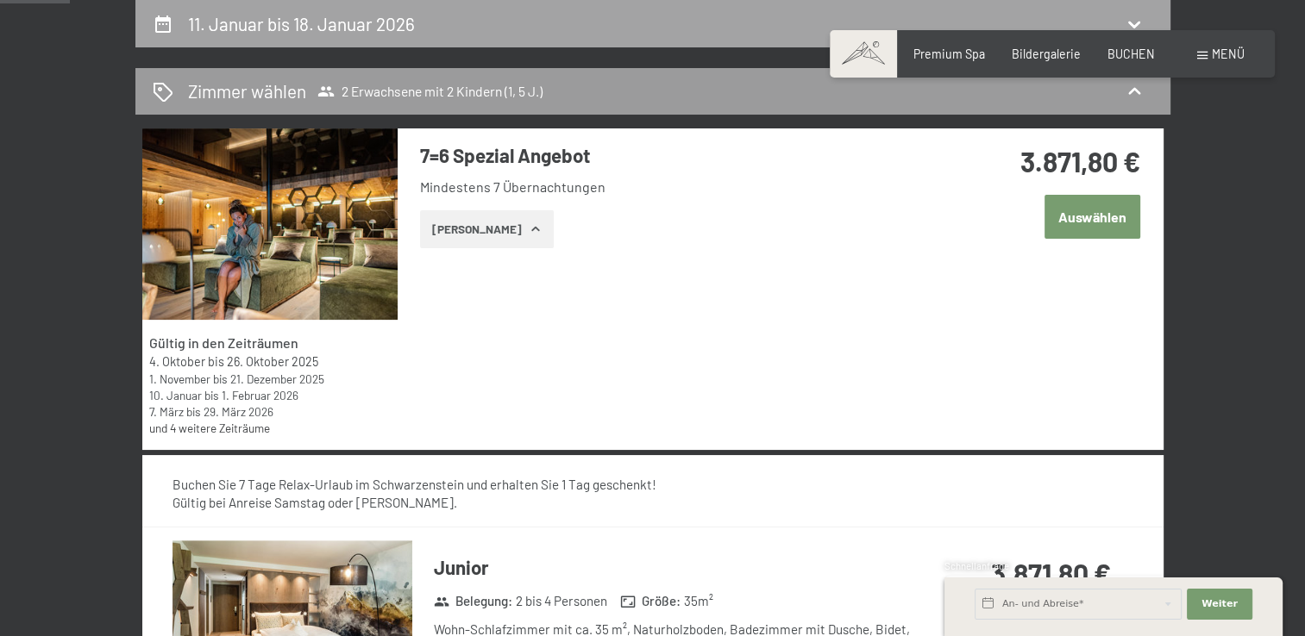
select select "1"
select select "5"
select select "2025-10-01"
select select "2025-11-01"
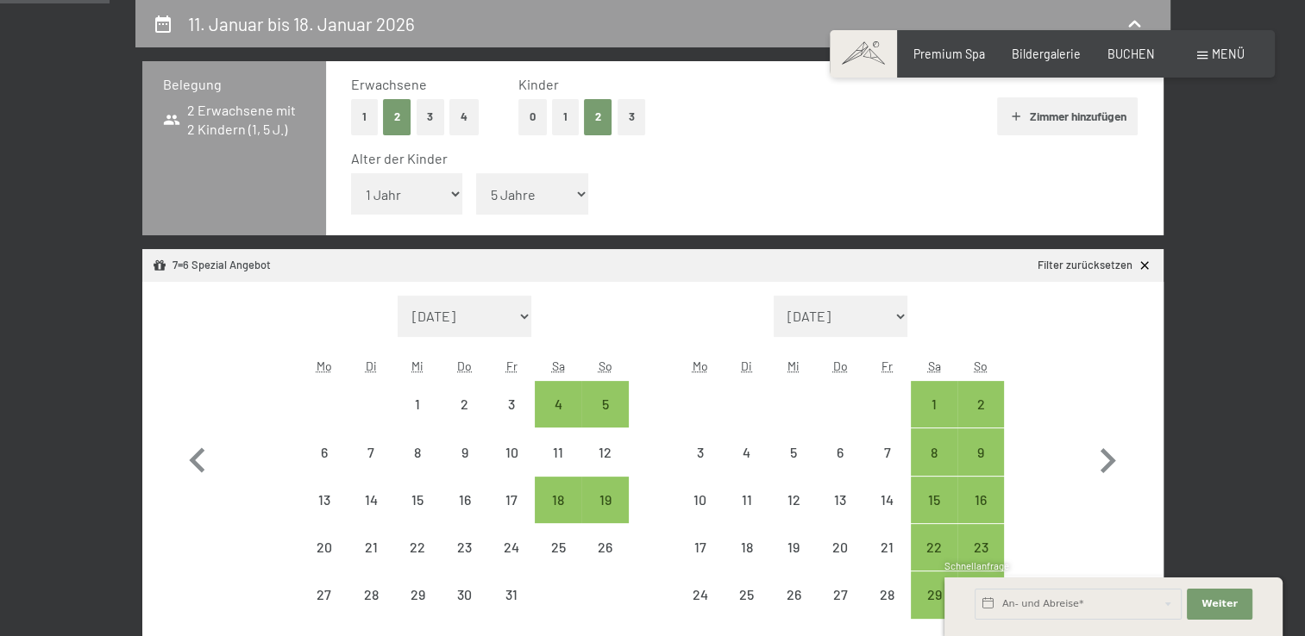
click at [529, 113] on button "0" at bounding box center [532, 116] width 28 height 35
select select "2025-10-01"
select select "2025-11-01"
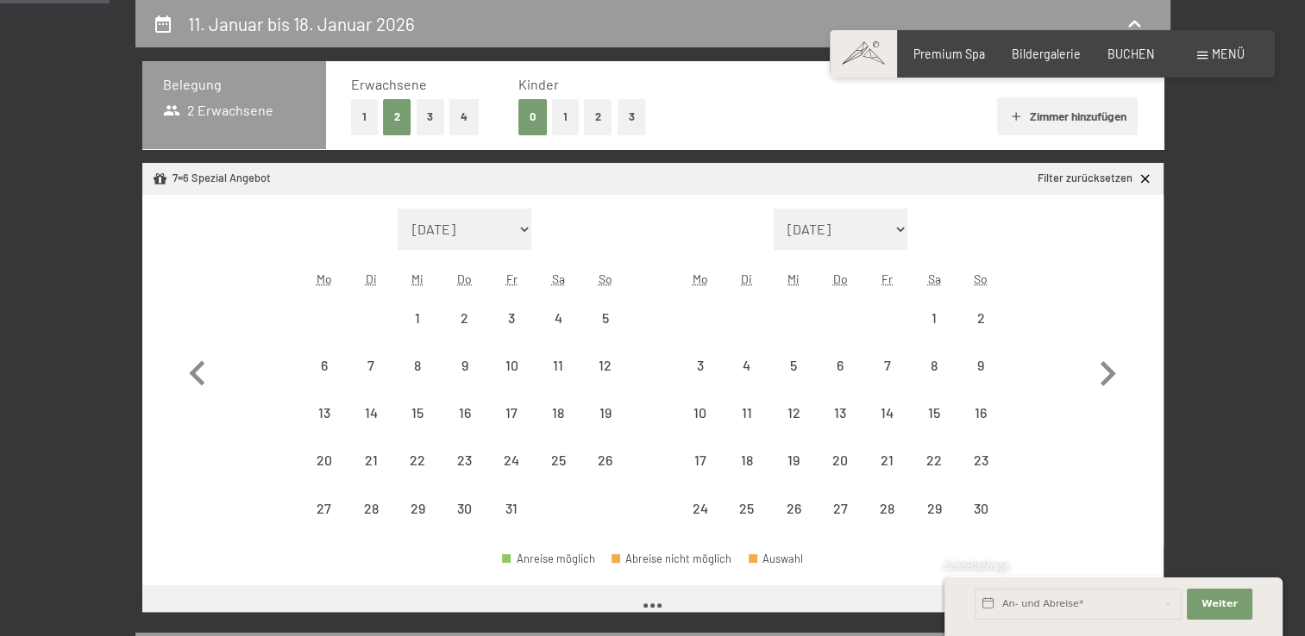
select select "2025-10-01"
select select "2025-11-01"
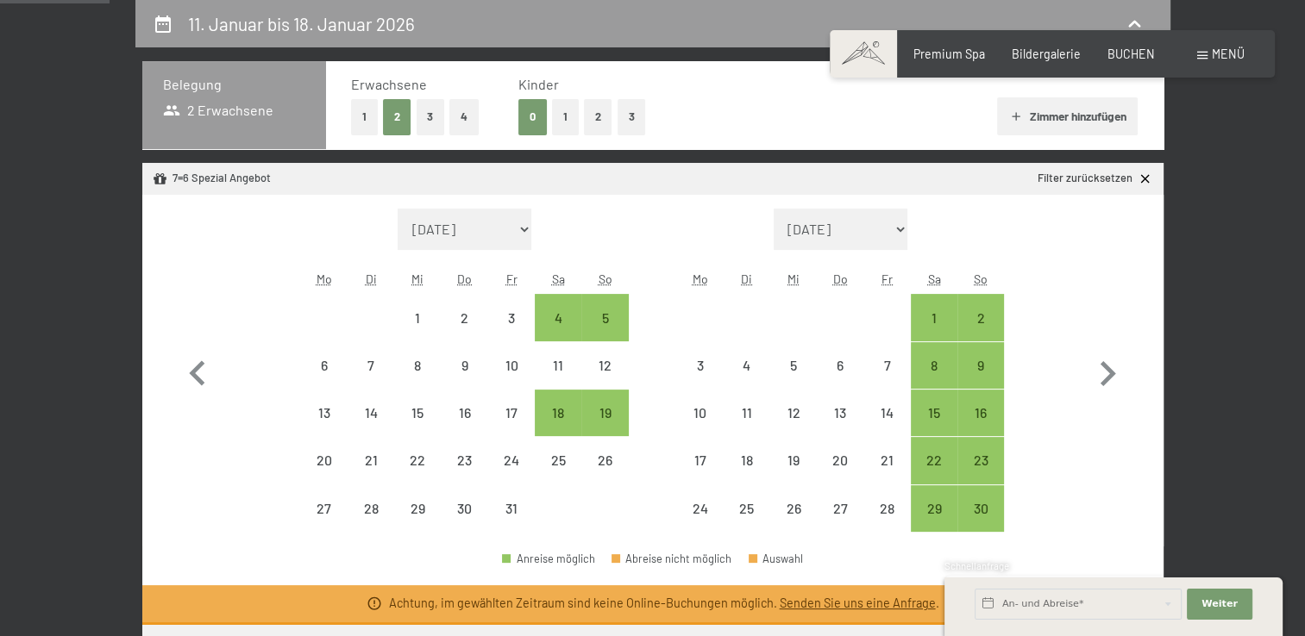
select select "2025-10-01"
select select "2025-11-01"
click at [1143, 175] on icon at bounding box center [1144, 179] width 15 height 15
select select "2025-10-01"
select select "2025-11-01"
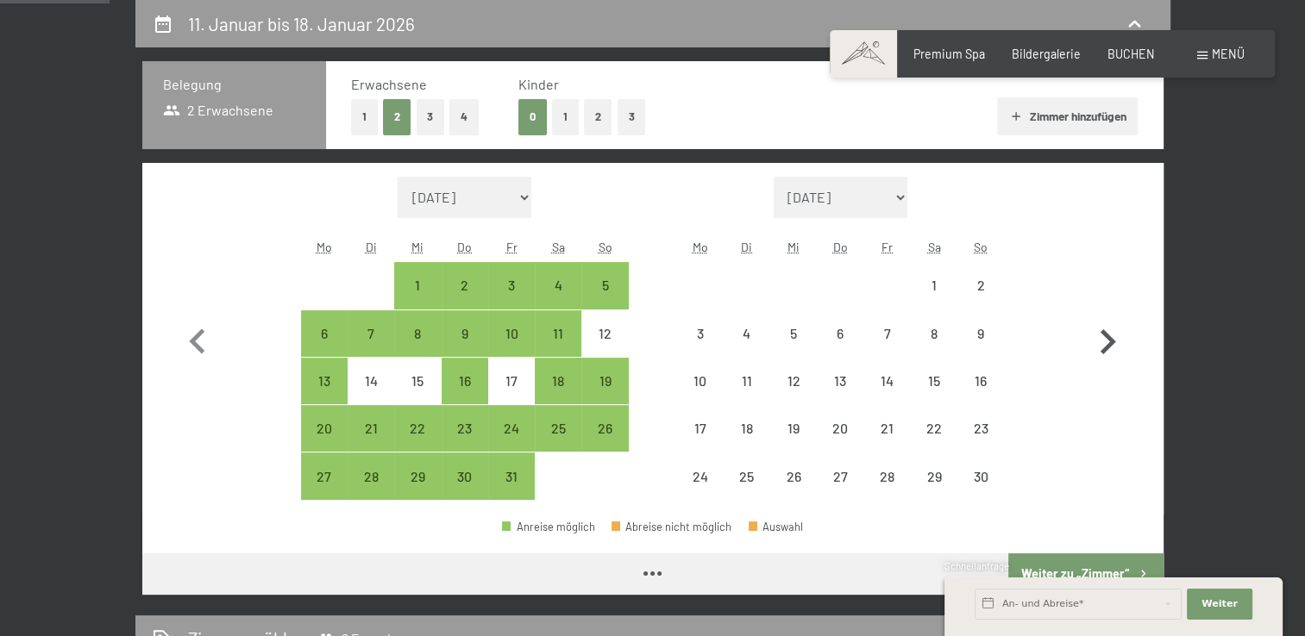
click at [1109, 348] on icon "button" at bounding box center [1107, 342] width 50 height 50
select select "2025-11-01"
select select "2025-12-01"
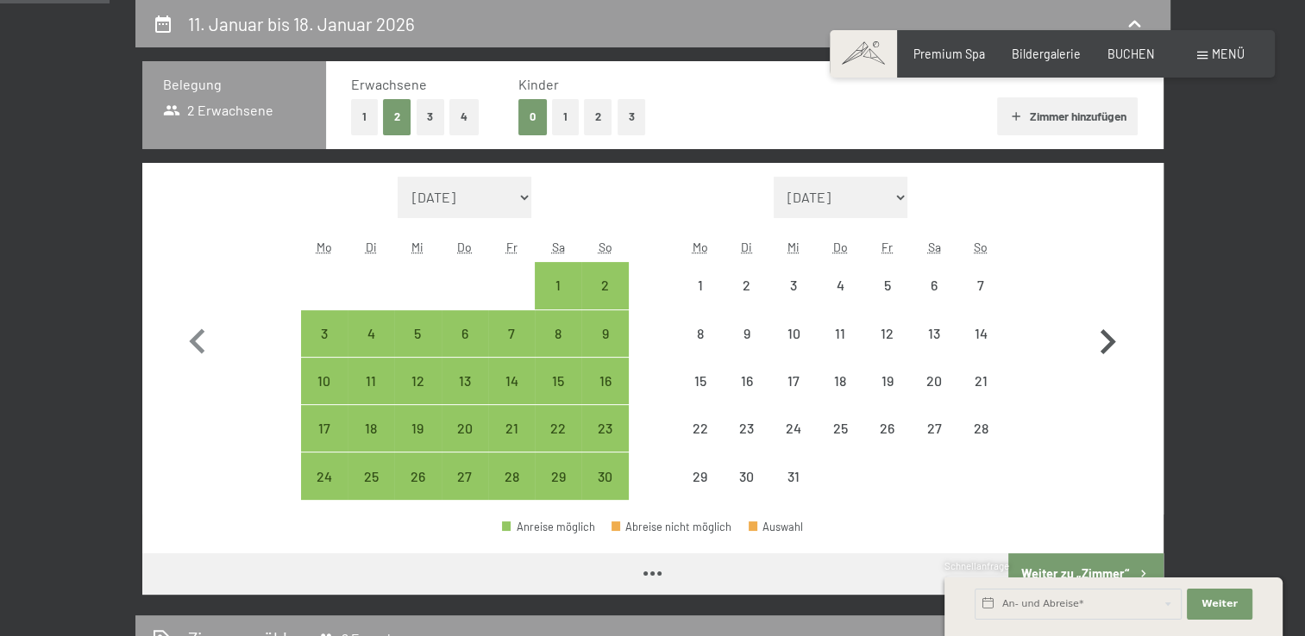
click at [1109, 348] on icon "button" at bounding box center [1107, 342] width 50 height 50
select select "2025-12-01"
select select "2026-01-01"
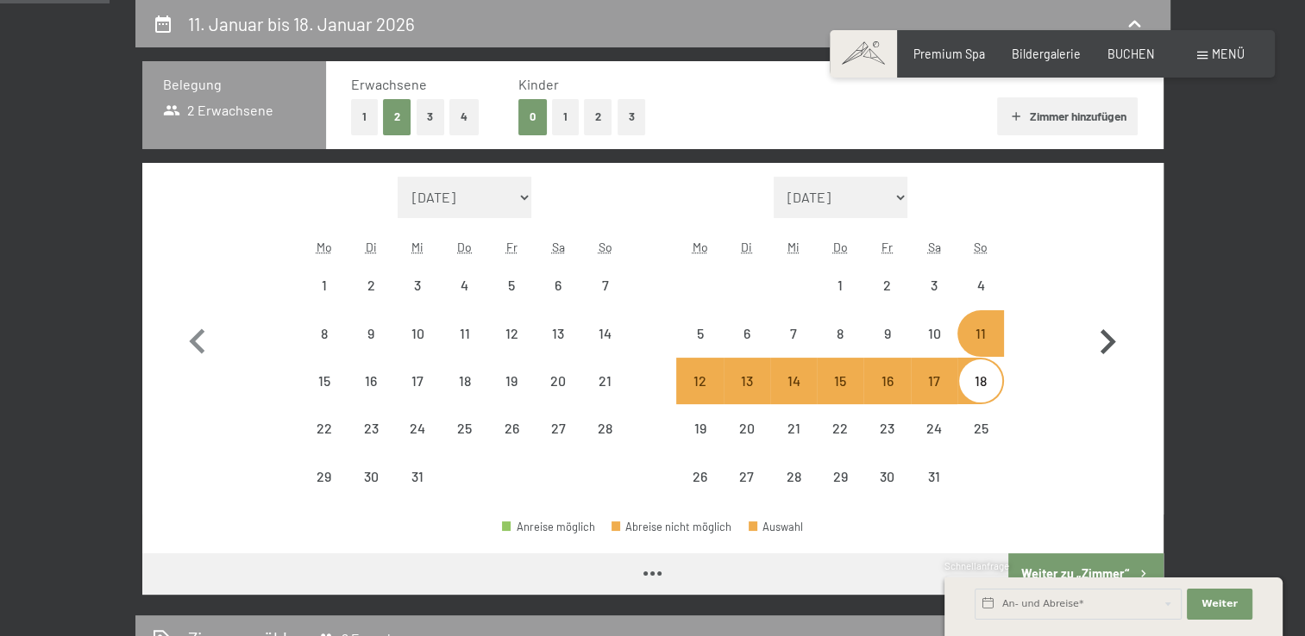
select select "2025-12-01"
select select "2026-01-01"
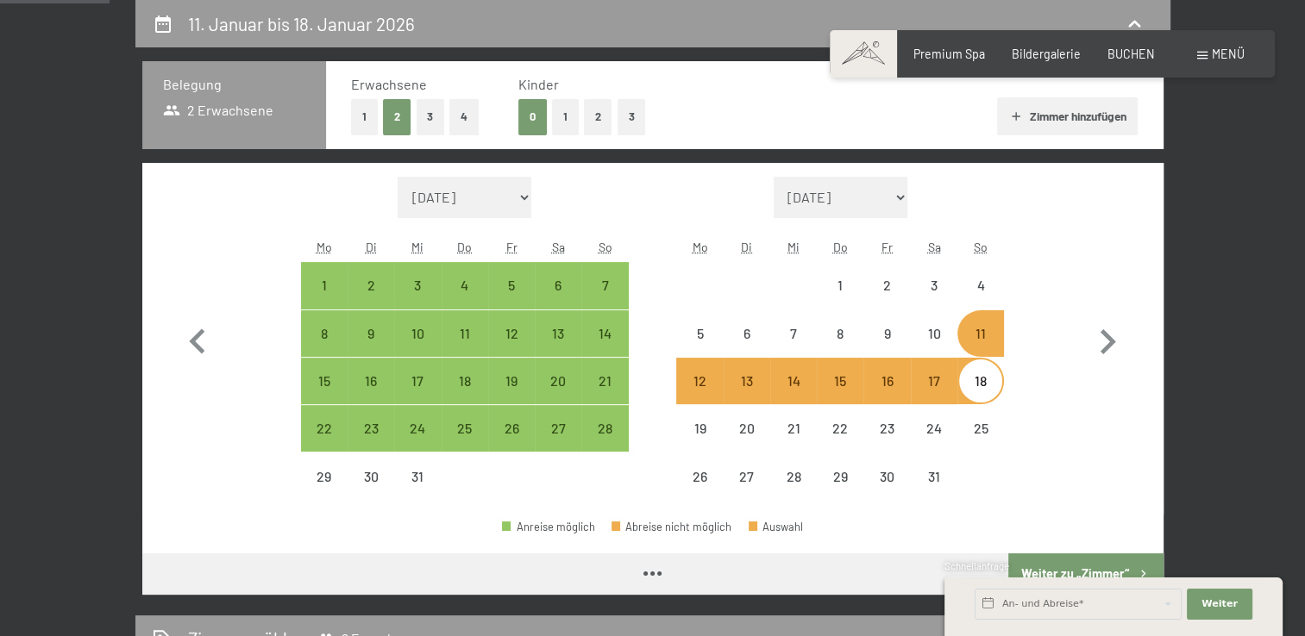
select select "2025-12-01"
select select "2026-01-01"
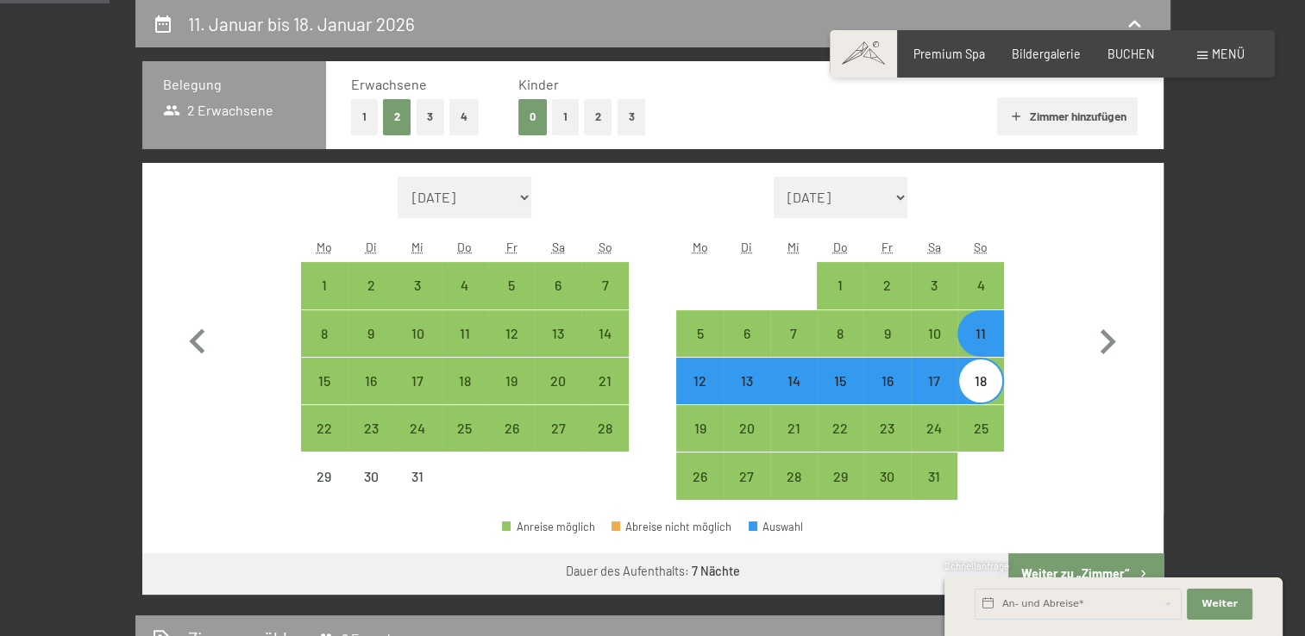
click at [983, 338] on div "11" at bounding box center [980, 348] width 43 height 43
select select "2025-12-01"
select select "2026-01-01"
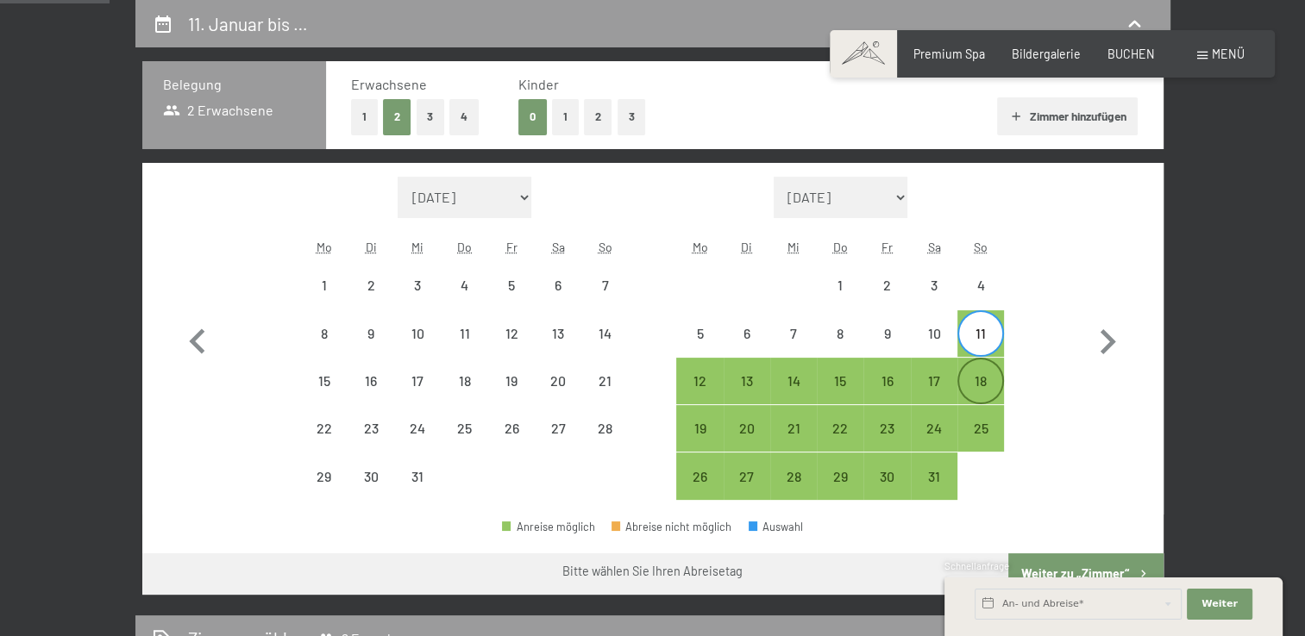
click at [980, 388] on div "18" at bounding box center [980, 395] width 43 height 43
select select "2025-12-01"
select select "2026-01-01"
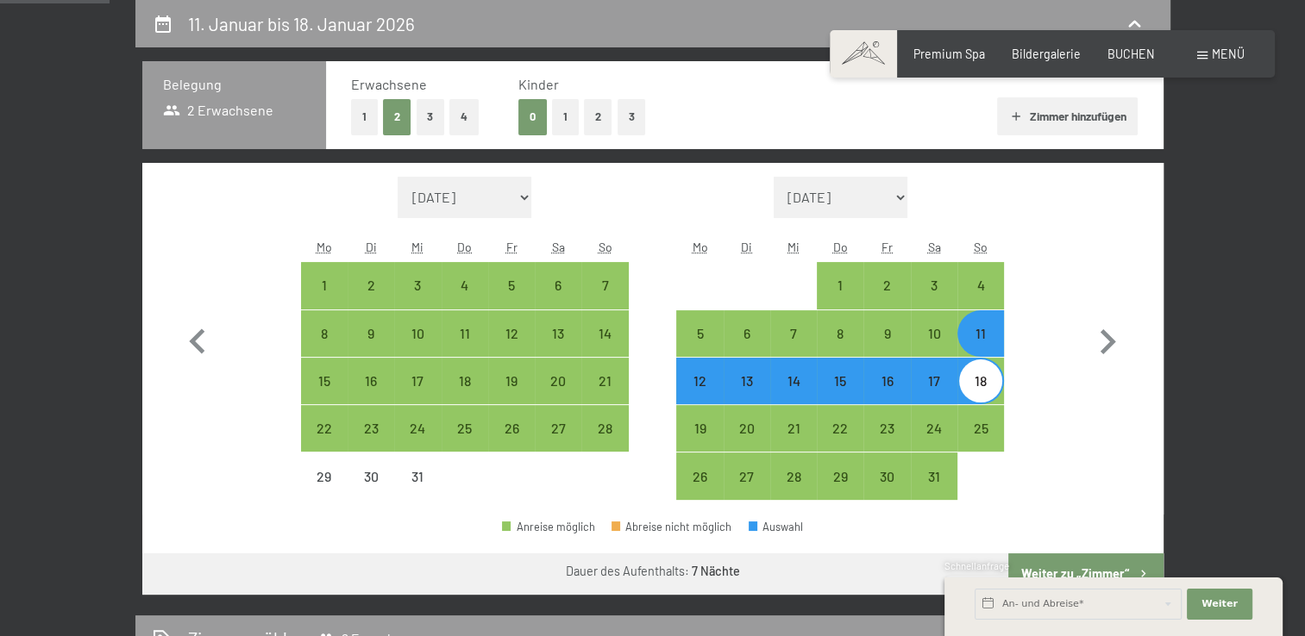
click at [1062, 568] on div "Schnellanfrage" at bounding box center [1113, 568] width 338 height 16
click at [1092, 556] on button "Weiter zu „Zimmer“" at bounding box center [1085, 574] width 154 height 41
select select "2025-12-01"
select select "2026-01-01"
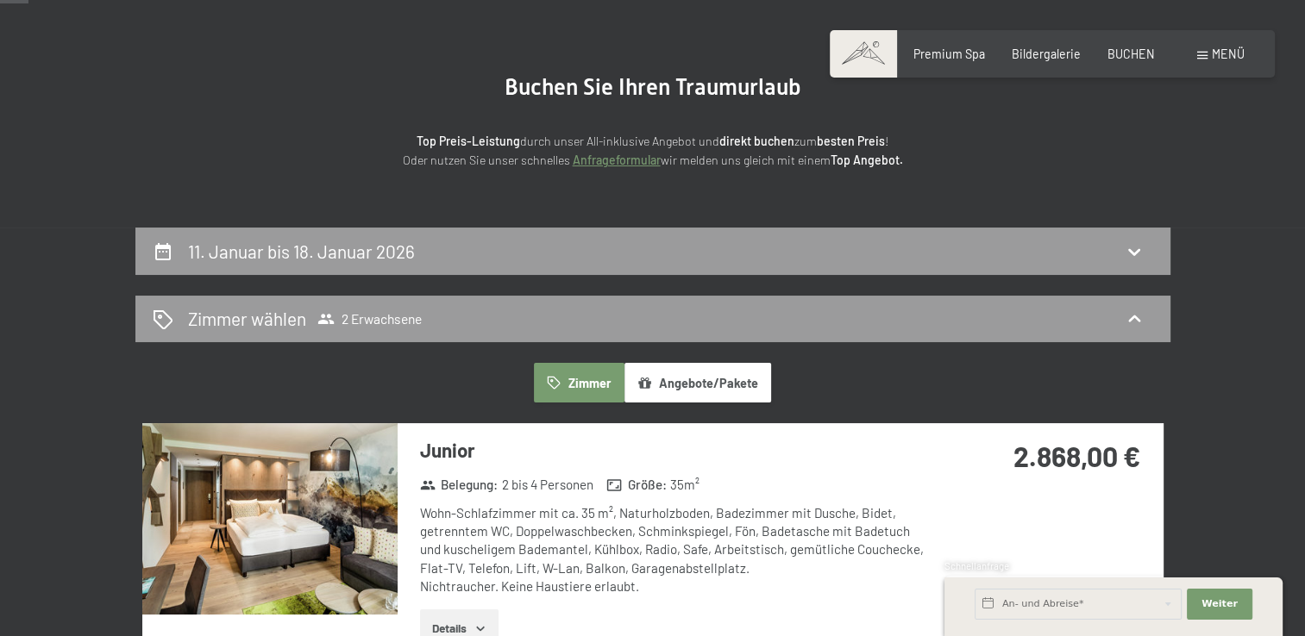
scroll to position [116, 0]
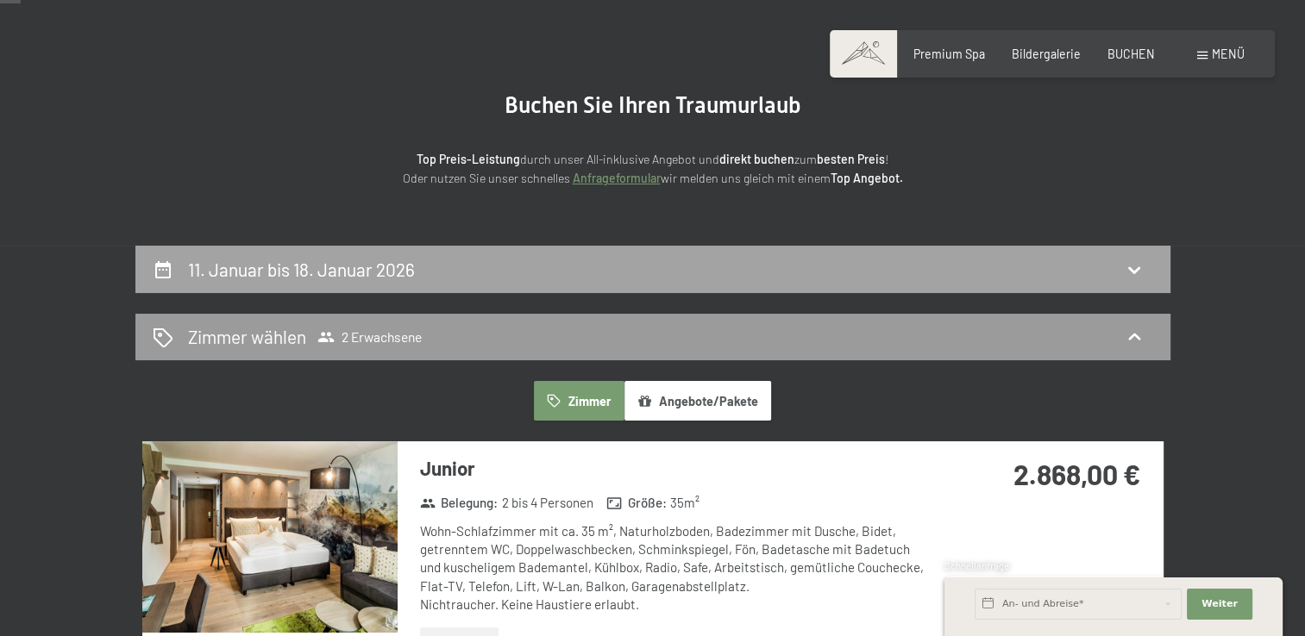
click at [1133, 267] on icon at bounding box center [1134, 270] width 21 height 21
select select "2025-12-01"
select select "2026-01-01"
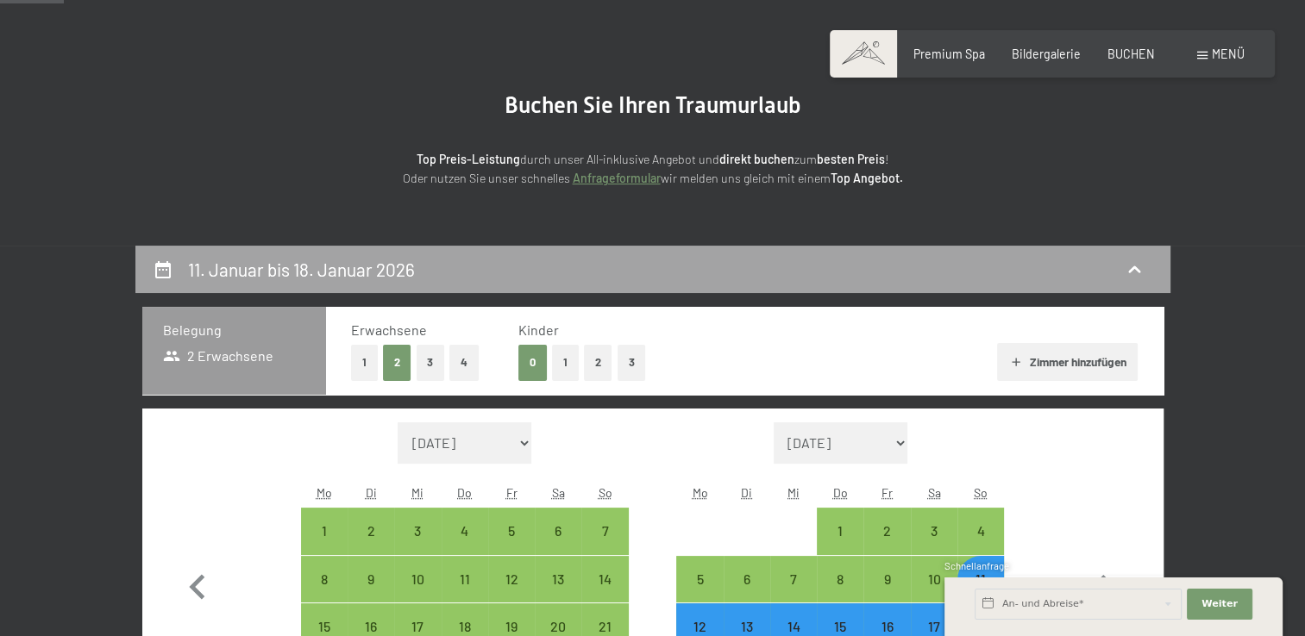
scroll to position [362, 0]
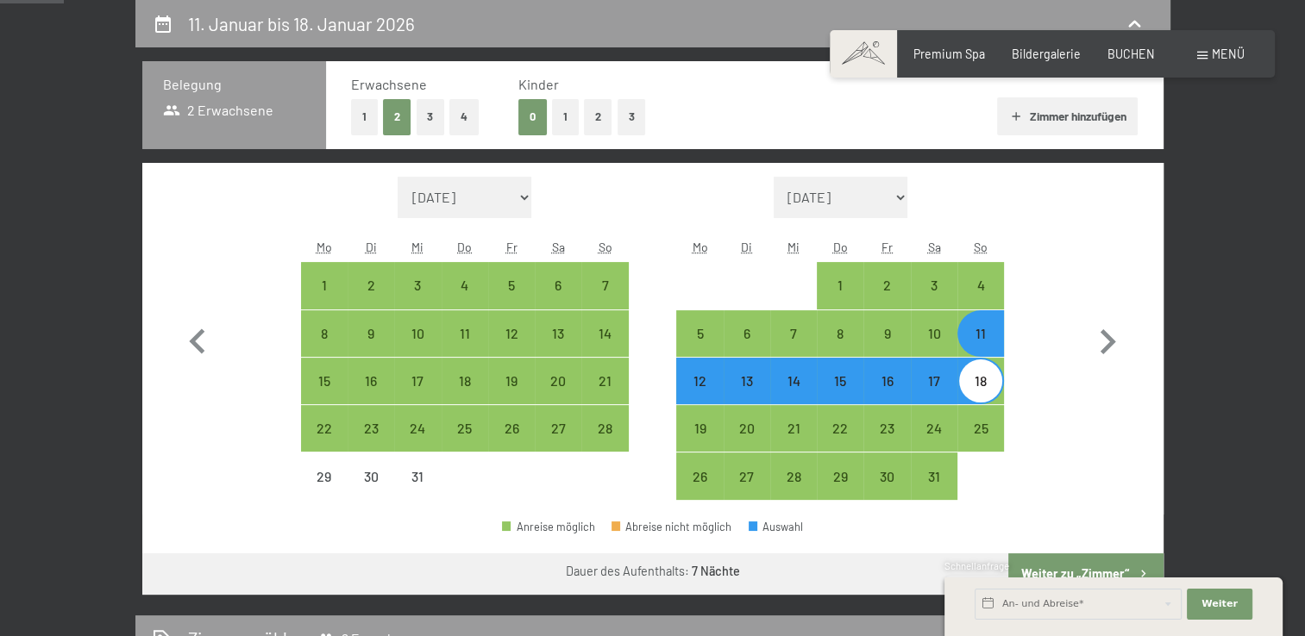
click at [983, 341] on div "11" at bounding box center [980, 348] width 43 height 43
select select "2025-12-01"
select select "2026-01-01"
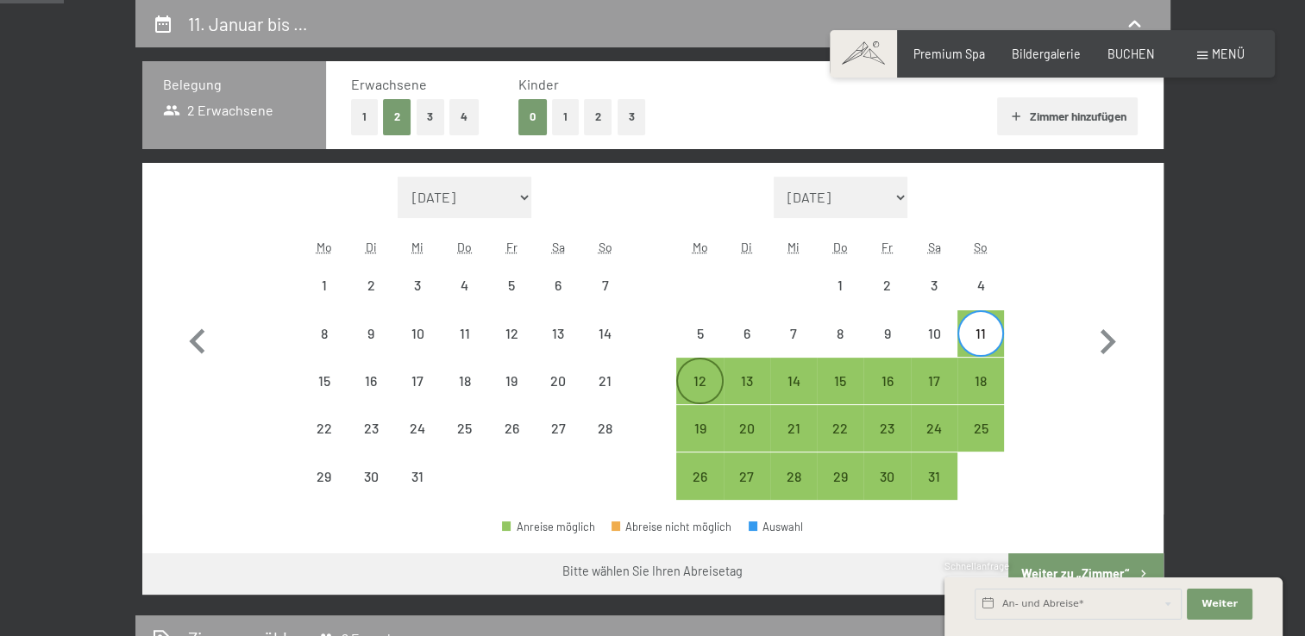
click at [704, 375] on div "12" at bounding box center [699, 395] width 43 height 43
select select "2025-12-01"
select select "2026-01-01"
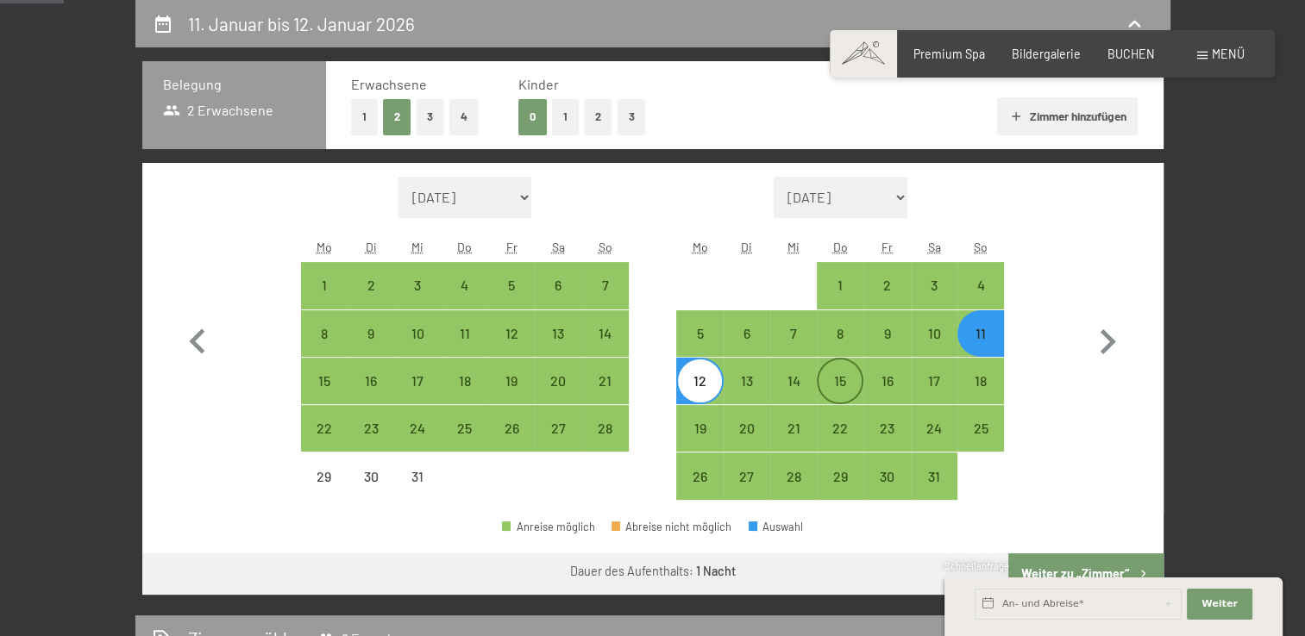
click at [838, 382] on div "15" at bounding box center [839, 395] width 43 height 43
select select "2025-12-01"
select select "2026-01-01"
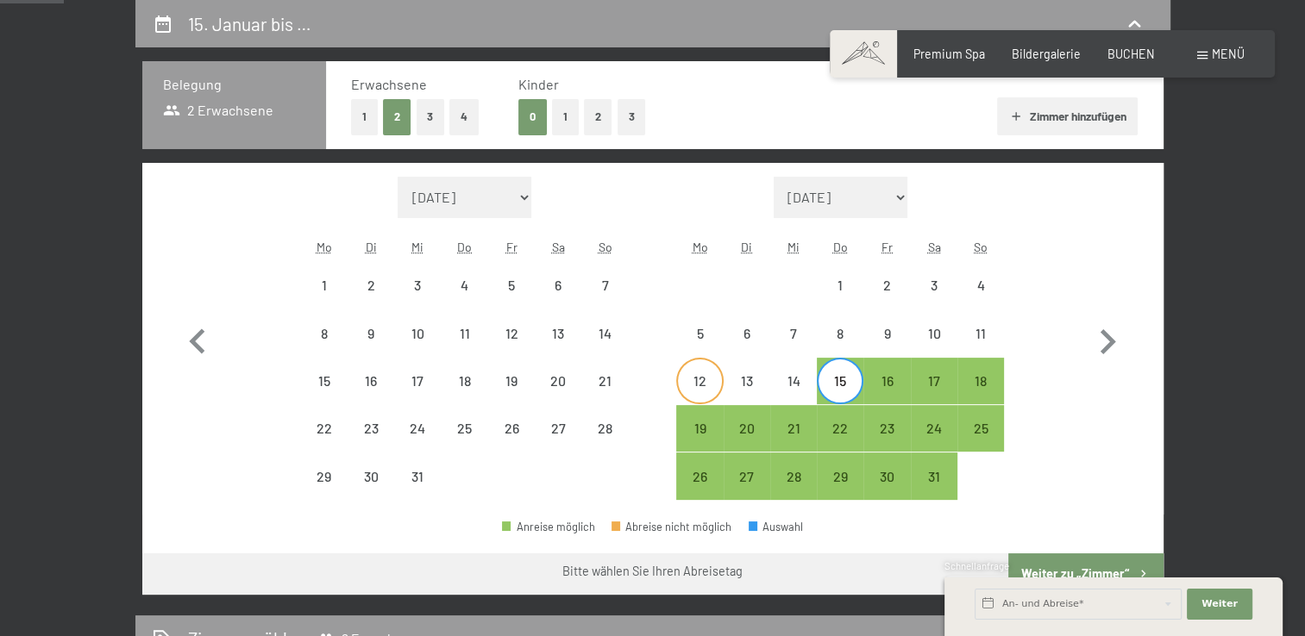
click at [698, 387] on div "12" at bounding box center [699, 395] width 43 height 43
select select "2025-12-01"
select select "2026-01-01"
click at [886, 381] on div "16" at bounding box center [886, 395] width 43 height 43
select select "2025-12-01"
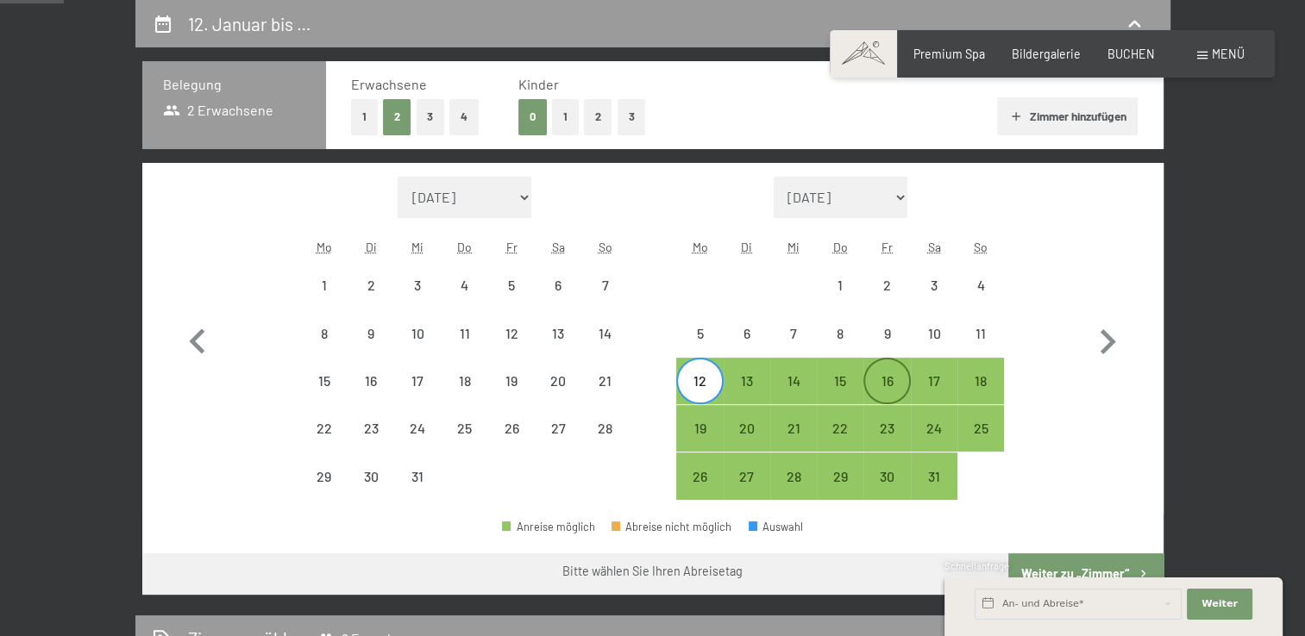
select select "2026-01-01"
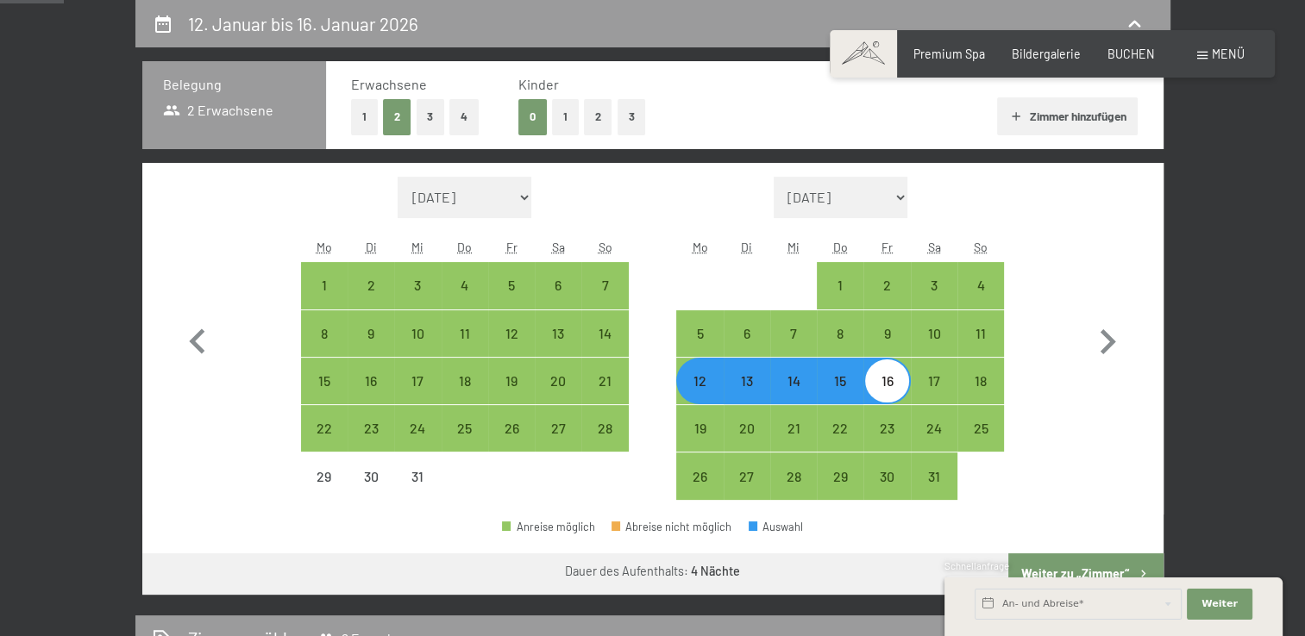
click at [1069, 563] on div "Schnellanfrage" at bounding box center [1113, 568] width 338 height 16
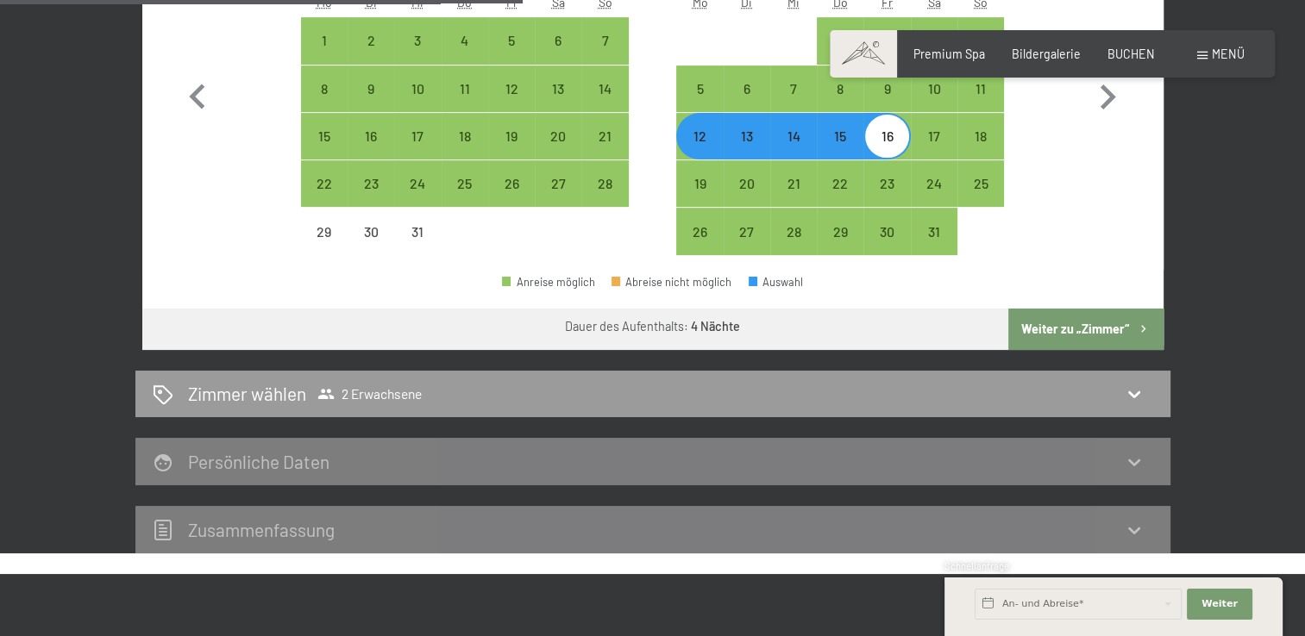
scroll to position [641, 0]
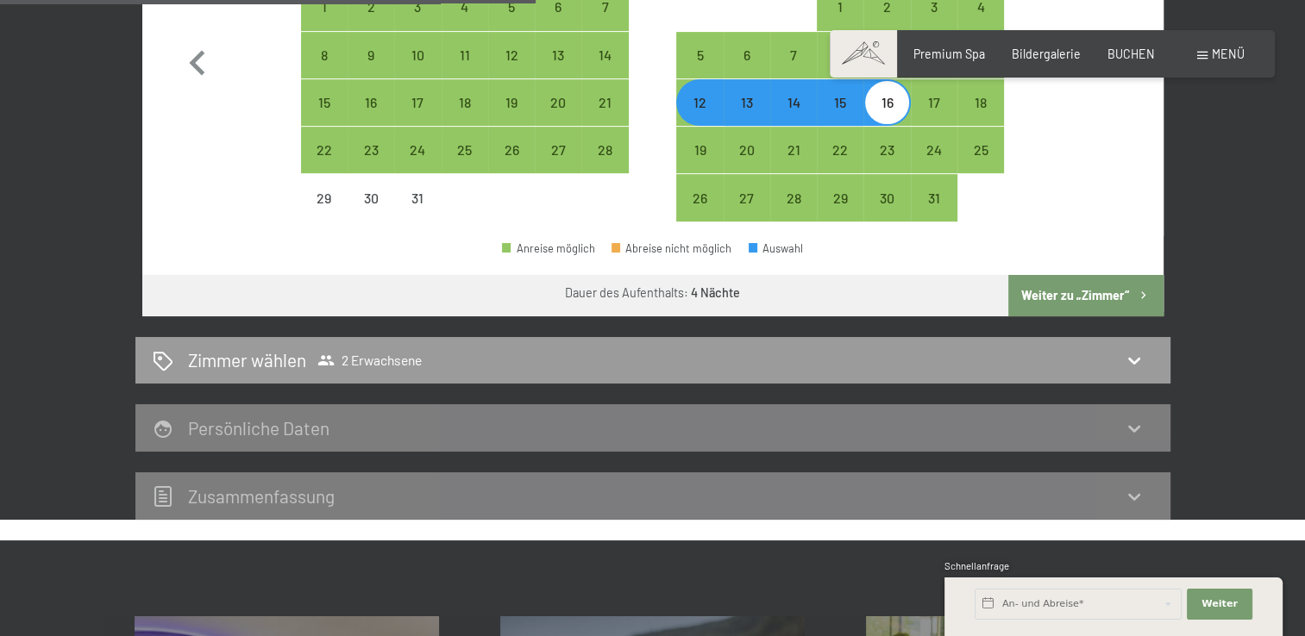
click at [1086, 298] on button "Weiter zu „Zimmer“" at bounding box center [1085, 295] width 154 height 41
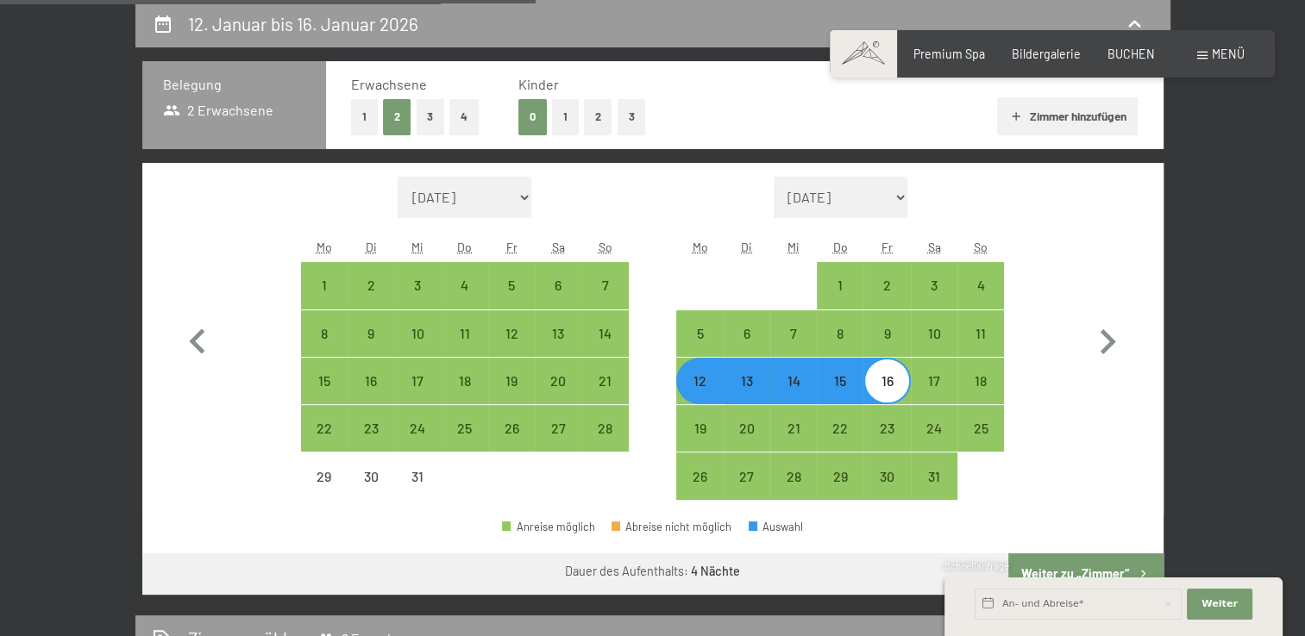
select select "2025-12-01"
select select "2026-01-01"
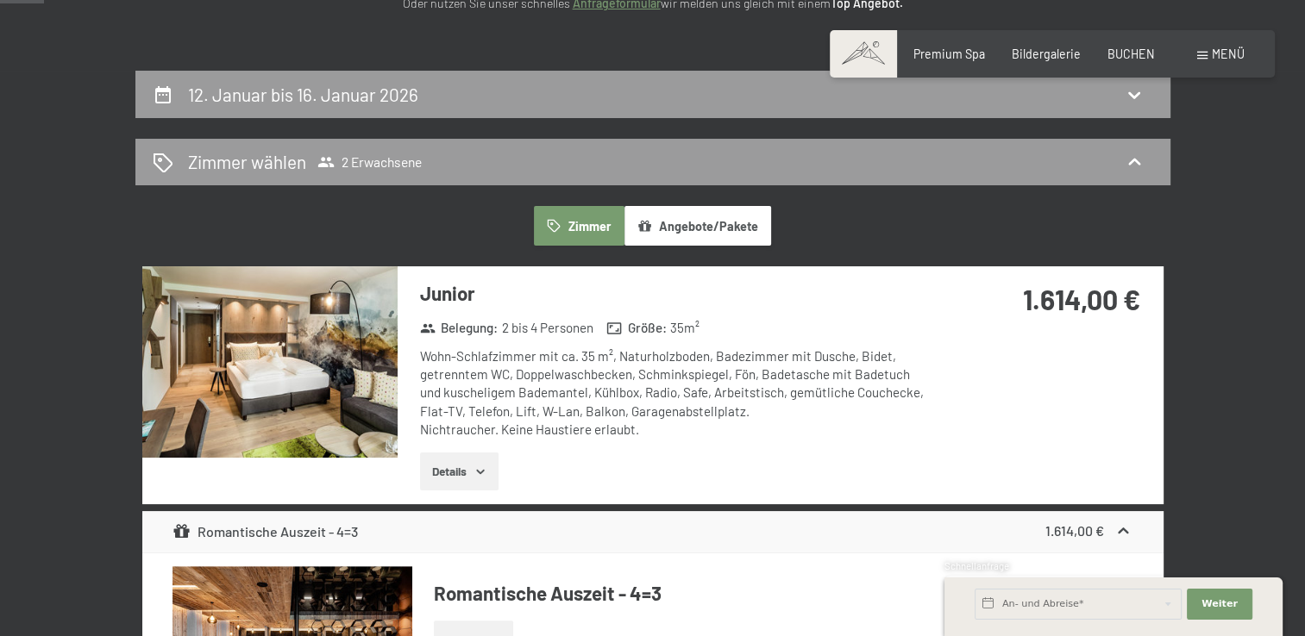
scroll to position [188, 0]
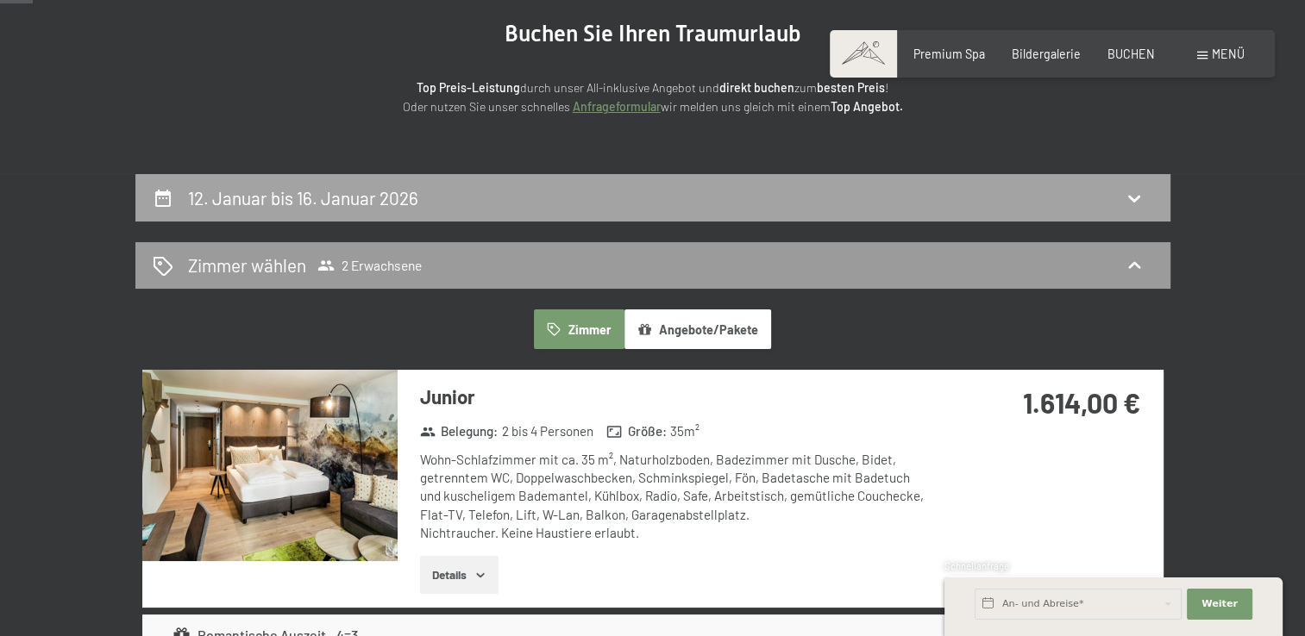
click at [1136, 198] on icon at bounding box center [1134, 198] width 21 height 21
select select "2025-12-01"
select select "2026-01-01"
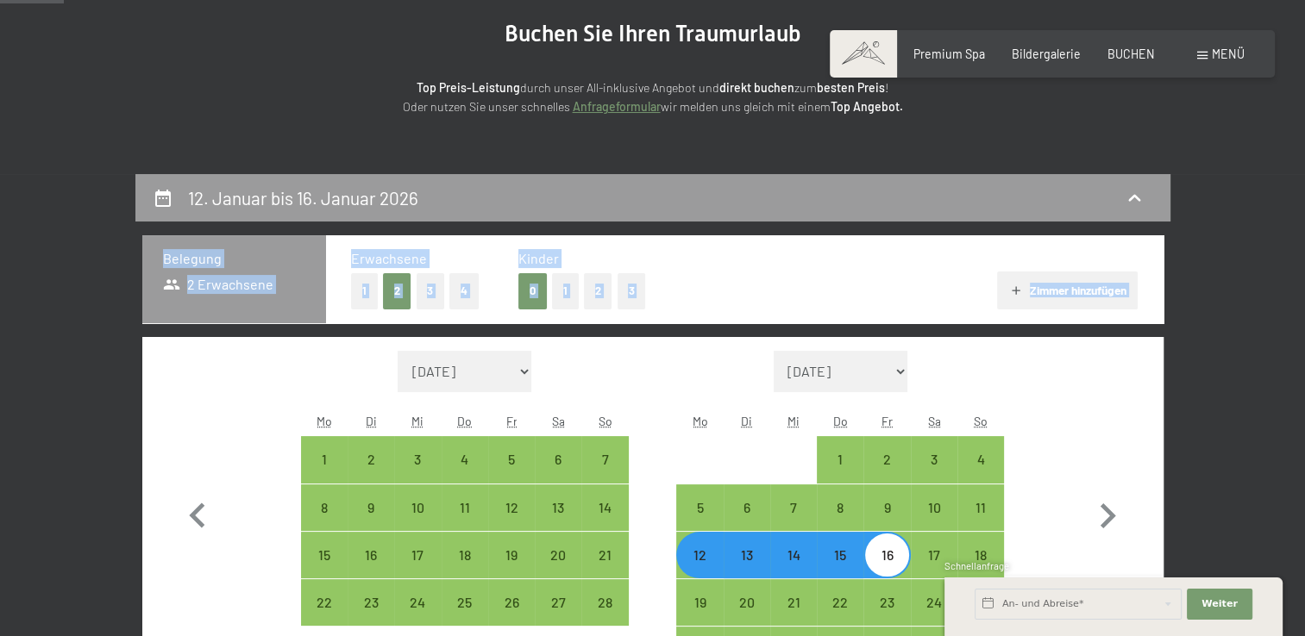
scroll to position [362, 0]
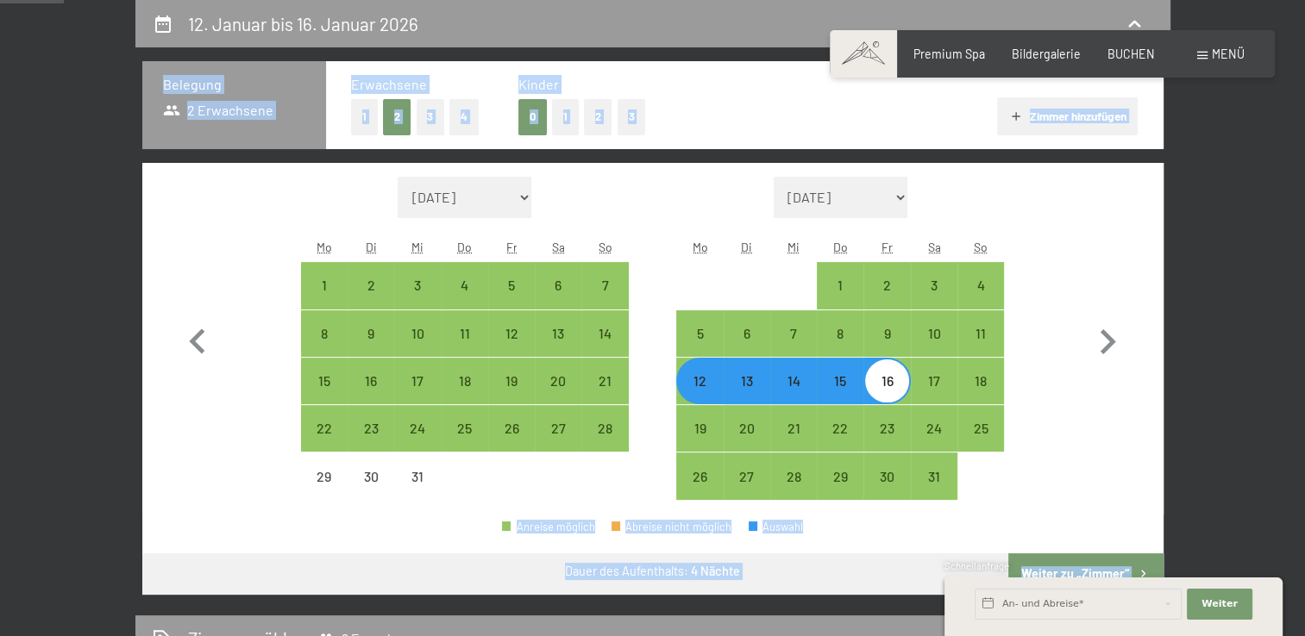
click at [570, 122] on button "1" at bounding box center [565, 116] width 27 height 35
select select "2025-12-01"
select select "2026-01-01"
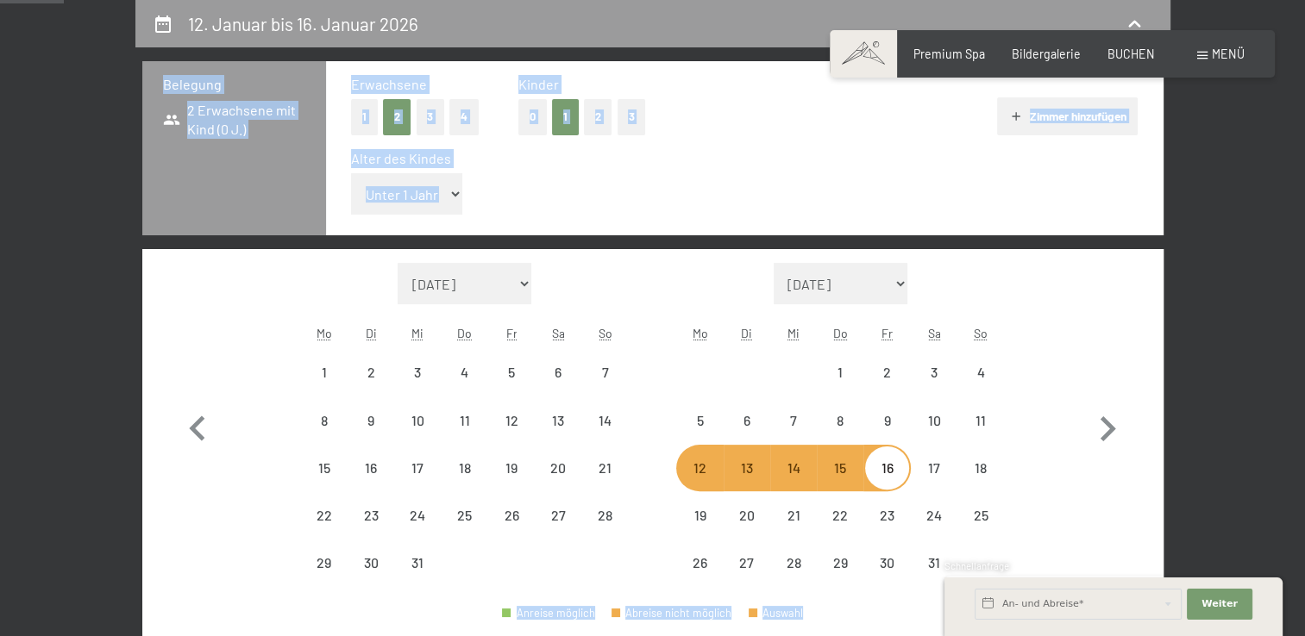
select select "2025-12-01"
select select "2026-01-01"
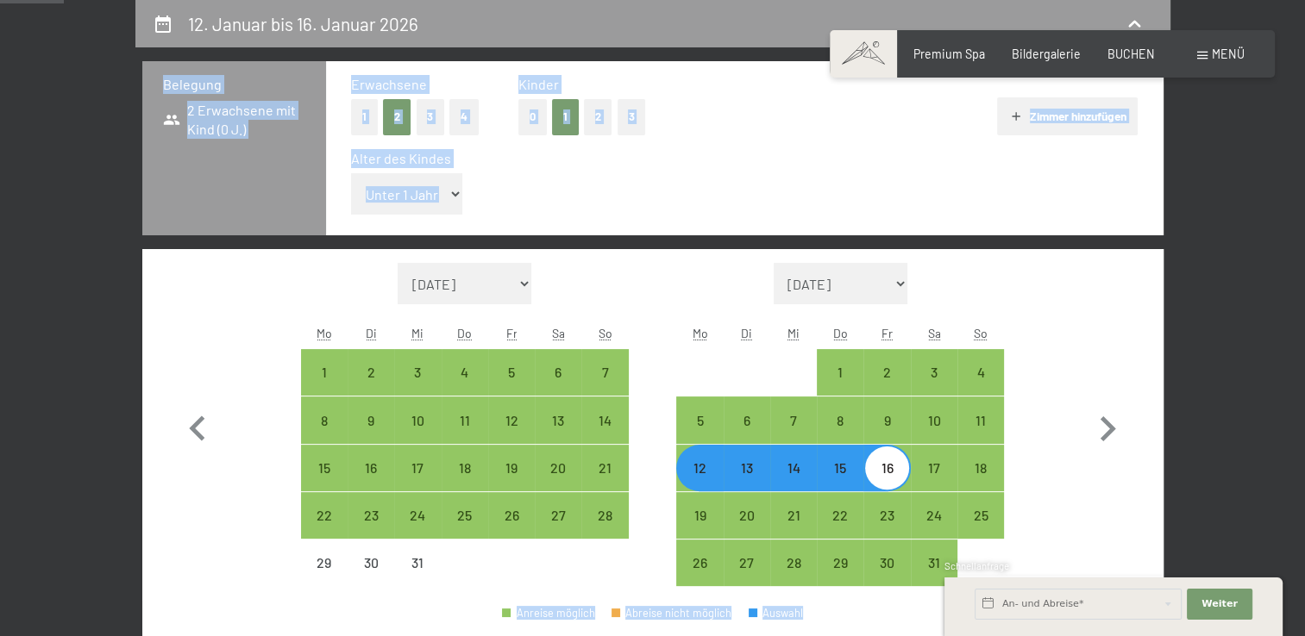
click at [805, 191] on div "Alter des Kindes Unter 1 Jahr 1 Jahr 2 Jahre 3 Jahre 4 Jahre 5 Jahre 6 Jahre 7 …" at bounding box center [744, 185] width 787 height 73
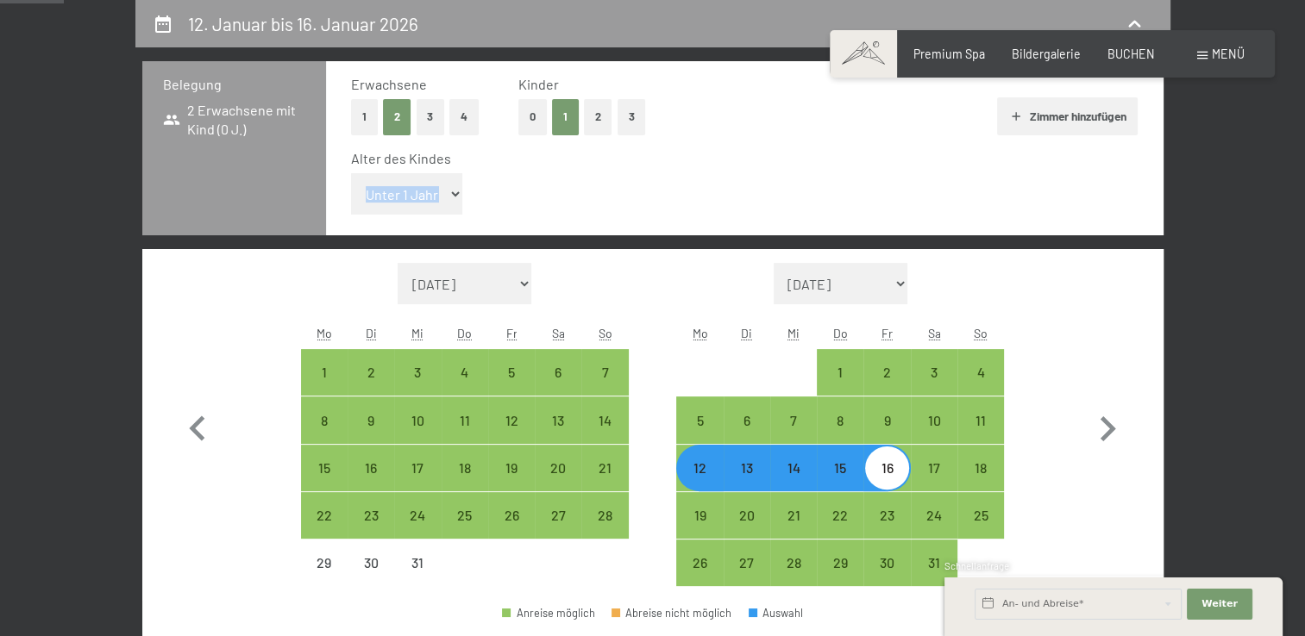
click at [805, 191] on div "Alter des Kindes Unter 1 Jahr 1 Jahr 2 Jahre 3 Jahre 4 Jahre 5 Jahre 6 Jahre 7 …" at bounding box center [744, 185] width 787 height 73
click at [591, 116] on button "2" at bounding box center [598, 116] width 28 height 35
select select "2025-12-01"
select select "2026-01-01"
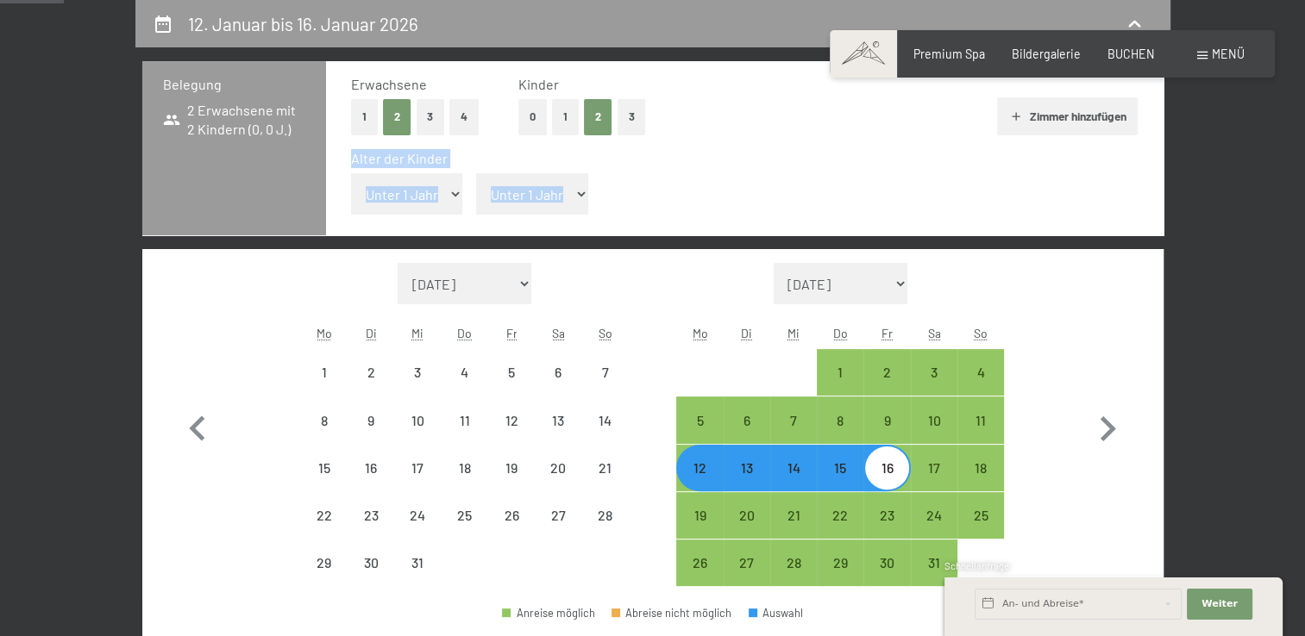
click at [436, 195] on select "Unter 1 Jahr 1 Jahr 2 Jahre 3 Jahre 4 Jahre 5 Jahre 6 Jahre 7 Jahre 8 Jahre 9 J…" at bounding box center [407, 193] width 112 height 41
select select "2025-12-01"
select select "2026-01-01"
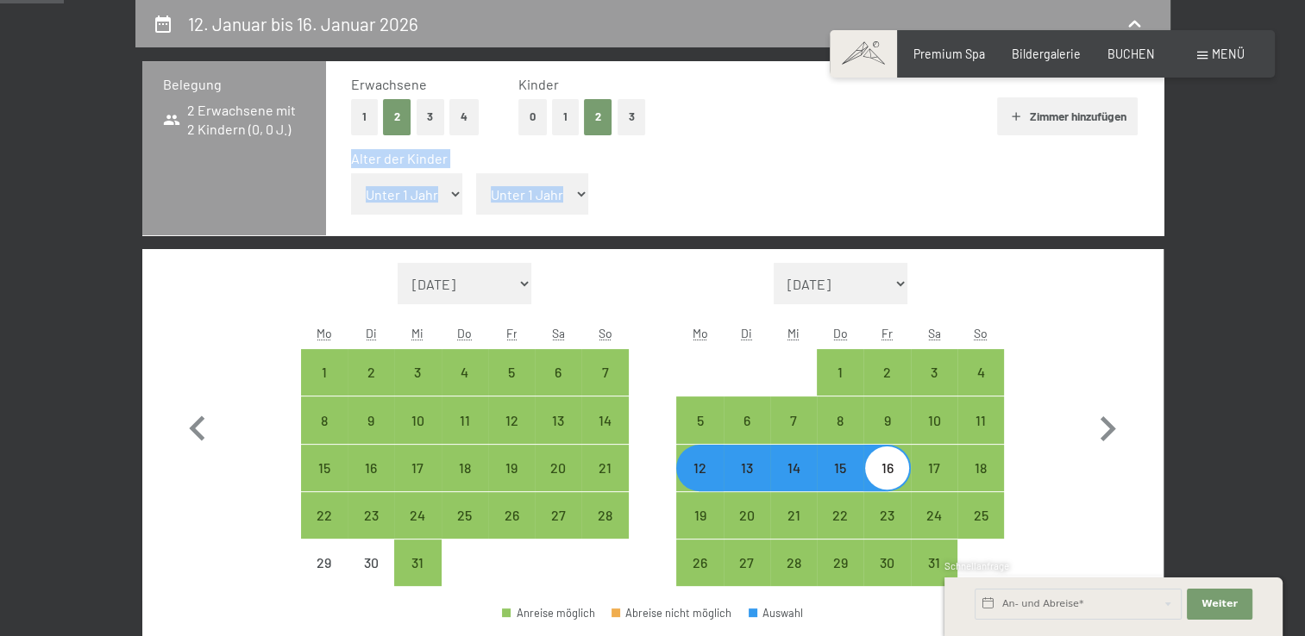
select select "1"
click at [351, 173] on select "Unter 1 Jahr 1 Jahr 2 Jahre 3 Jahre 4 Jahre 5 Jahre 6 Jahre 7 Jahre 8 Jahre 9 J…" at bounding box center [407, 193] width 112 height 41
select select "2025-12-01"
select select "2026-01-01"
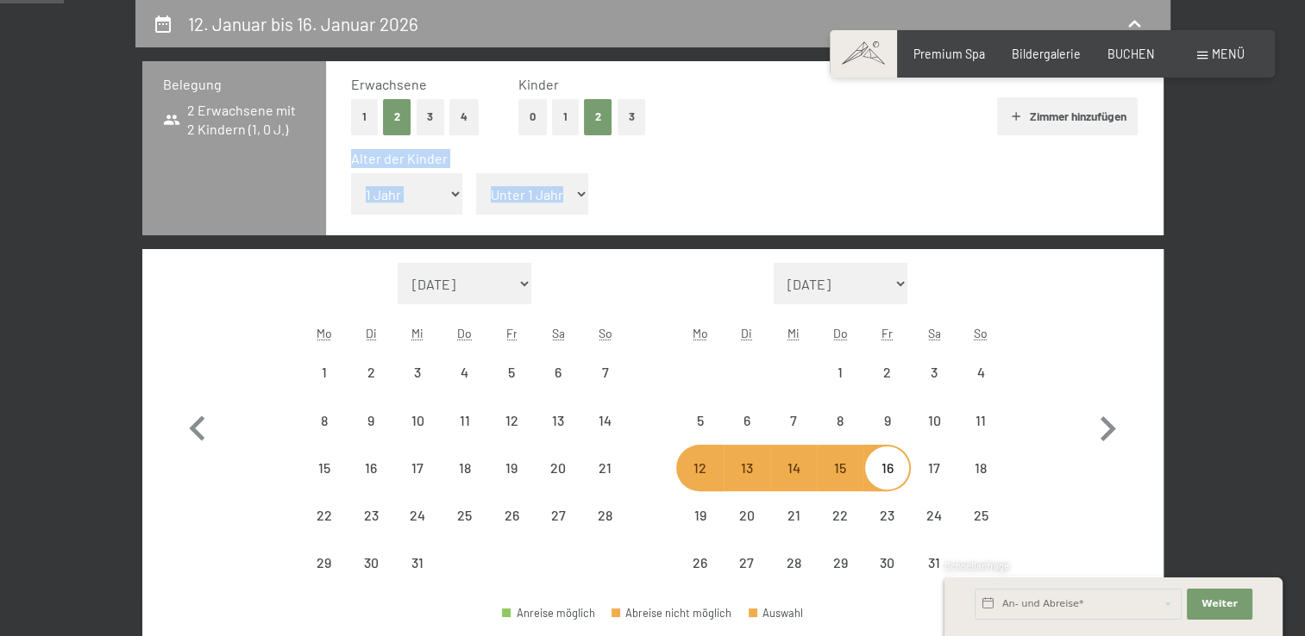
click at [554, 192] on select "Unter 1 Jahr 1 Jahr 2 Jahre 3 Jahre 4 Jahre 5 Jahre 6 Jahre 7 Jahre 8 Jahre 9 J…" at bounding box center [532, 193] width 112 height 41
select select "2025-12-01"
select select "2026-01-01"
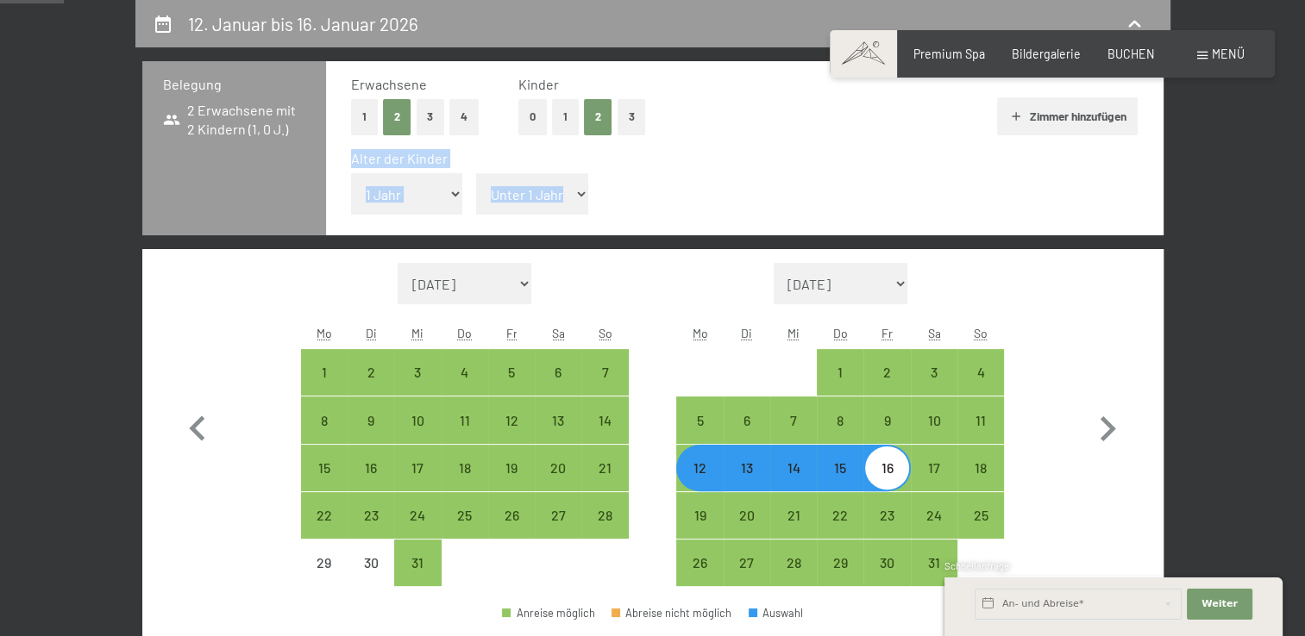
select select "5"
click at [476, 173] on select "Unter 1 Jahr 1 Jahr 2 Jahre 3 Jahre 4 Jahre 5 Jahre 6 Jahre 7 Jahre 8 Jahre 9 J…" at bounding box center [532, 193] width 112 height 41
select select "2025-12-01"
select select "2026-01-01"
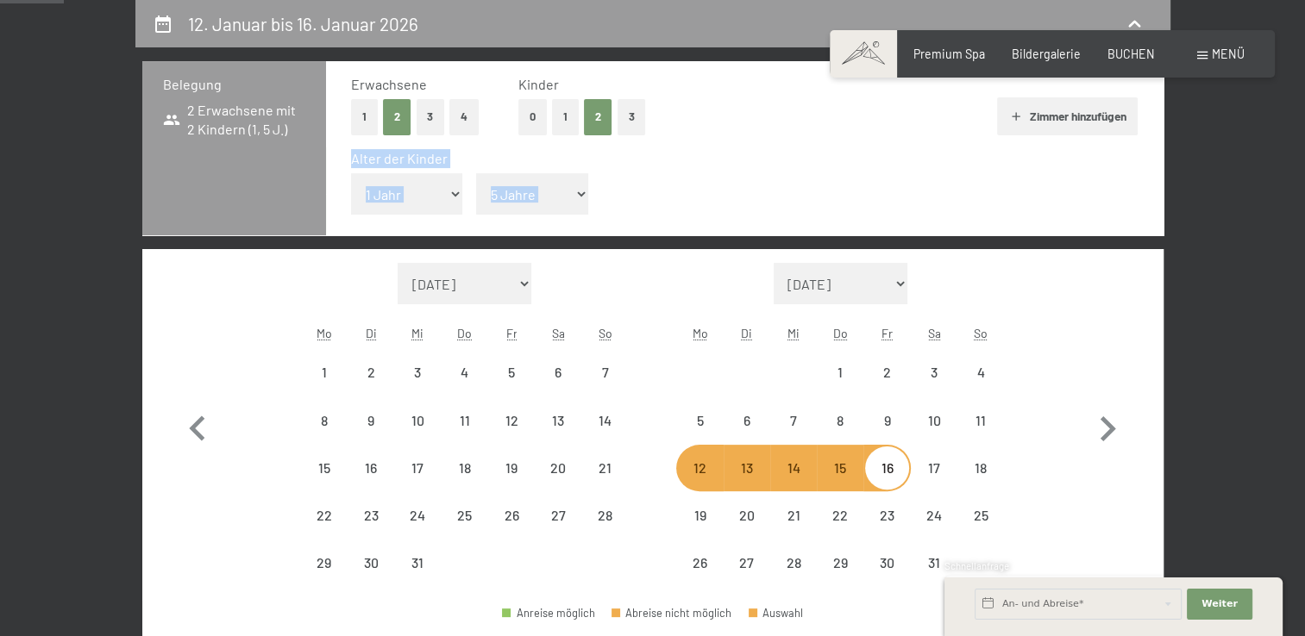
click at [670, 211] on div "Alter der Kinder Unter 1 Jahr 1 Jahr 2 Jahre 3 Jahre 4 Jahre 5 Jahre 6 Jahre 7 …" at bounding box center [744, 185] width 787 height 73
select select "2025-12-01"
select select "2026-01-01"
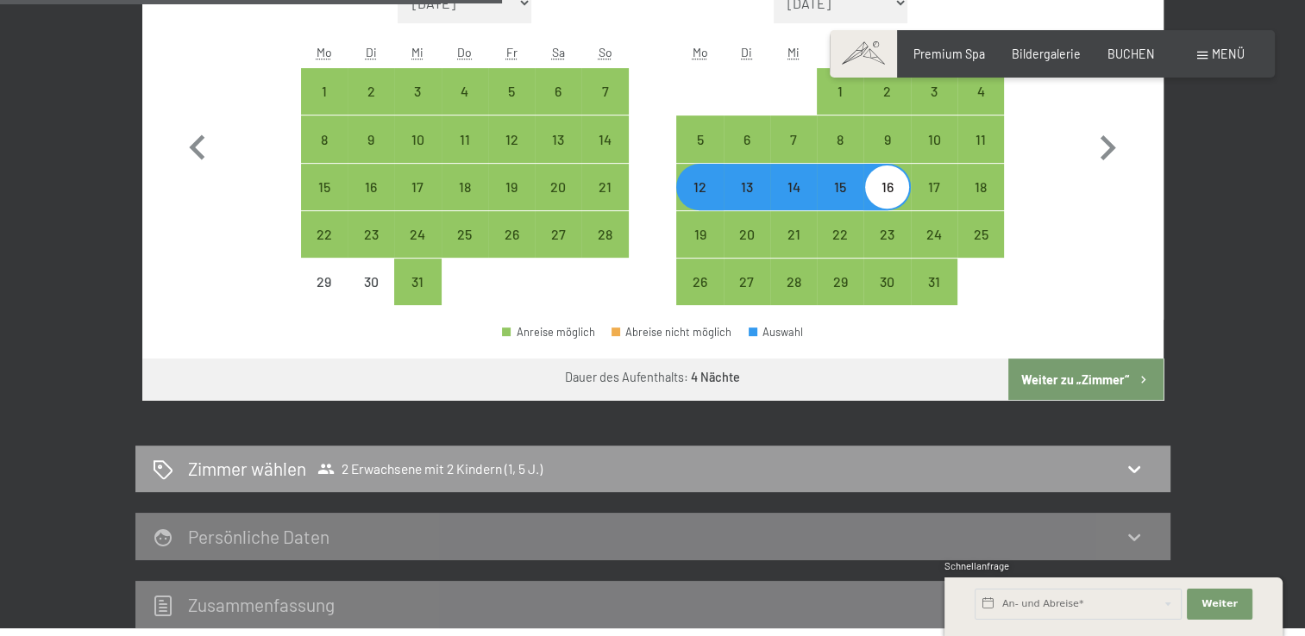
scroll to position [680, 0]
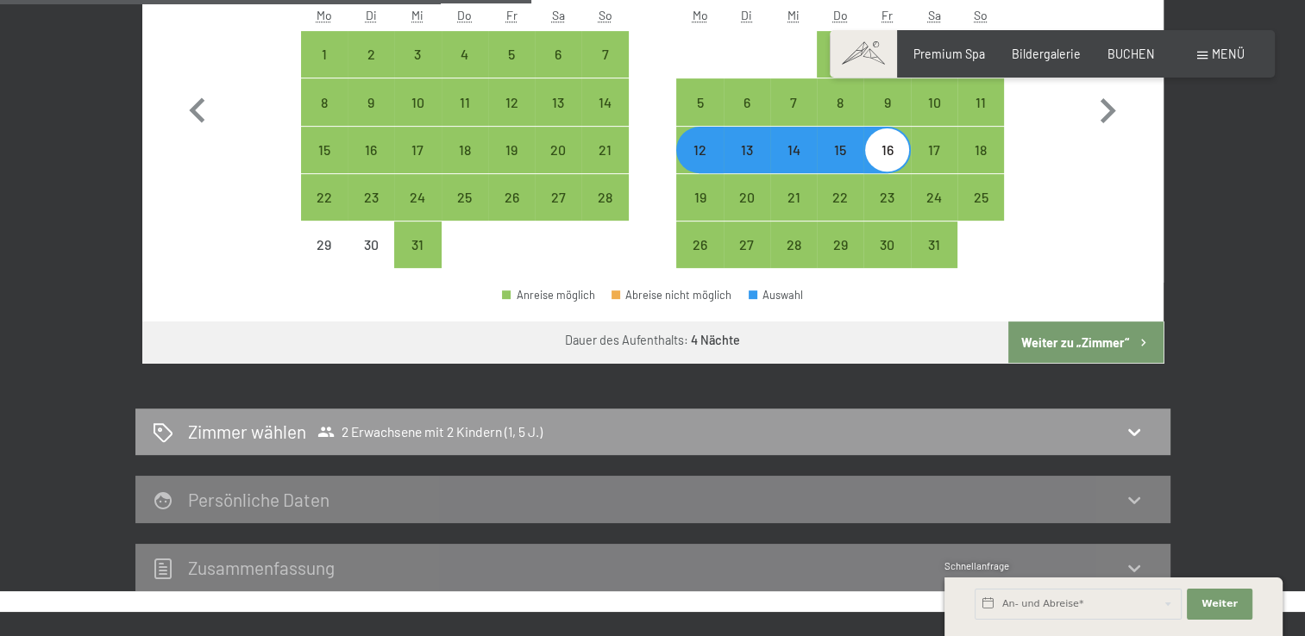
click at [1109, 343] on button "Weiter zu „Zimmer“" at bounding box center [1085, 342] width 154 height 41
select select "2025-12-01"
select select "2026-01-01"
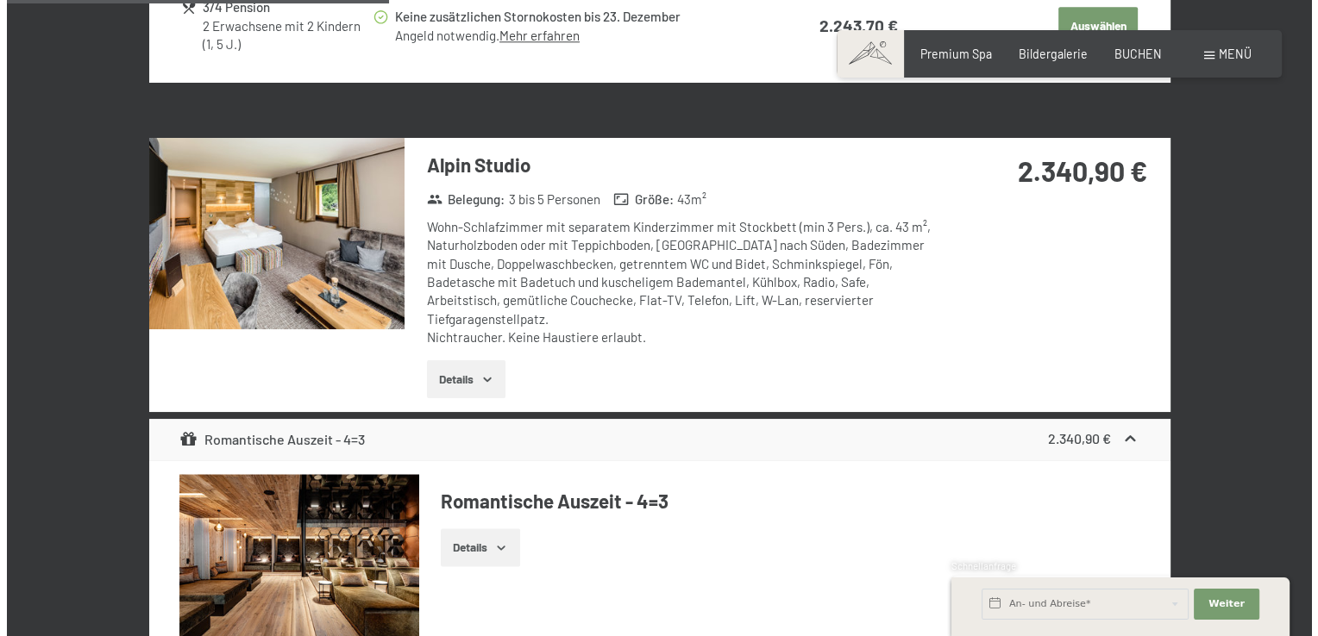
scroll to position [1975, 0]
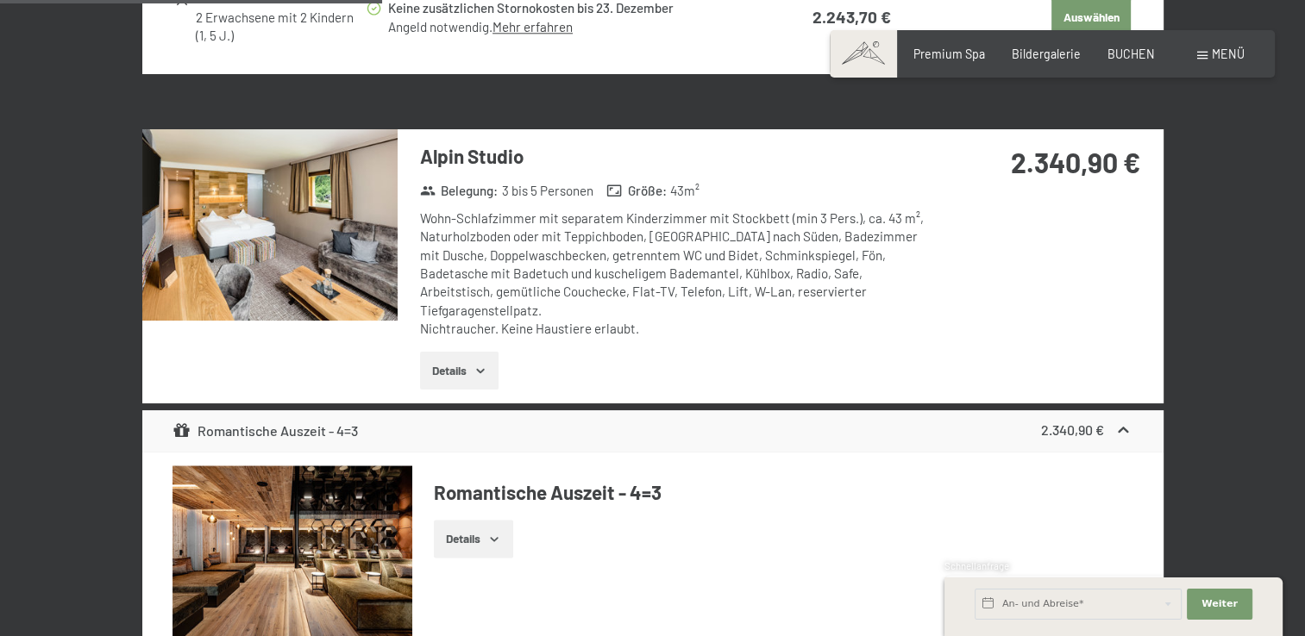
click at [1204, 57] on span at bounding box center [1202, 56] width 10 height 8
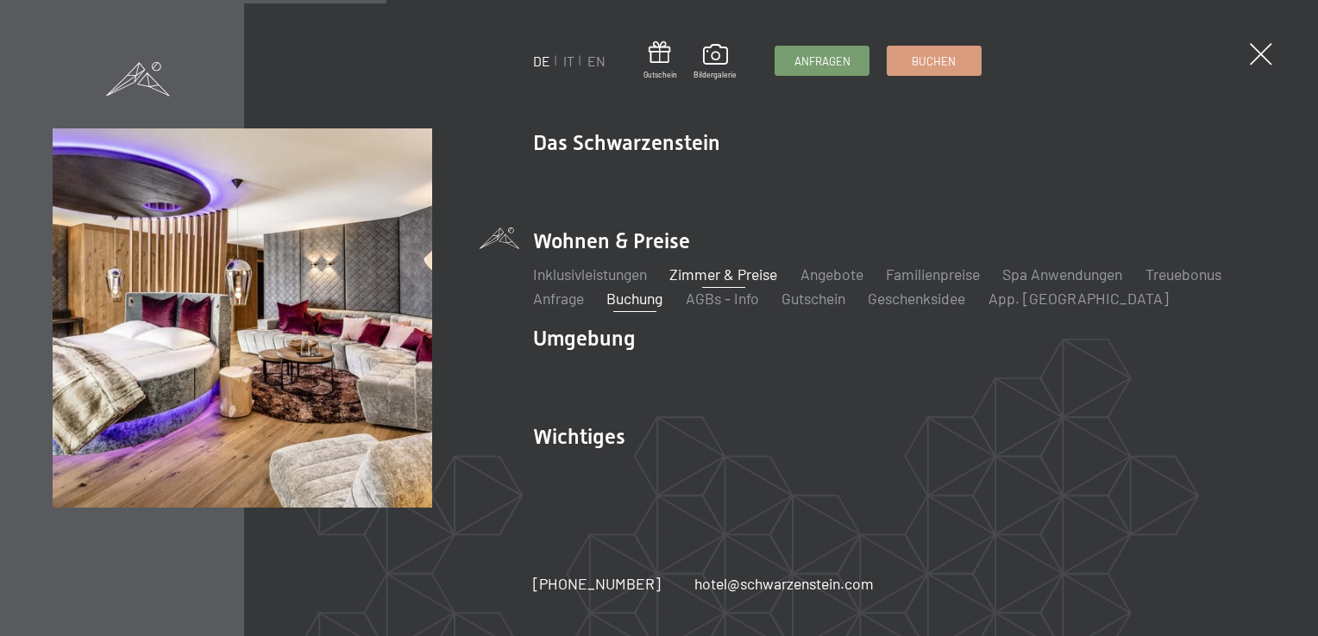
click at [738, 279] on link "Zimmer & Preise" at bounding box center [723, 274] width 108 height 19
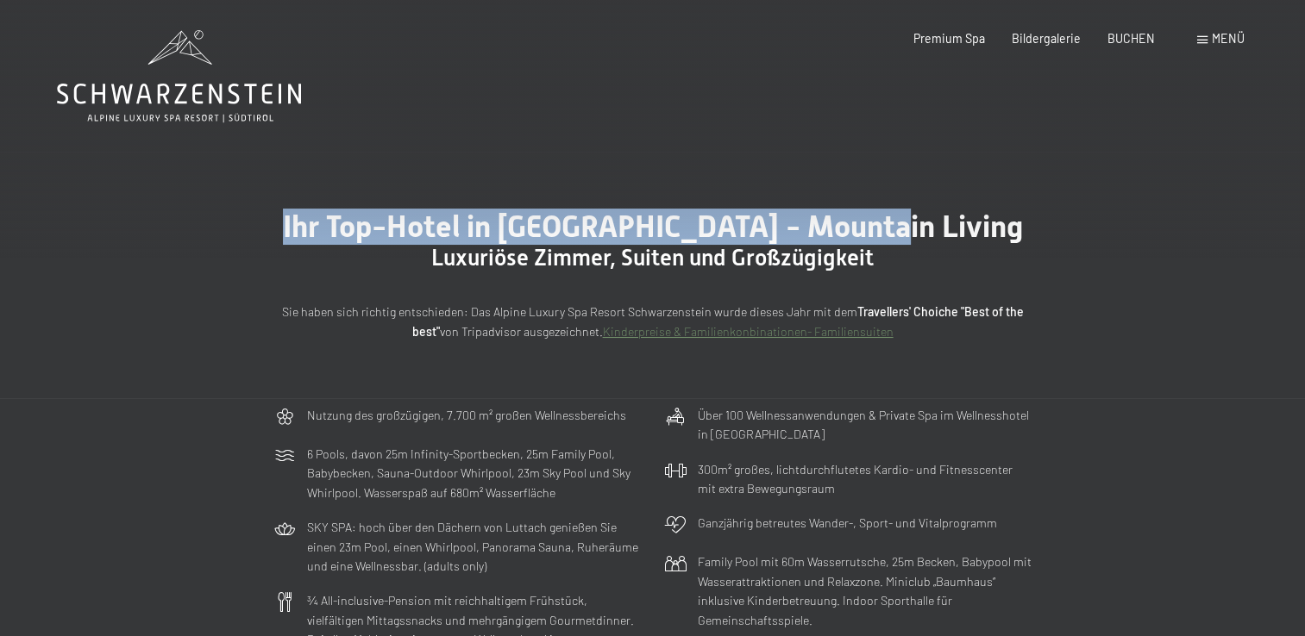
drag, startPoint x: 1164, startPoint y: 53, endPoint x: 1146, endPoint y: 178, distance: 125.5
